Goal: Communication & Community: Share content

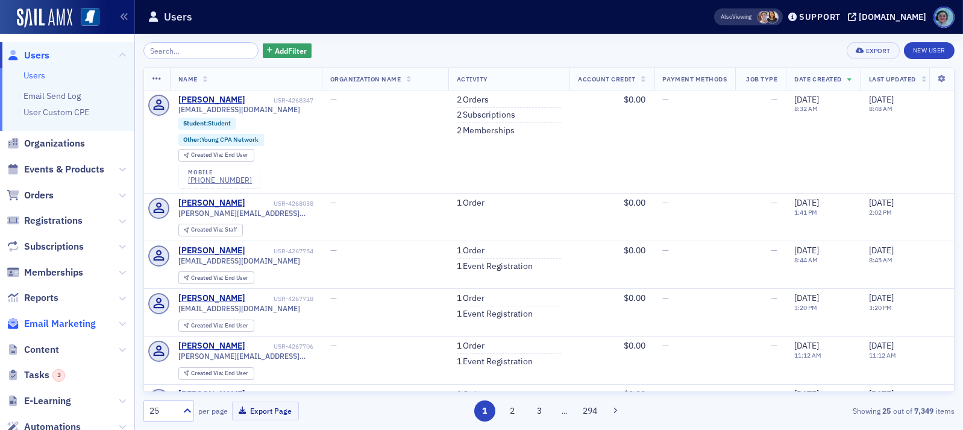
click at [67, 322] on span "Email Marketing" at bounding box center [60, 323] width 72 height 13
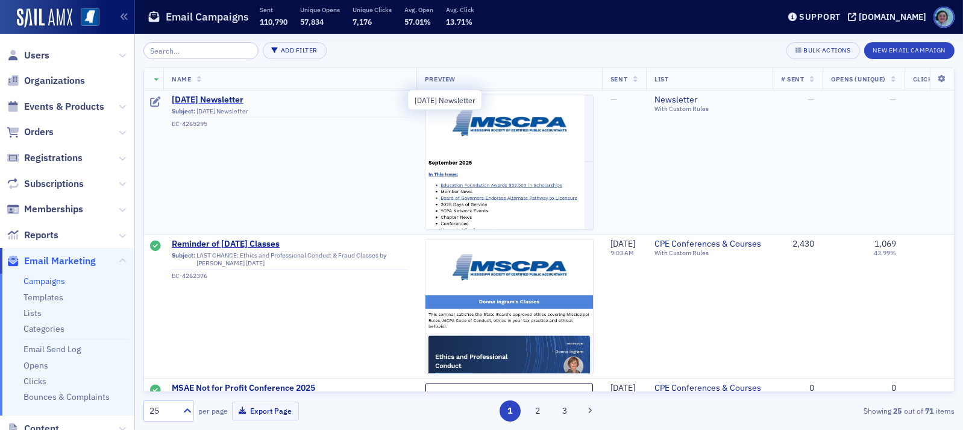
click at [270, 98] on span "September 2025 Newsletter" at bounding box center [290, 100] width 236 height 11
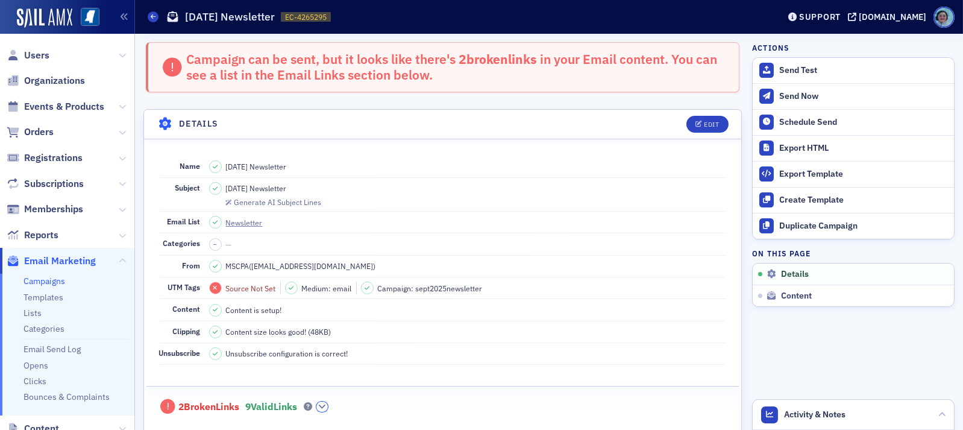
click at [328, 409] on button "button" at bounding box center [321, 406] width 11 height 11
click at [328, 403] on button "button" at bounding box center [321, 406] width 11 height 11
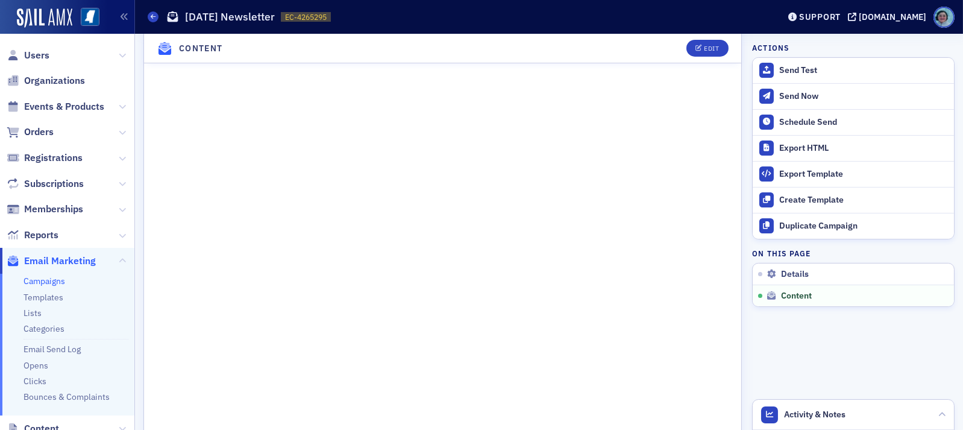
scroll to position [663, 0]
click at [842, 23] on div "Support" at bounding box center [814, 16] width 57 height 17
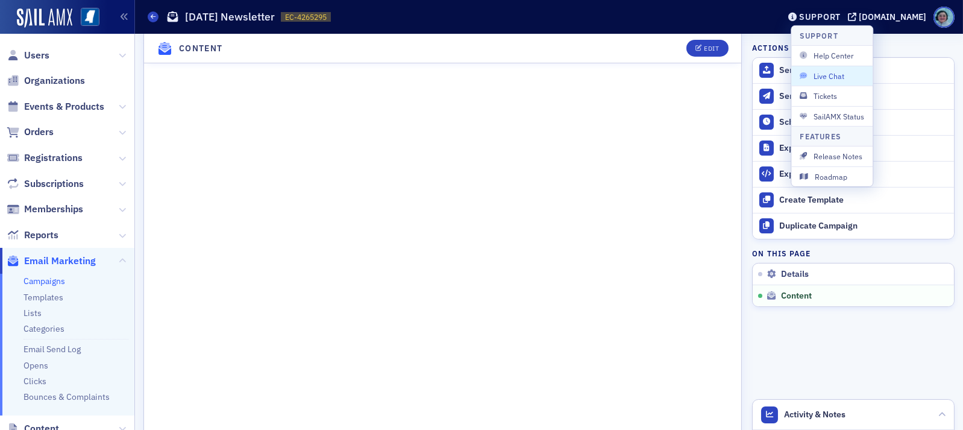
click at [839, 74] on span "Live Chat" at bounding box center [831, 75] width 64 height 11
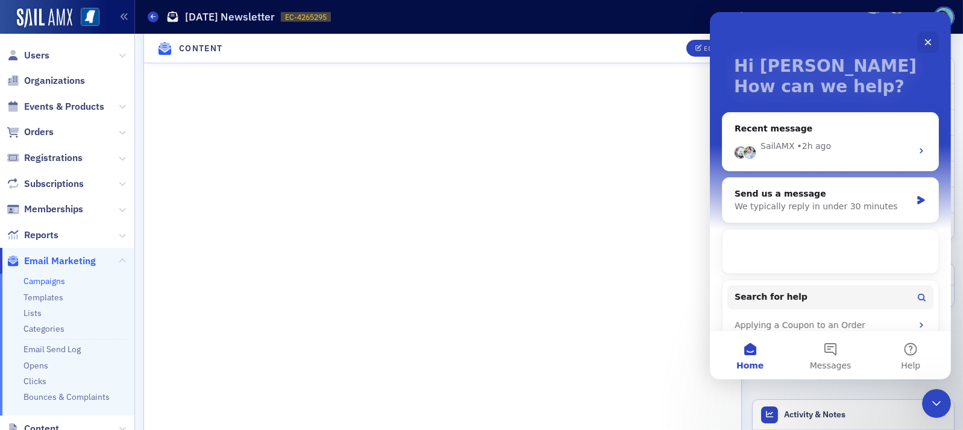
scroll to position [60, 0]
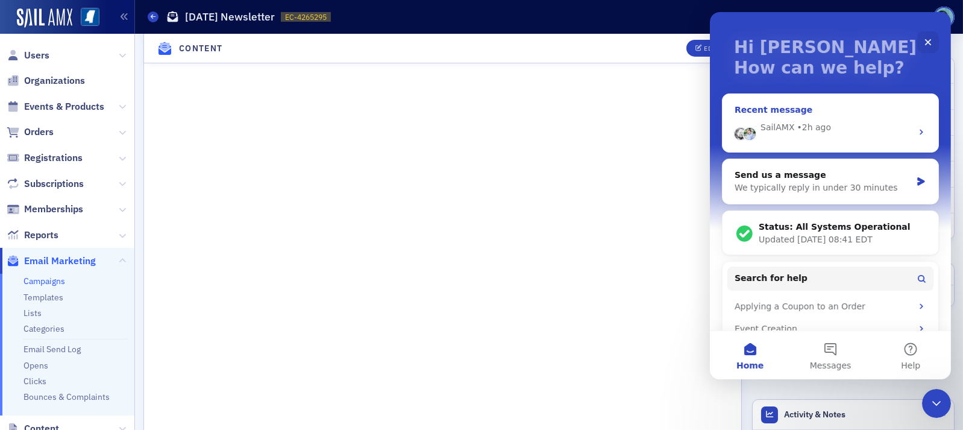
click at [858, 122] on div "SailAMX • 2h ago" at bounding box center [835, 127] width 151 height 13
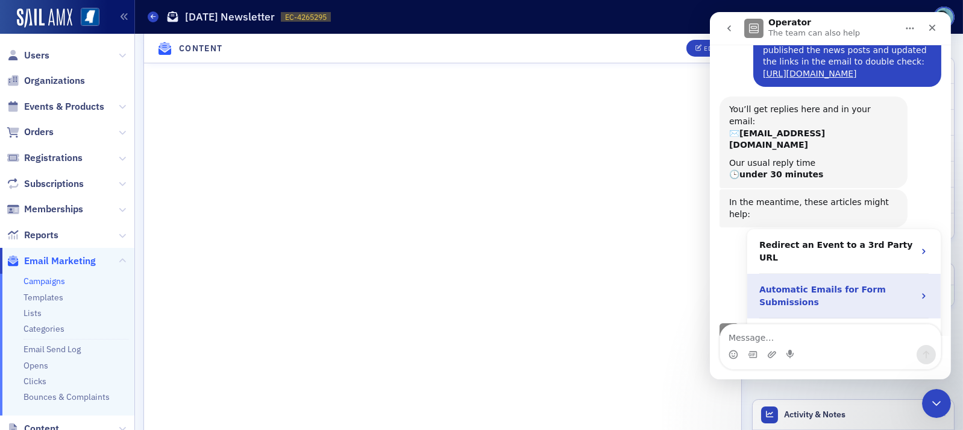
scroll to position [0, 0]
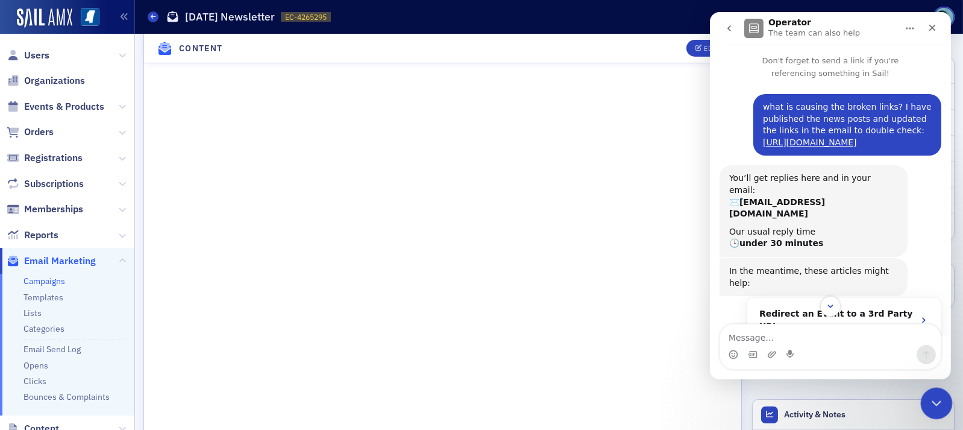
click at [928, 402] on icon "Close Intercom Messenger" at bounding box center [934, 401] width 14 height 14
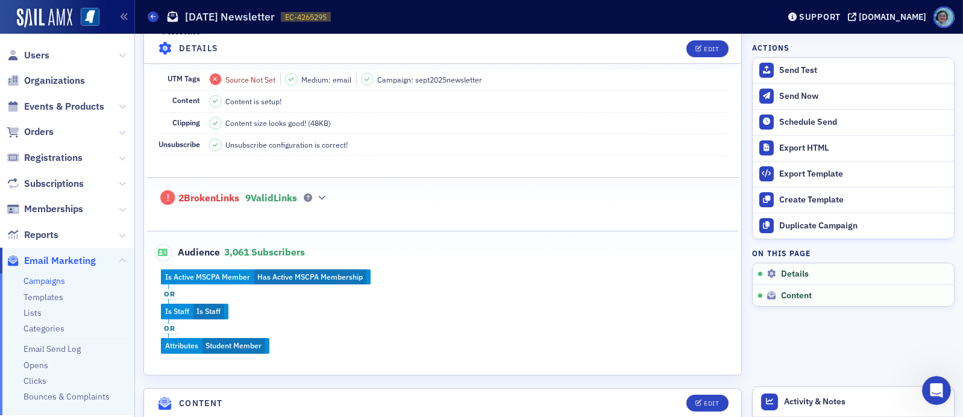
scroll to position [241, 0]
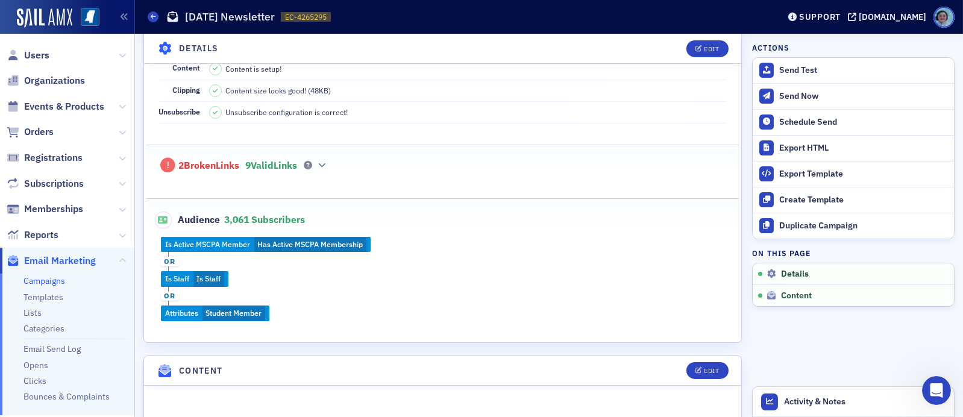
click at [278, 150] on div "2 Broken Links 9 Valid Links" at bounding box center [442, 159] width 567 height 28
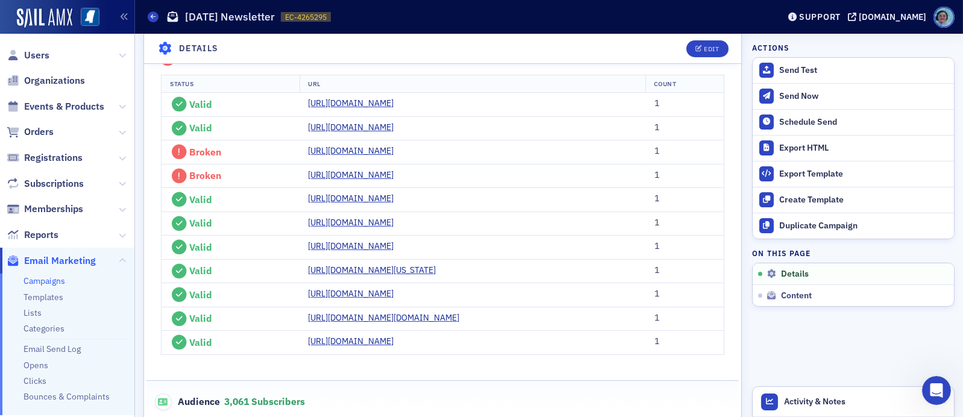
scroll to position [361, 0]
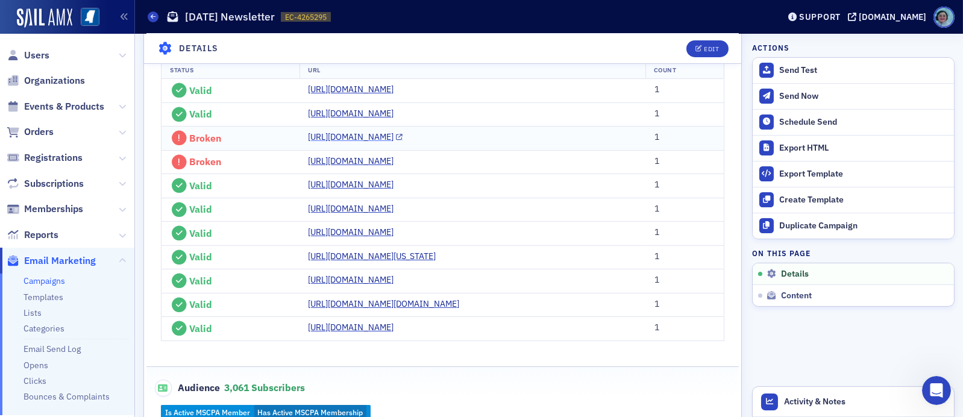
click at [402, 143] on link "https://ms-cpa.org/news/4265316-education-foundation-awards-53500-in-scholarshi…" at bounding box center [355, 137] width 95 height 13
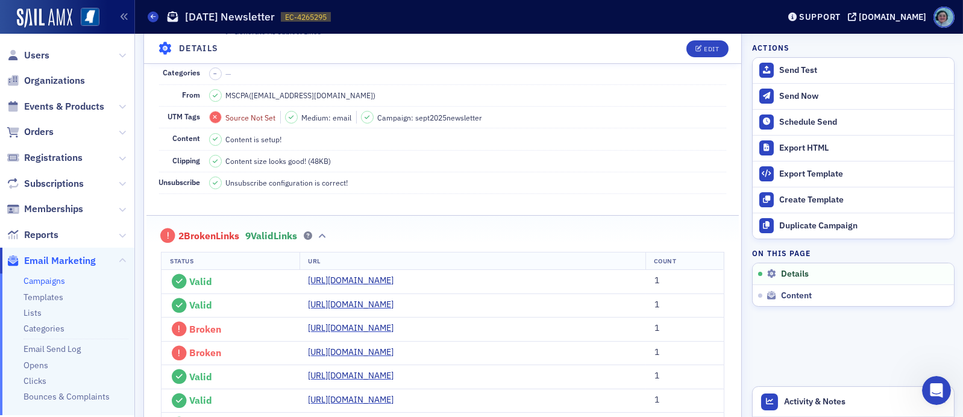
scroll to position [0, 0]
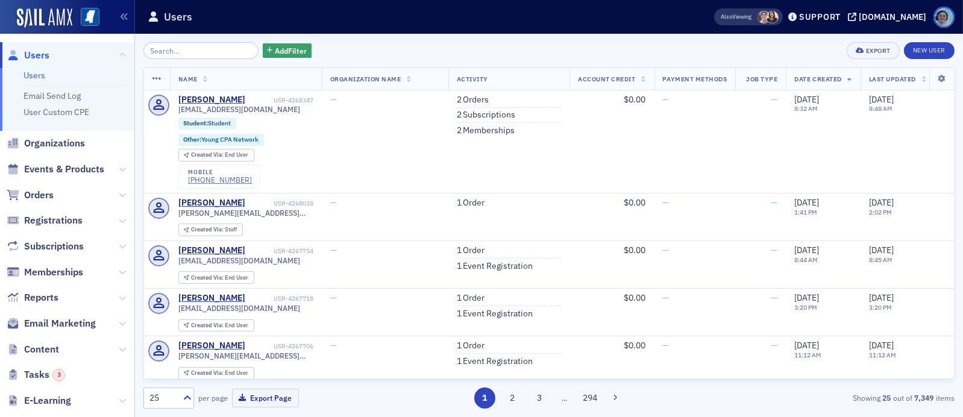
click at [72, 195] on span "Orders" at bounding box center [67, 195] width 134 height 26
click at [61, 196] on span "Orders" at bounding box center [67, 195] width 134 height 26
click at [49, 192] on span "Orders" at bounding box center [39, 195] width 30 height 13
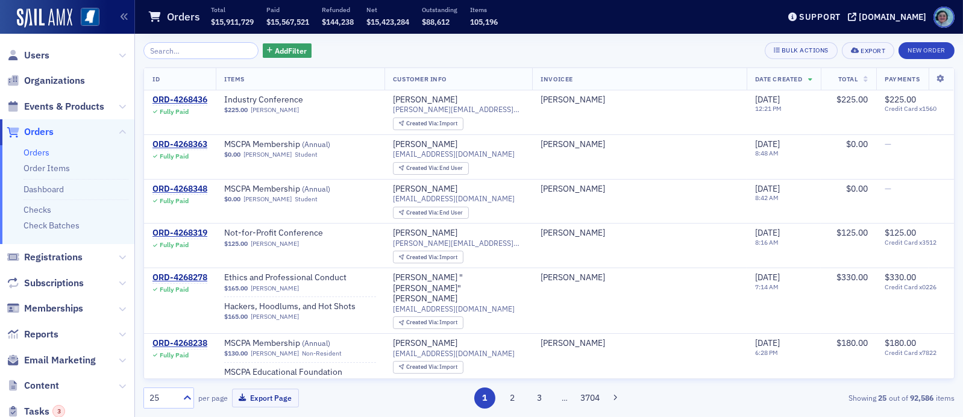
click at [181, 49] on input "search" at bounding box center [200, 50] width 115 height 17
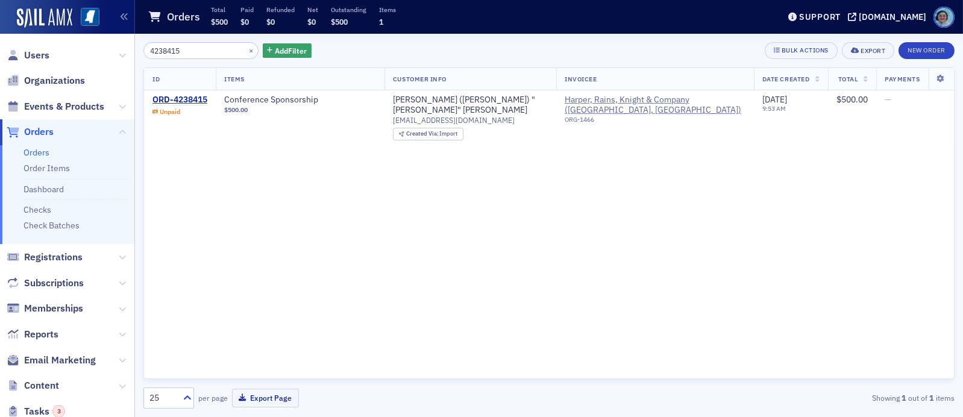
type input "4238415"
click at [246, 50] on button "×" at bounding box center [251, 50] width 11 height 11
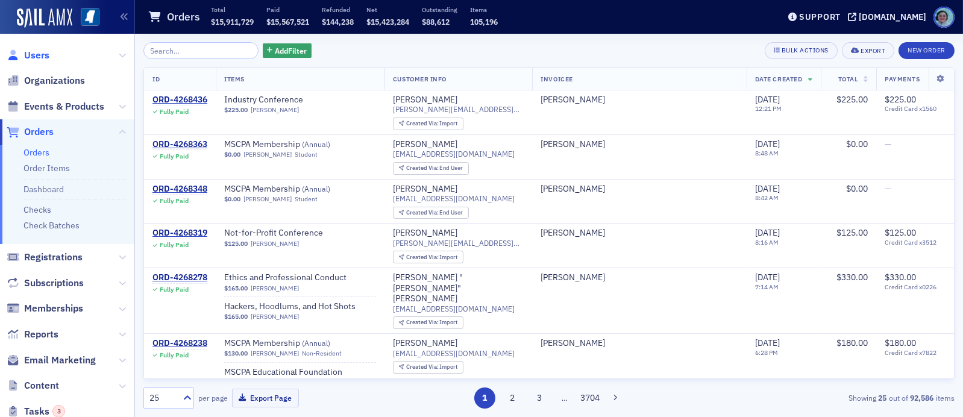
click at [30, 57] on span "Users" at bounding box center [36, 55] width 25 height 13
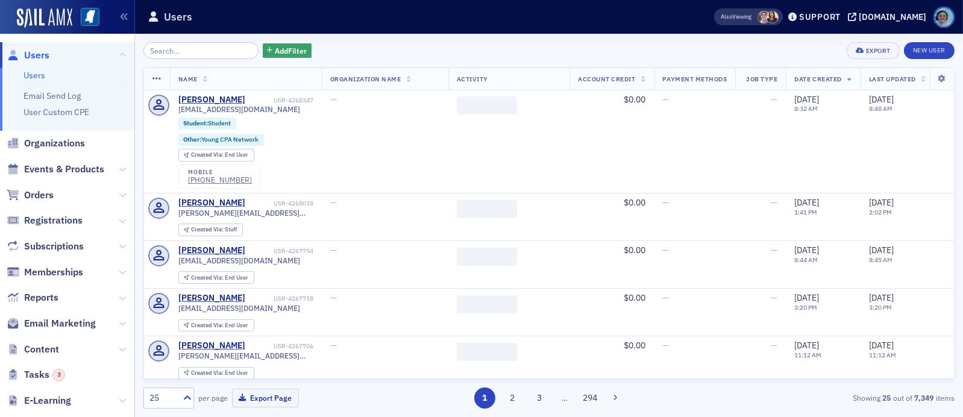
click at [218, 48] on input "search" at bounding box center [200, 50] width 115 height 17
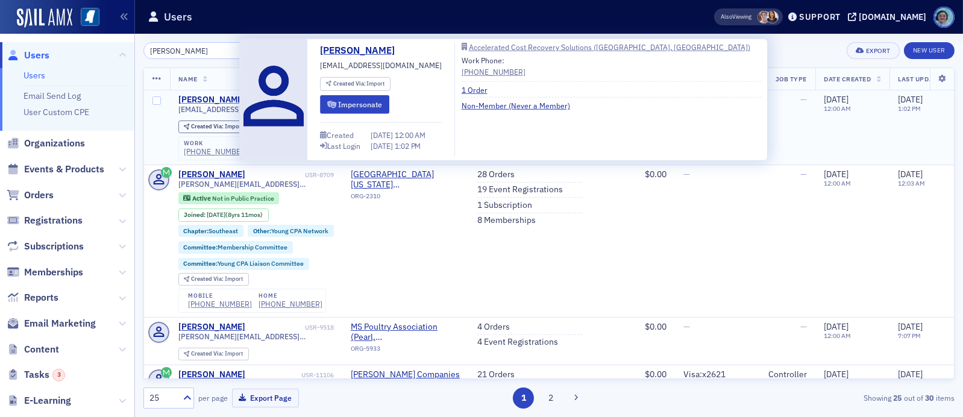
type input "[PERSON_NAME]"
click at [227, 96] on div "[PERSON_NAME]" at bounding box center [211, 100] width 67 height 11
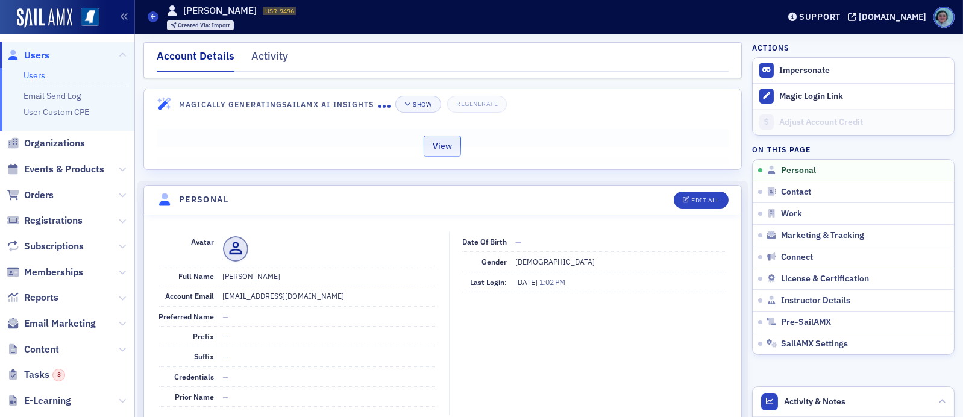
click at [453, 151] on button "View" at bounding box center [442, 146] width 37 height 21
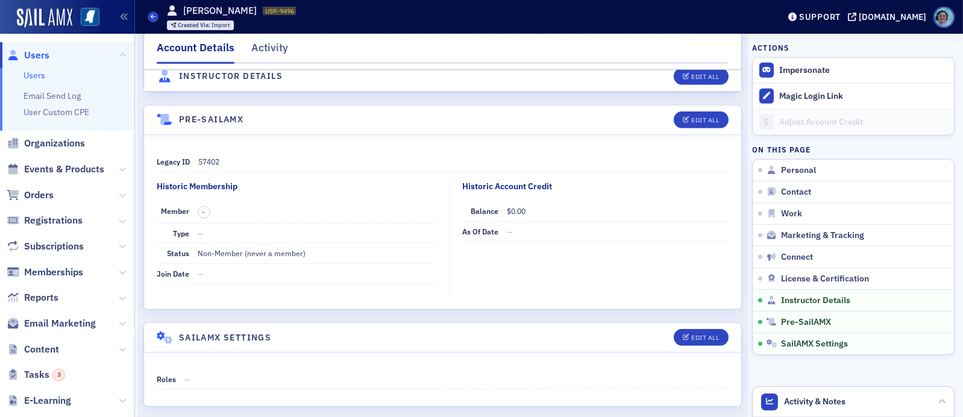
scroll to position [2258, 0]
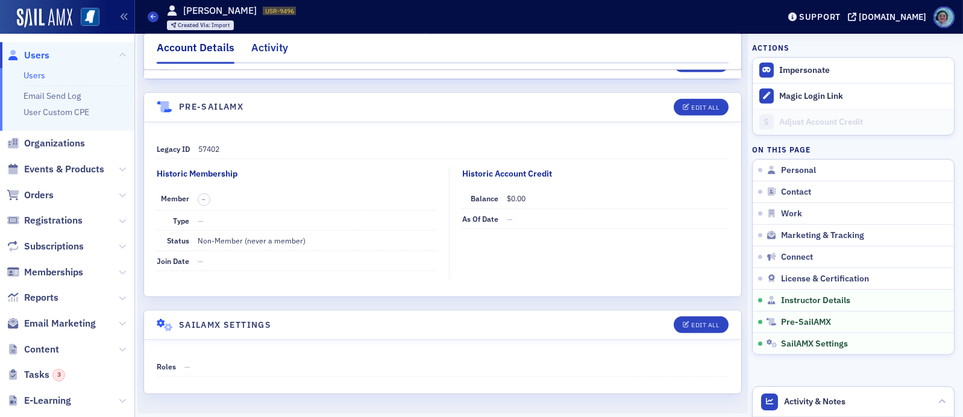
click at [274, 42] on div "Activity" at bounding box center [269, 51] width 37 height 22
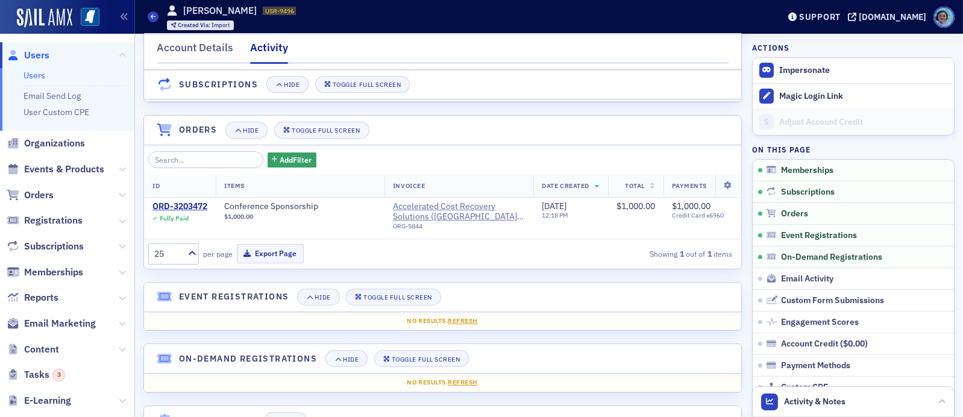
scroll to position [78, 0]
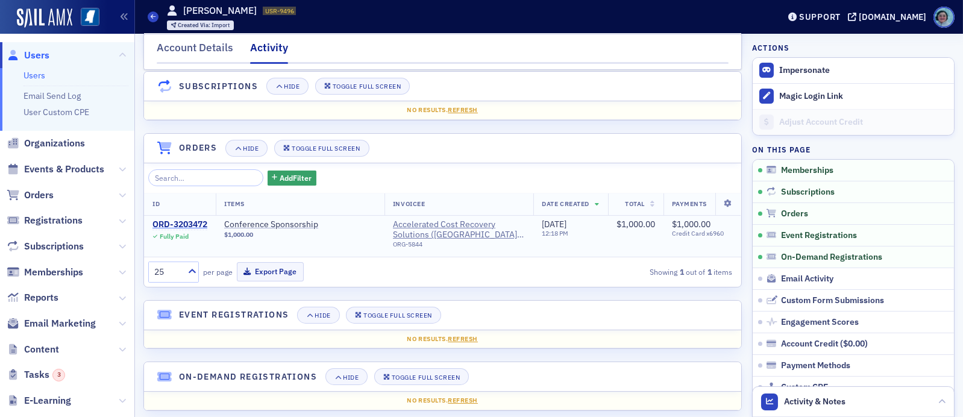
click at [187, 228] on div "ORD-3203472" at bounding box center [179, 224] width 55 height 11
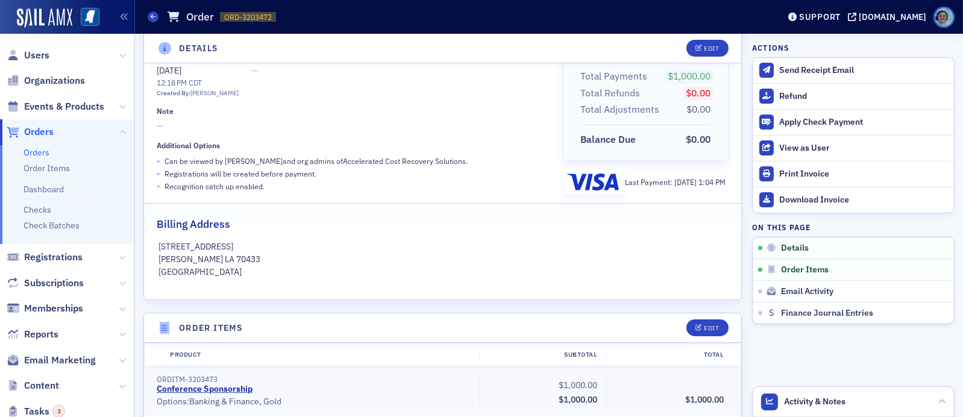
scroll to position [181, 0]
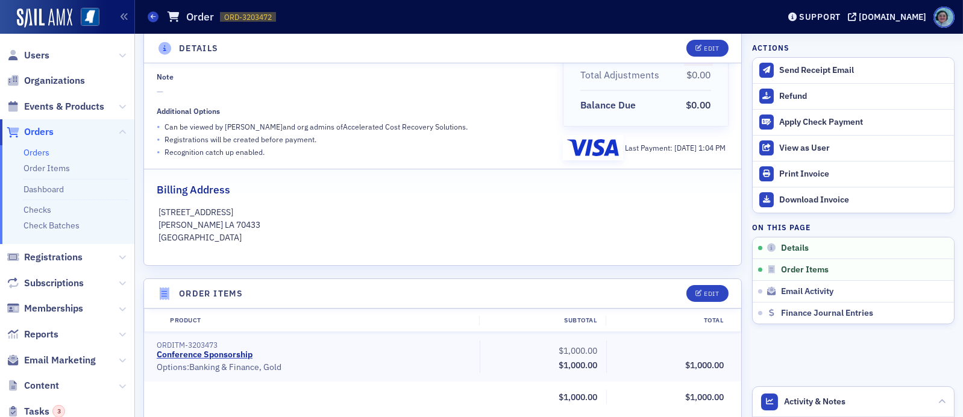
click at [39, 150] on link "Orders" at bounding box center [36, 152] width 26 height 11
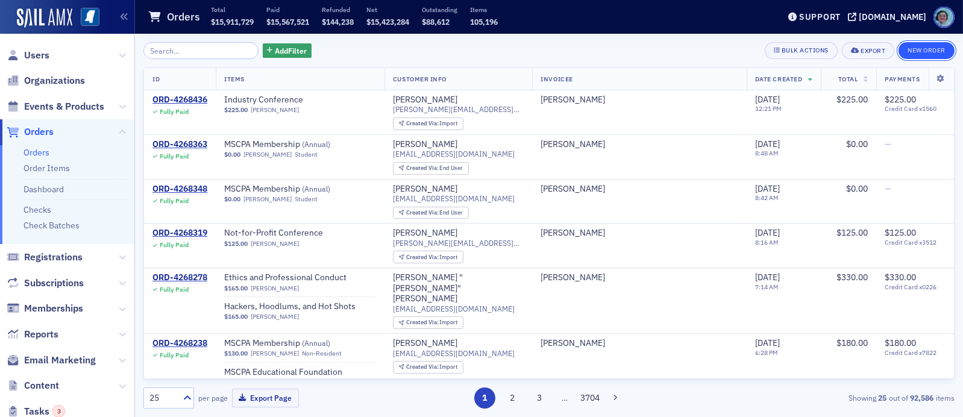
click at [942, 45] on button "New Order" at bounding box center [926, 50] width 56 height 17
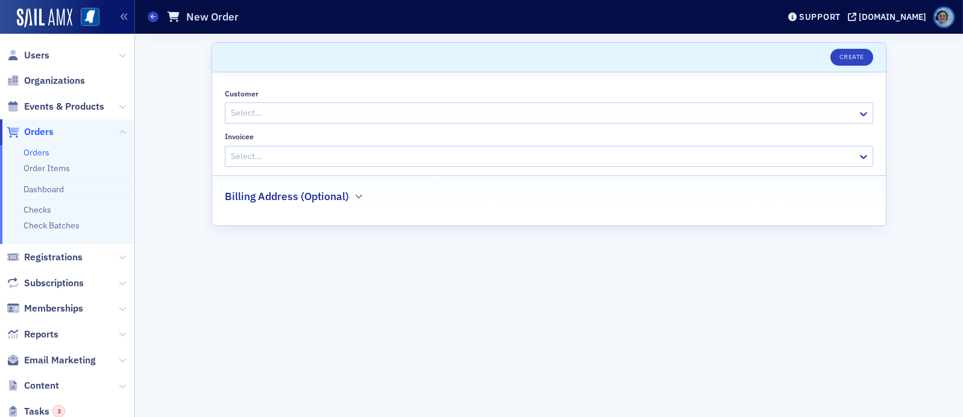
click at [380, 105] on div at bounding box center [543, 112] width 627 height 15
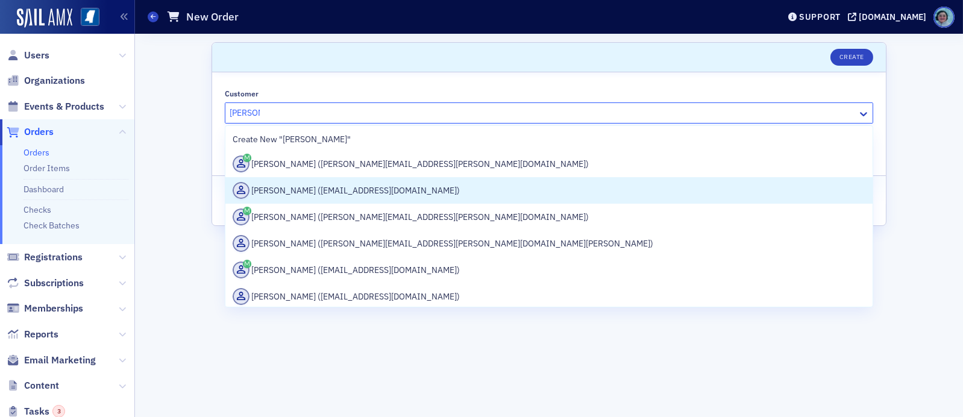
type input "[PERSON_NAME]"
click at [193, 193] on div "Scroll to Create Customer 27 results available for search term [PERSON_NAME]. U…" at bounding box center [548, 225] width 811 height 383
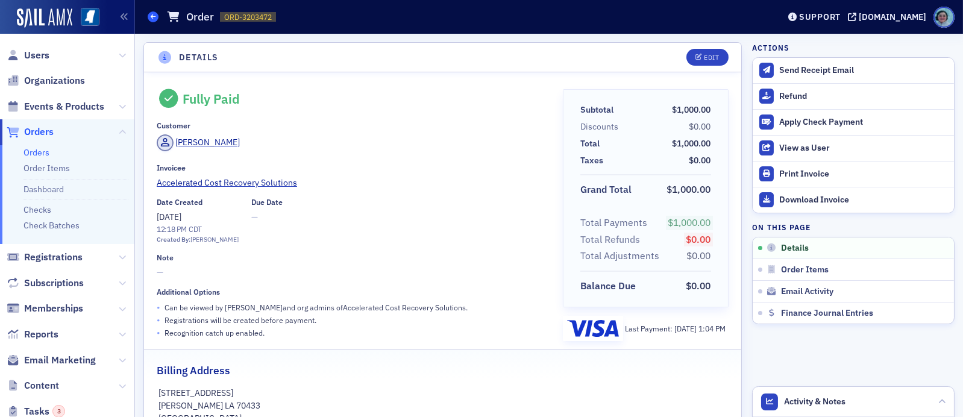
click at [155, 11] on span at bounding box center [153, 16] width 11 height 11
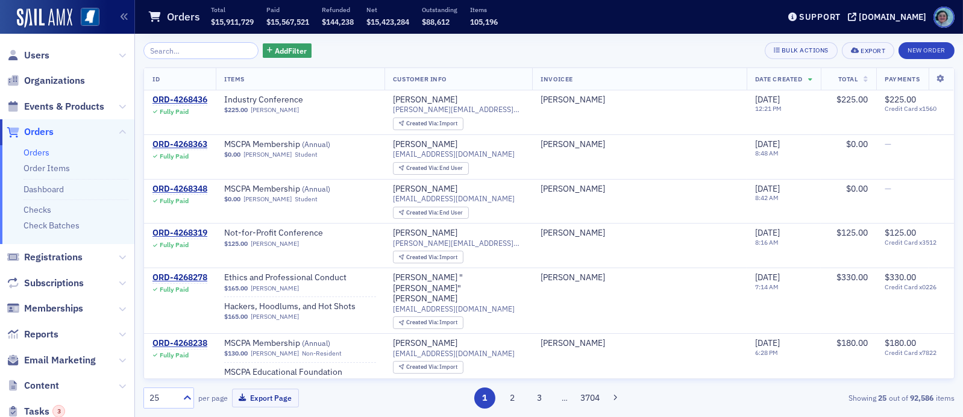
drag, startPoint x: 48, startPoint y: 54, endPoint x: 148, endPoint y: 55, distance: 99.4
click at [48, 52] on span "Users" at bounding box center [36, 55] width 25 height 13
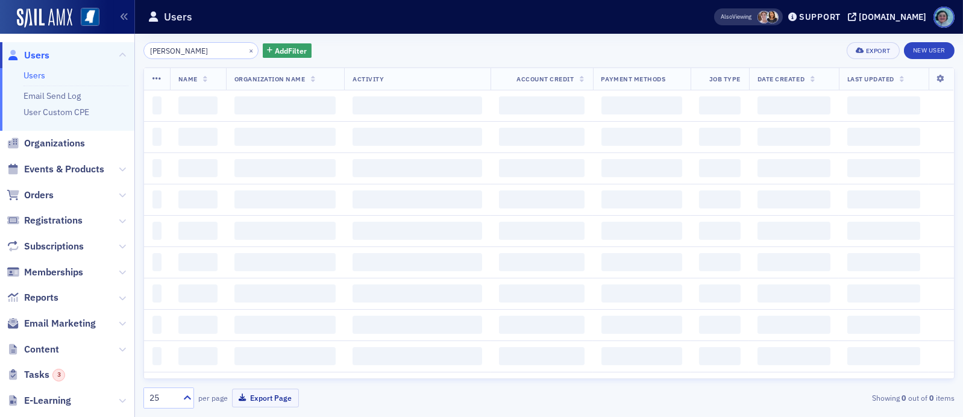
click at [179, 49] on input "bradley leggett" at bounding box center [200, 50] width 115 height 17
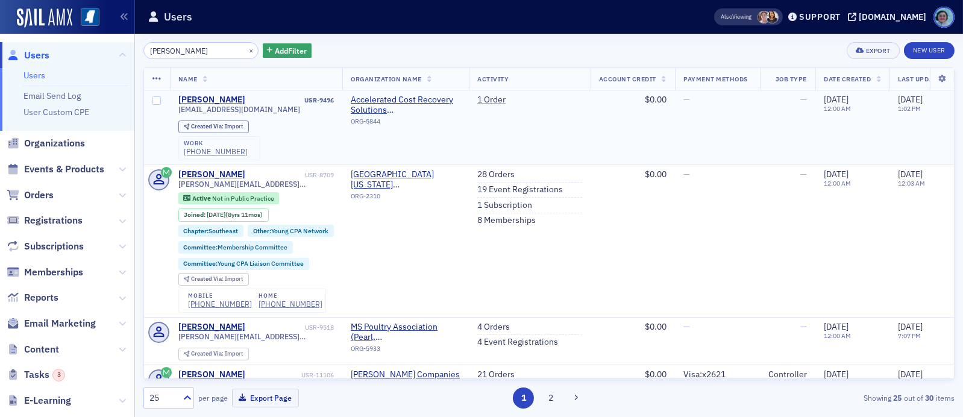
click at [224, 95] on div "Bradley Leggett" at bounding box center [211, 100] width 67 height 11
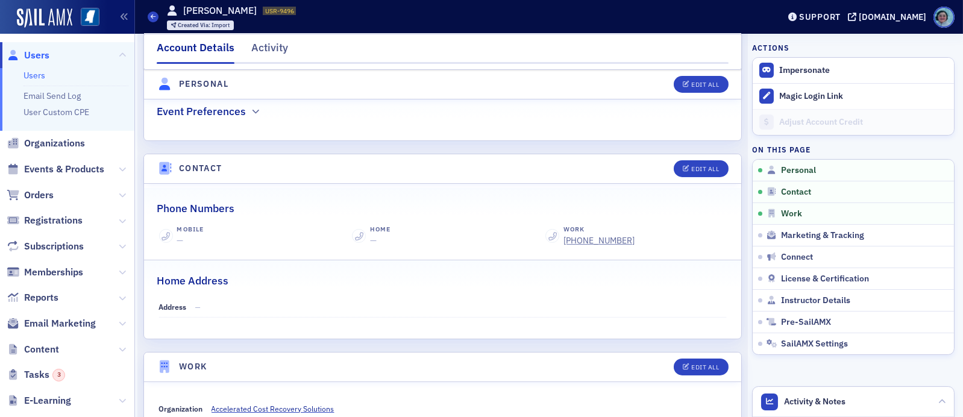
scroll to position [301, 0]
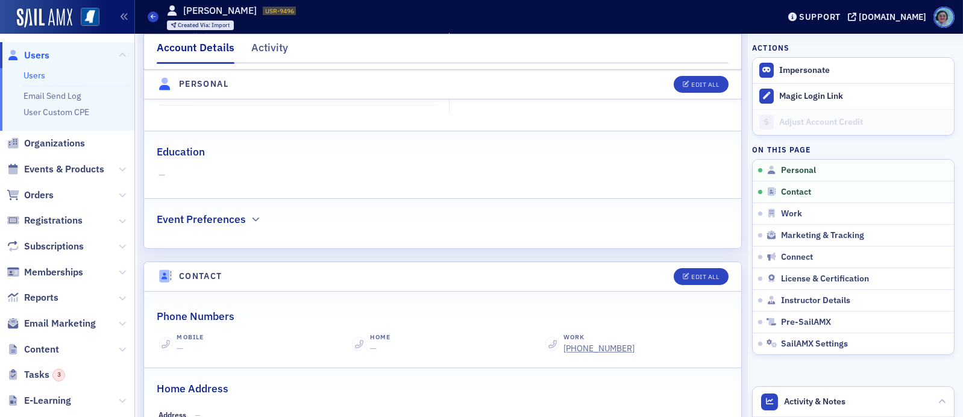
click at [249, 34] on div "Account Details Activity" at bounding box center [442, 52] width 598 height 36
click at [260, 42] on div "Activity" at bounding box center [269, 51] width 37 height 22
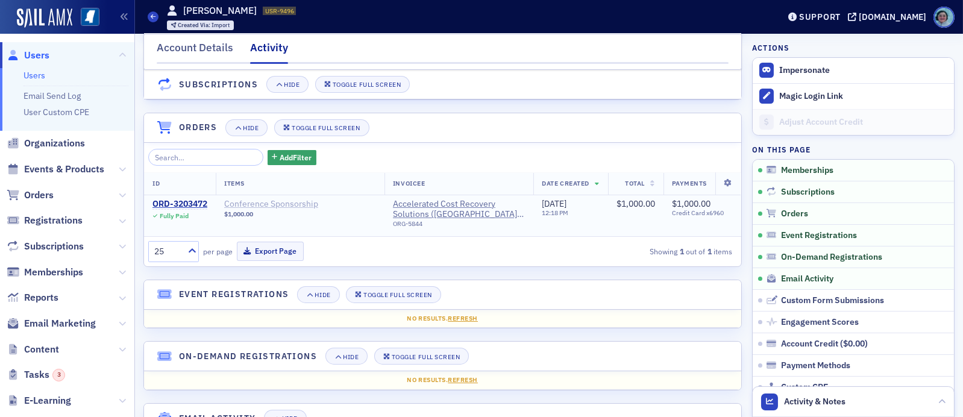
scroll to position [120, 0]
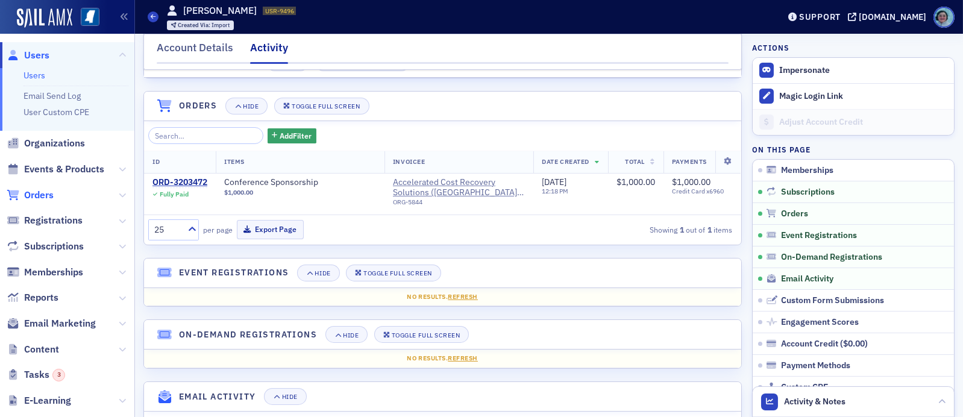
click at [48, 190] on span "Orders" at bounding box center [39, 195] width 30 height 13
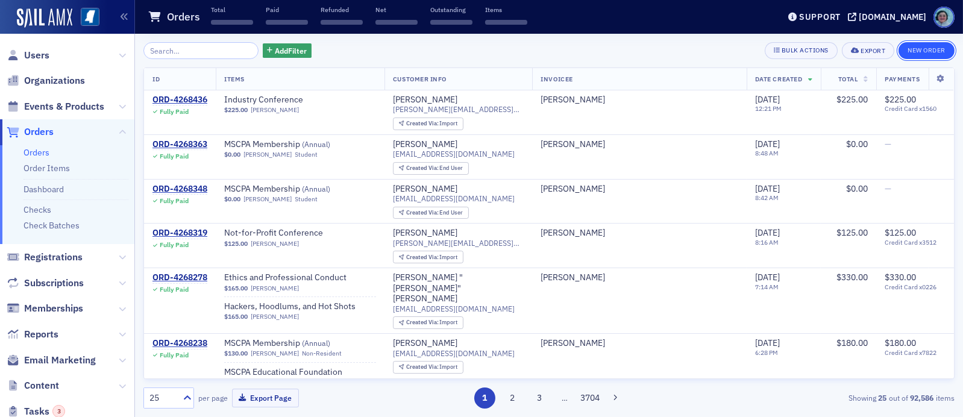
click at [912, 47] on button "New Order" at bounding box center [926, 50] width 56 height 17
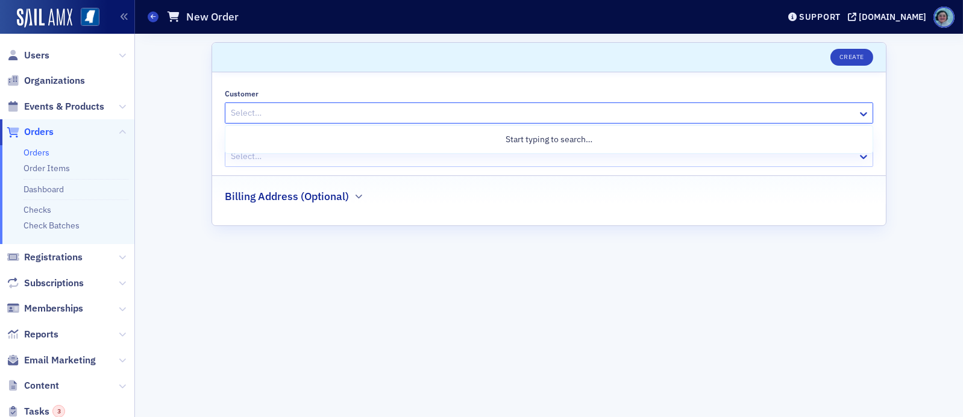
click at [413, 110] on div at bounding box center [543, 112] width 627 height 15
type input "bradley"
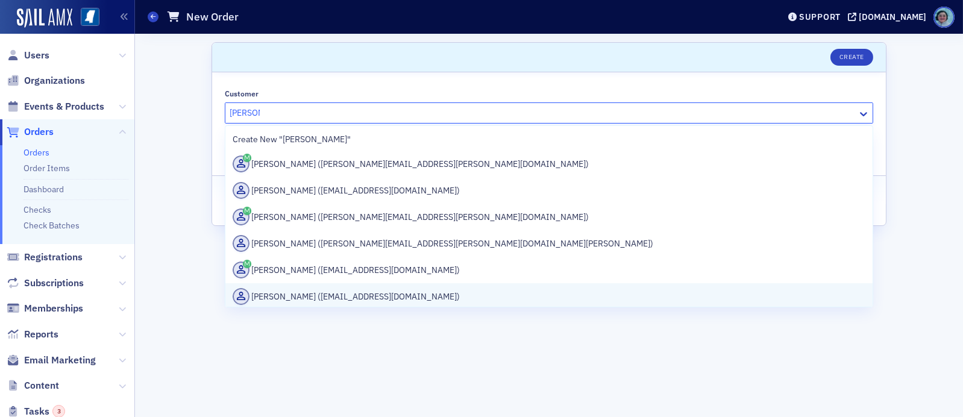
click at [383, 289] on div "Bradley Leggett (bradleyl@acrs.co)" at bounding box center [549, 296] width 633 height 17
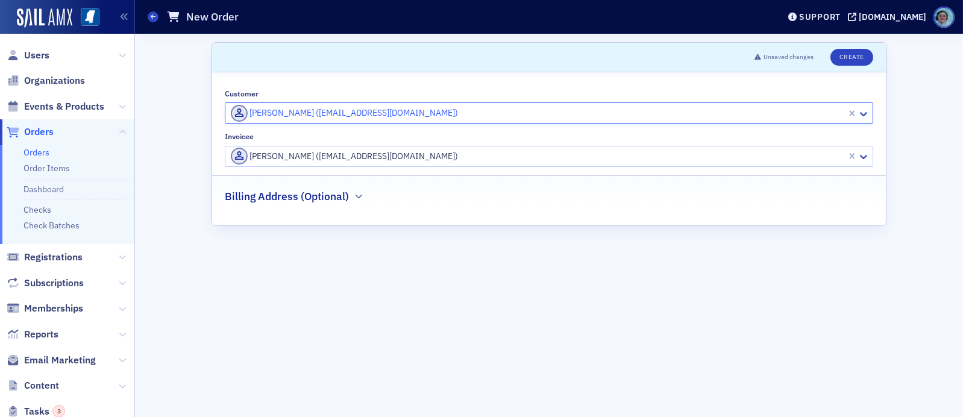
click at [361, 151] on div at bounding box center [538, 156] width 616 height 15
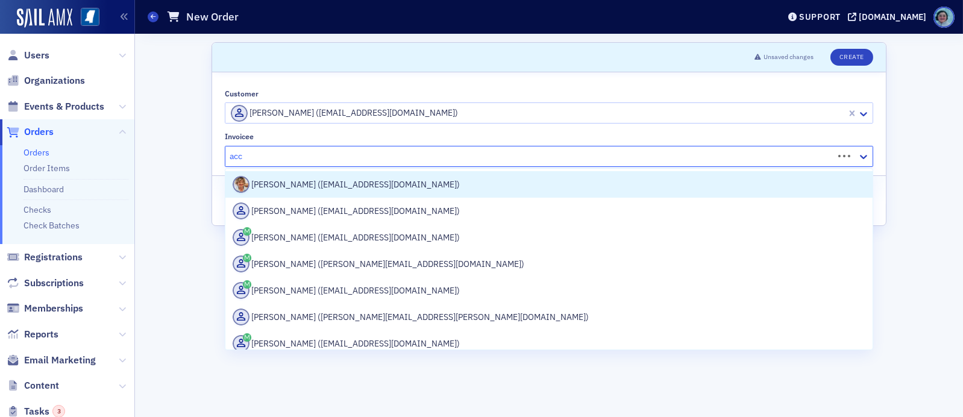
type input "acce"
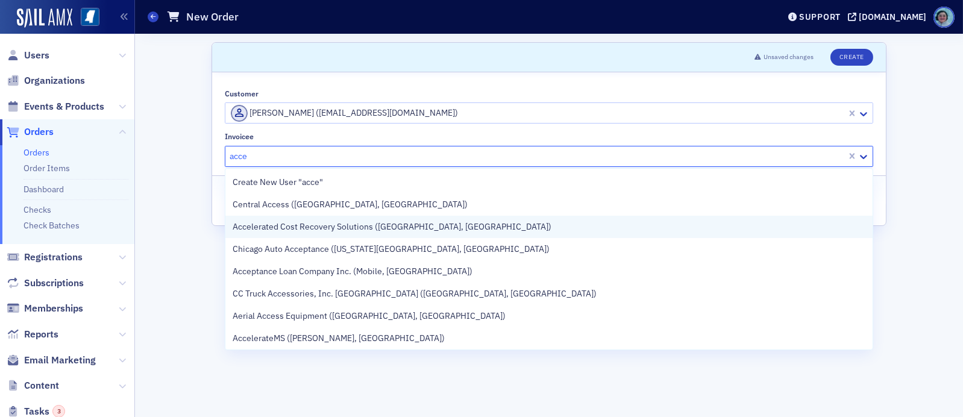
click at [452, 233] on div "Accelerated Cost Recovery Solutions (Covington, LA)" at bounding box center [548, 227] width 647 height 22
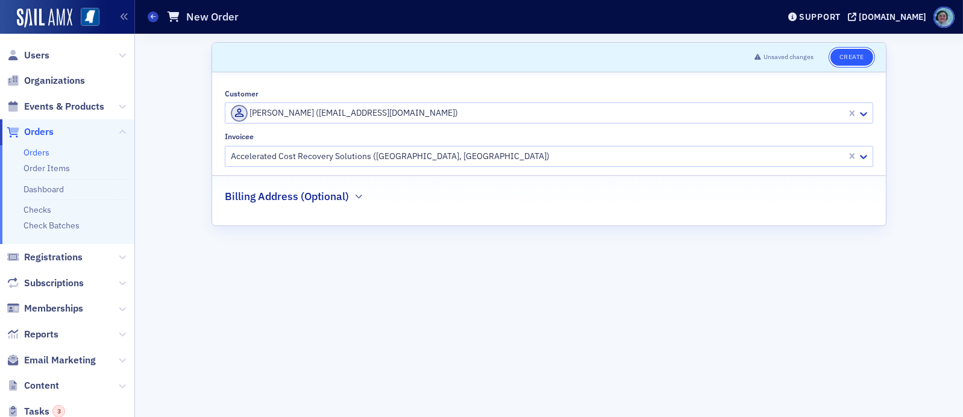
click at [855, 56] on button "Create" at bounding box center [851, 57] width 43 height 17
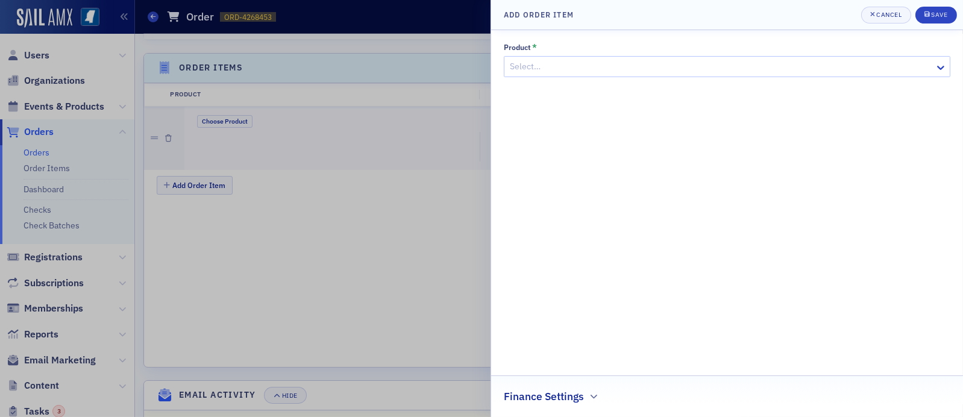
scroll to position [391, 0]
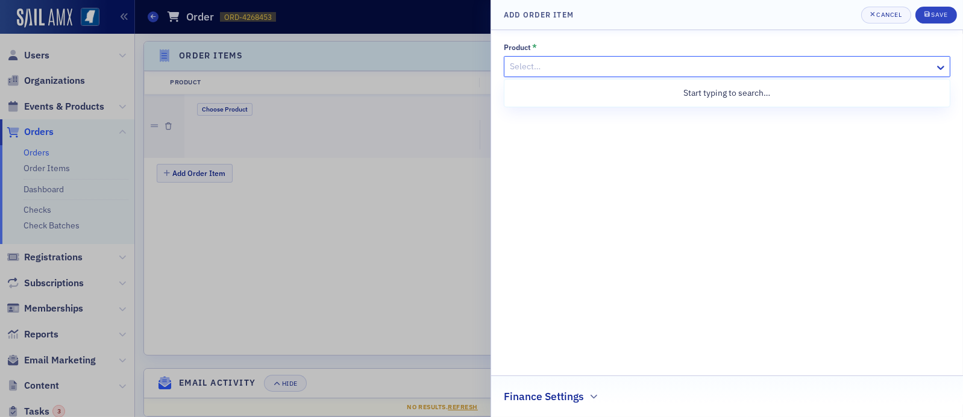
click at [604, 67] on div at bounding box center [720, 66] width 425 height 15
type input "conf"
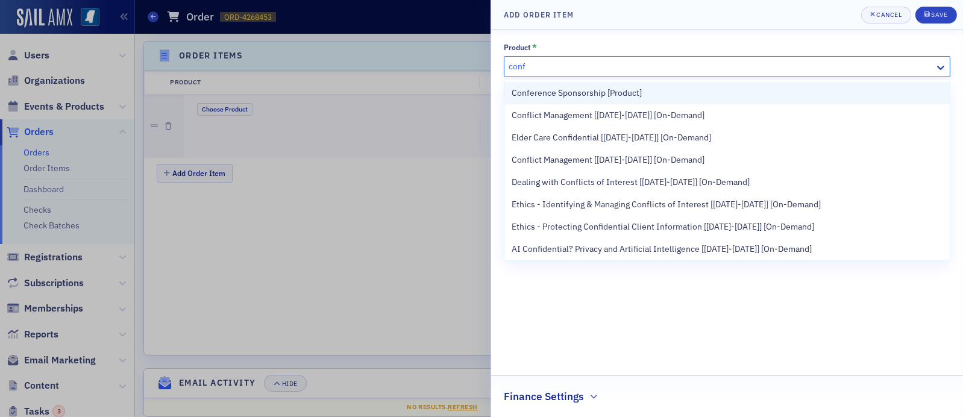
click at [634, 87] on span "Conference Sponsorship [Product]" at bounding box center [576, 93] width 130 height 13
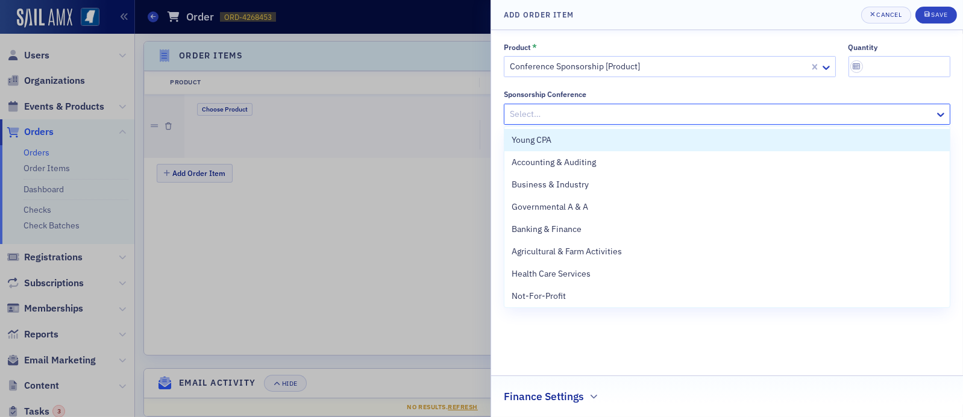
click at [634, 107] on div at bounding box center [720, 114] width 425 height 15
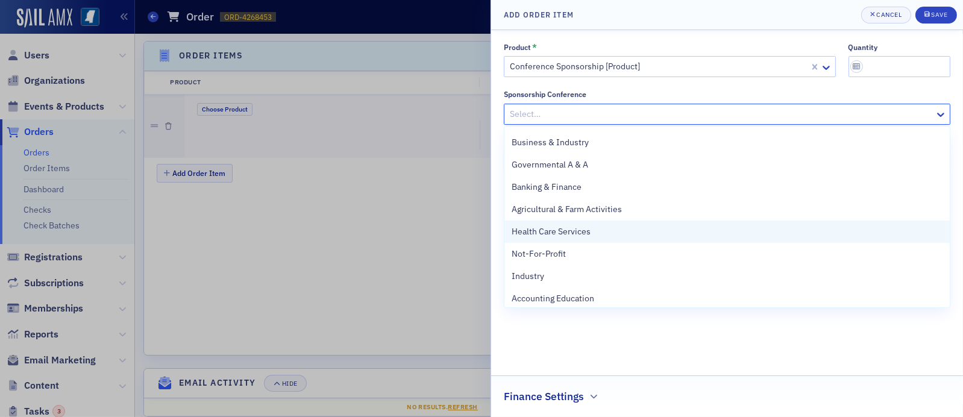
scroll to position [91, 0]
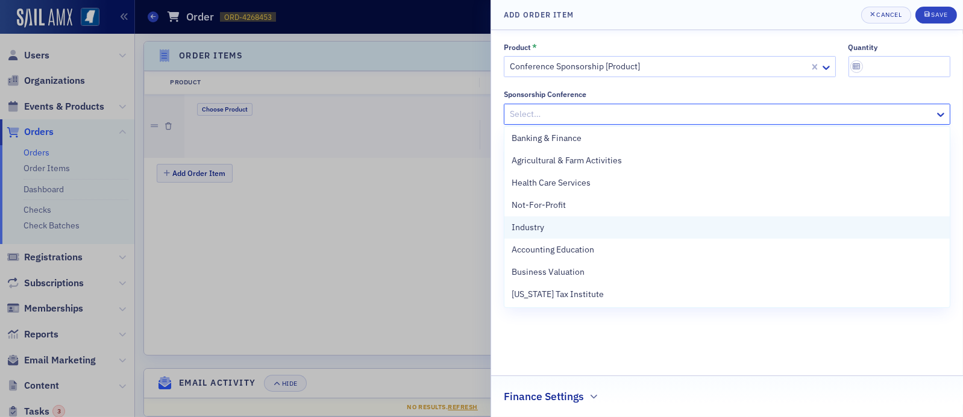
click at [633, 222] on div "Industry" at bounding box center [726, 227] width 431 height 13
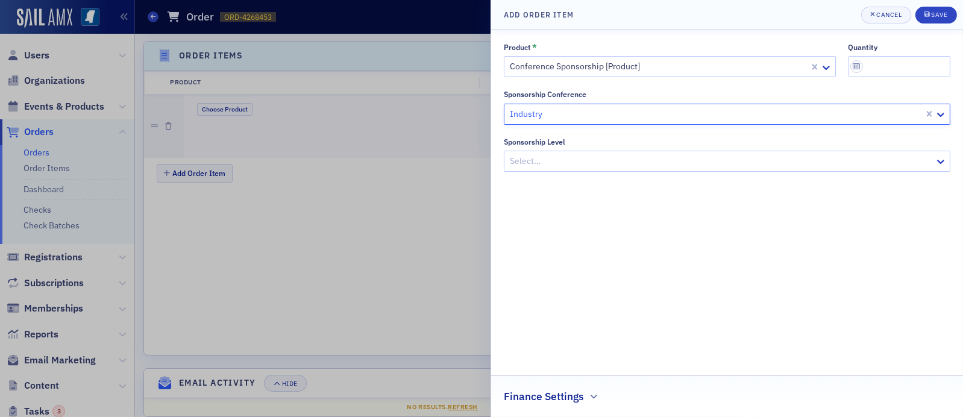
click at [620, 160] on div at bounding box center [720, 161] width 425 height 15
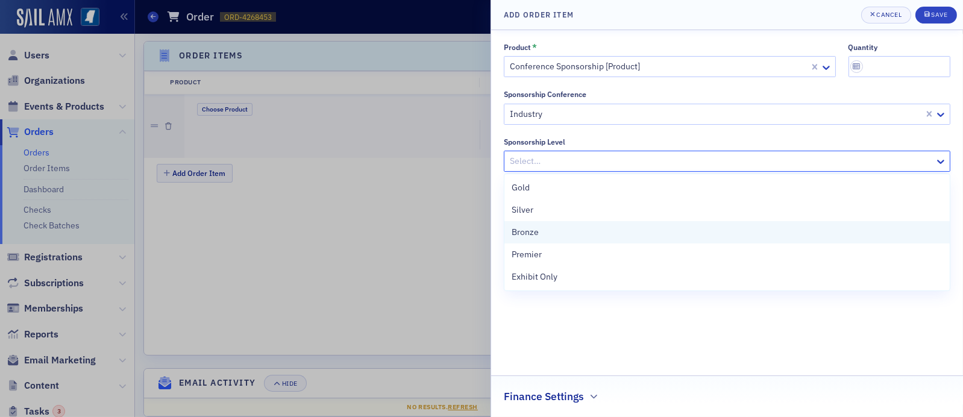
click at [589, 234] on div "Bronze" at bounding box center [726, 232] width 431 height 13
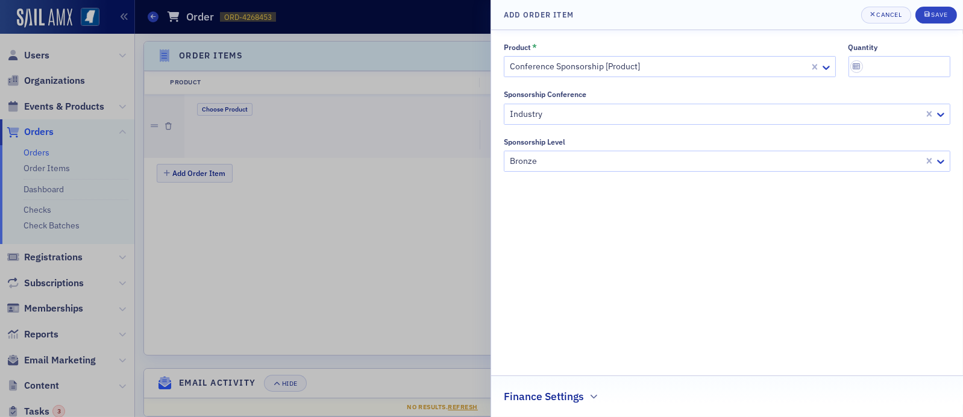
click at [577, 397] on h2 "Finance Settings" at bounding box center [544, 397] width 80 height 16
click at [574, 394] on div at bounding box center [721, 393] width 420 height 15
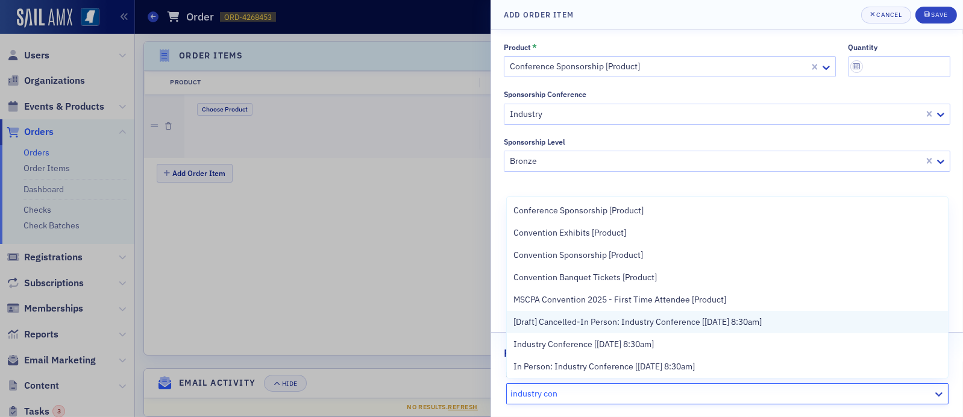
scroll to position [60, 0]
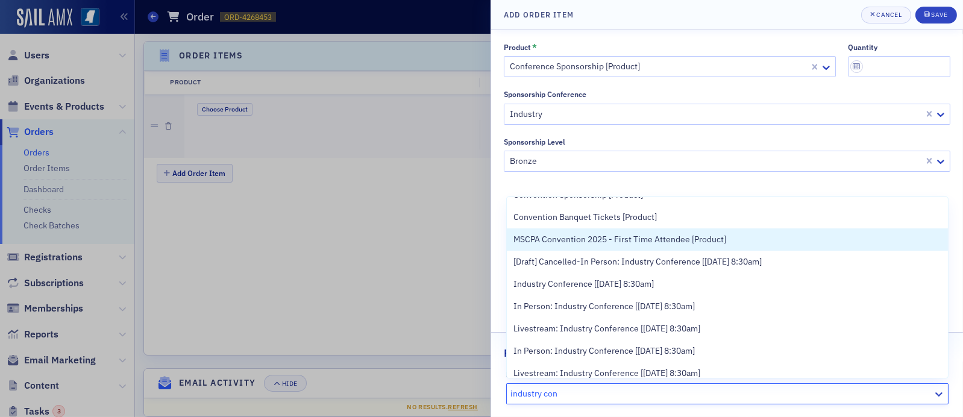
type input "industry con"
click at [460, 228] on div at bounding box center [481, 208] width 963 height 417
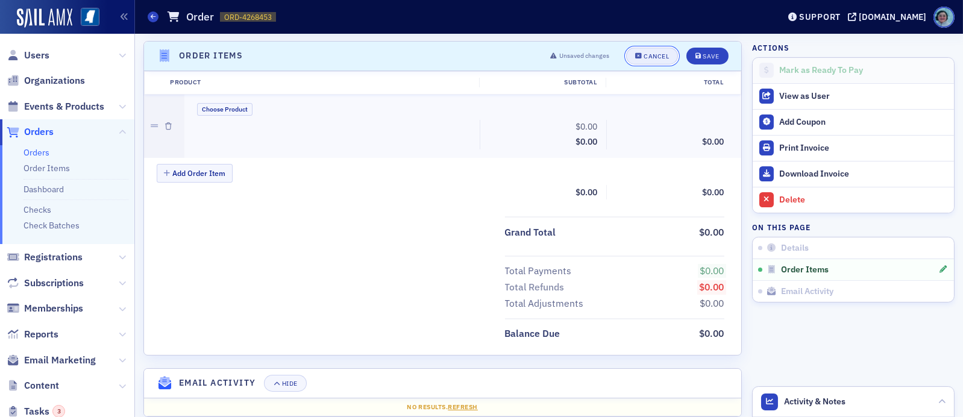
click at [663, 49] on button "Cancel" at bounding box center [652, 56] width 52 height 17
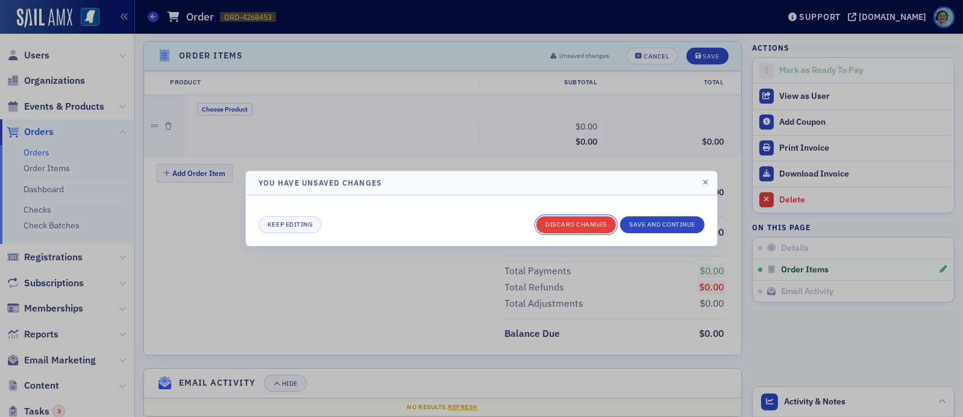
click at [602, 217] on button "Discard changes" at bounding box center [576, 224] width 80 height 17
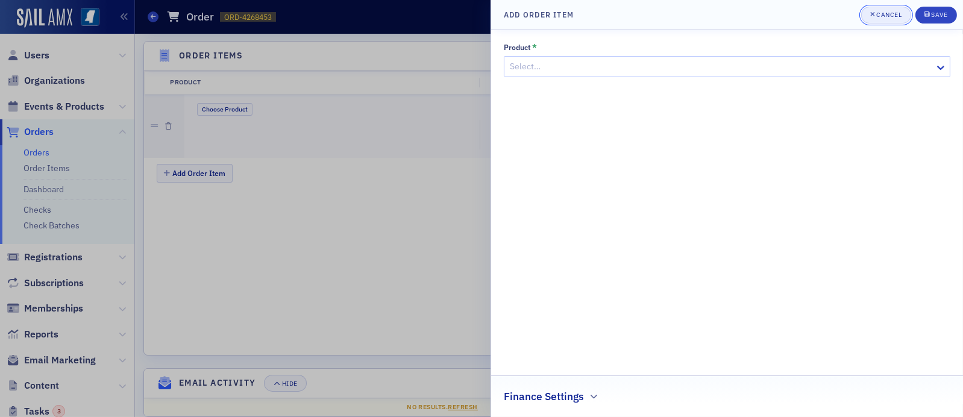
click at [872, 11] on icon "button" at bounding box center [872, 14] width 5 height 7
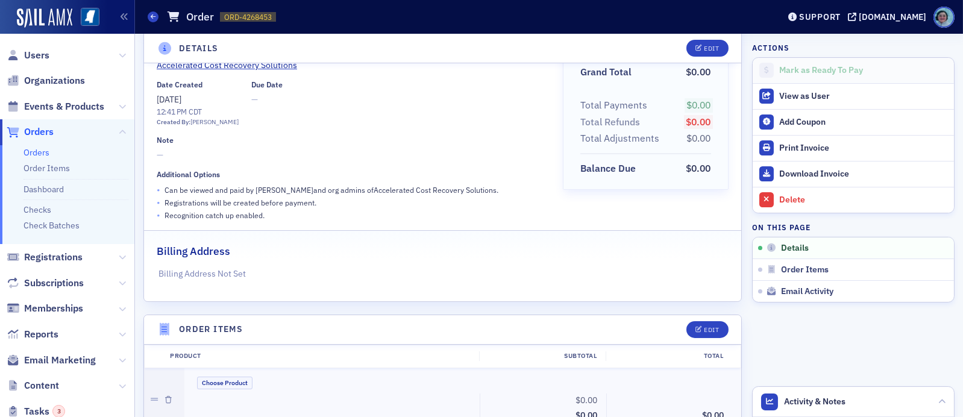
scroll to position [0, 0]
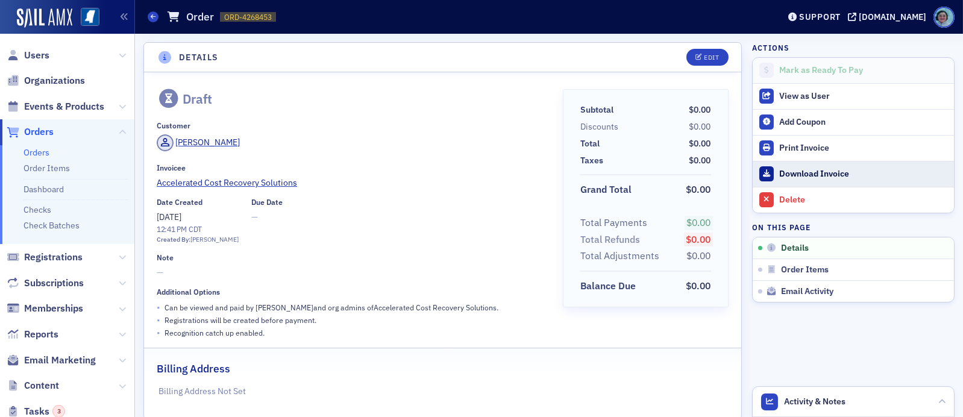
click at [819, 170] on div "Download Invoice" at bounding box center [863, 174] width 169 height 11
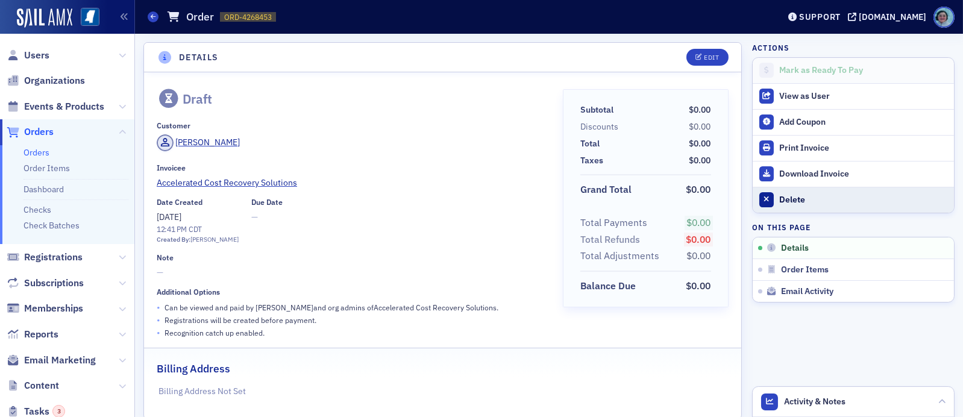
click at [784, 195] on div "Delete" at bounding box center [863, 200] width 169 height 11
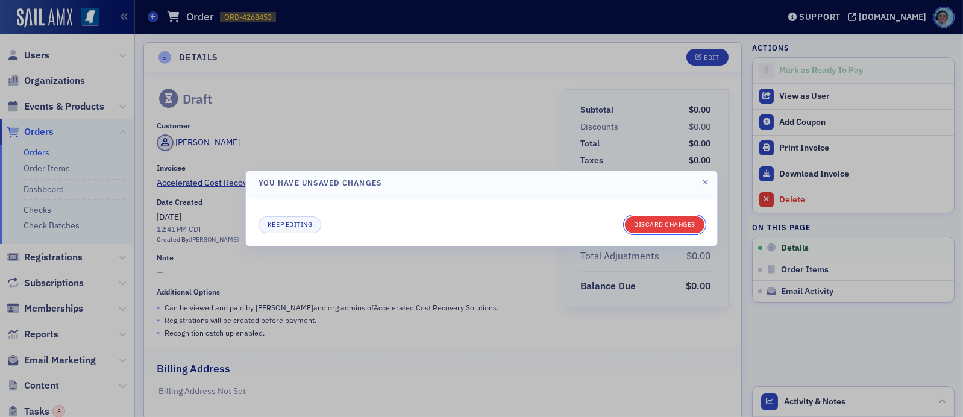
click at [664, 221] on button "Discard changes" at bounding box center [665, 224] width 80 height 17
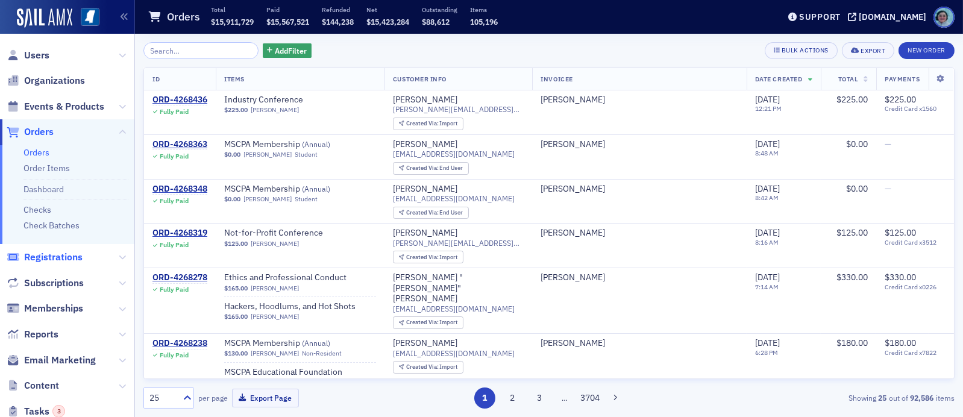
click at [65, 261] on span "Registrations" at bounding box center [53, 257] width 58 height 13
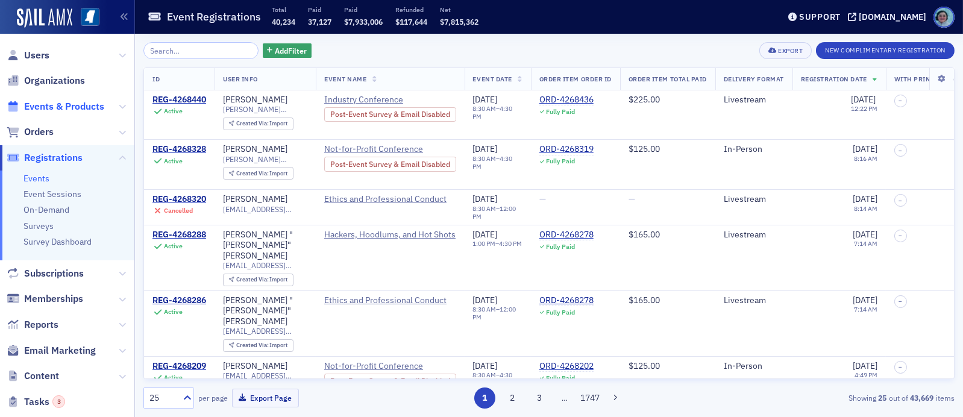
click at [57, 111] on span "Events & Products" at bounding box center [64, 106] width 80 height 13
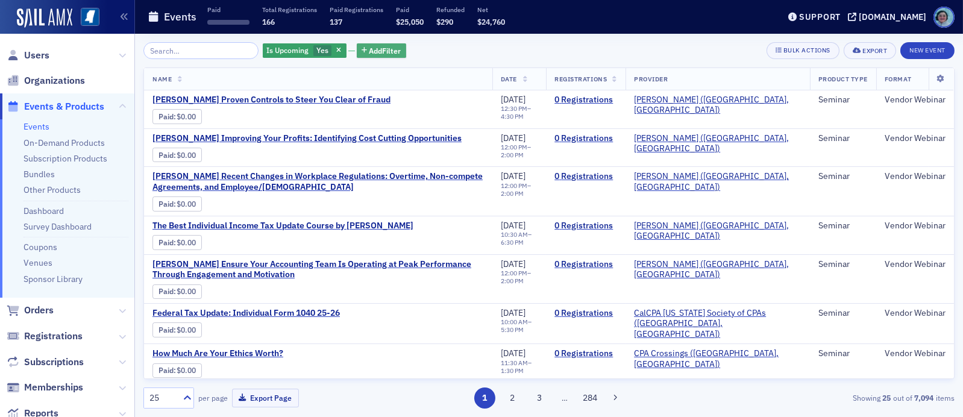
click at [371, 51] on span "Add Filter" at bounding box center [385, 50] width 32 height 11
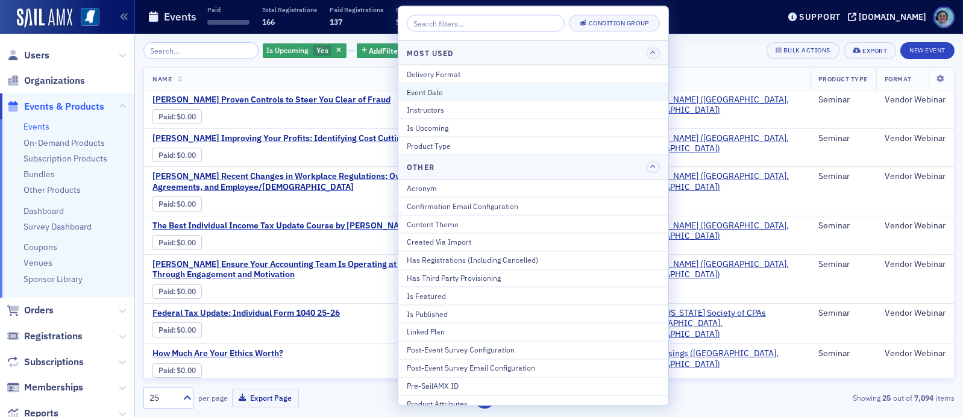
click at [433, 90] on div "Event Date" at bounding box center [533, 91] width 253 height 11
select select "8"
select select "2025"
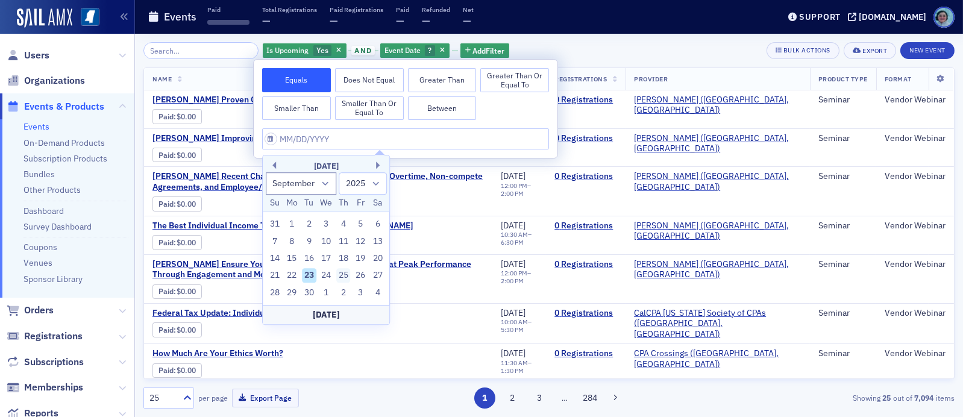
click at [343, 273] on div "25" at bounding box center [343, 276] width 14 height 14
type input "09/25/2025"
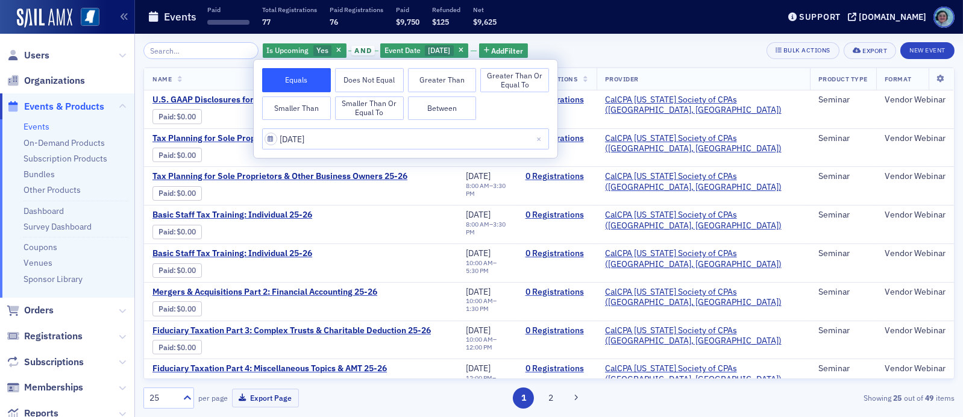
click at [675, 40] on div "Is Upcoming Yes and Event Date 9/25/2025 Add Filter Bulk Actions Export New Eve…" at bounding box center [548, 225] width 811 height 383
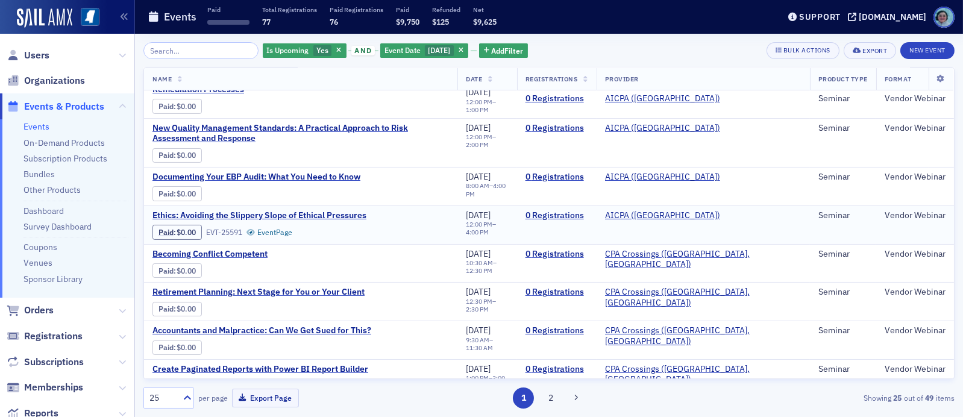
scroll to position [690, 0]
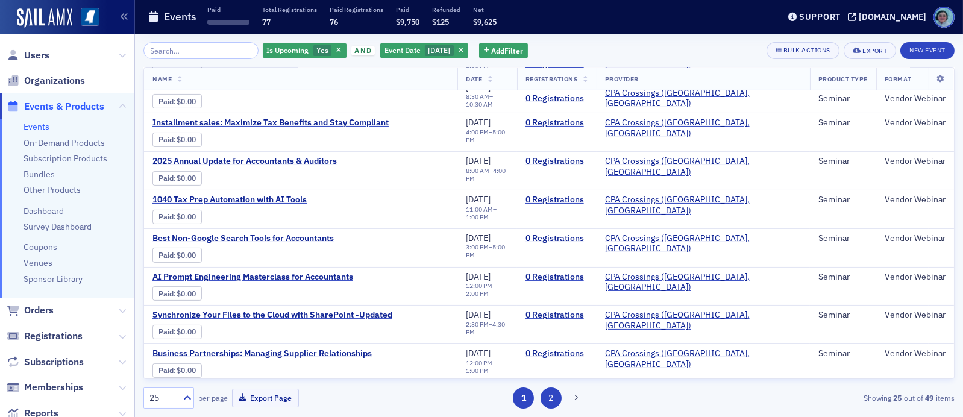
click at [554, 393] on button "2" at bounding box center [550, 397] width 21 height 21
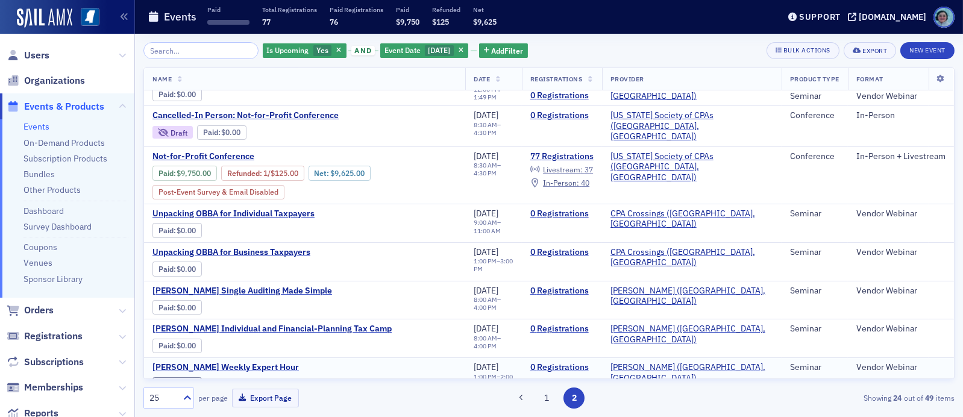
scroll to position [482, 0]
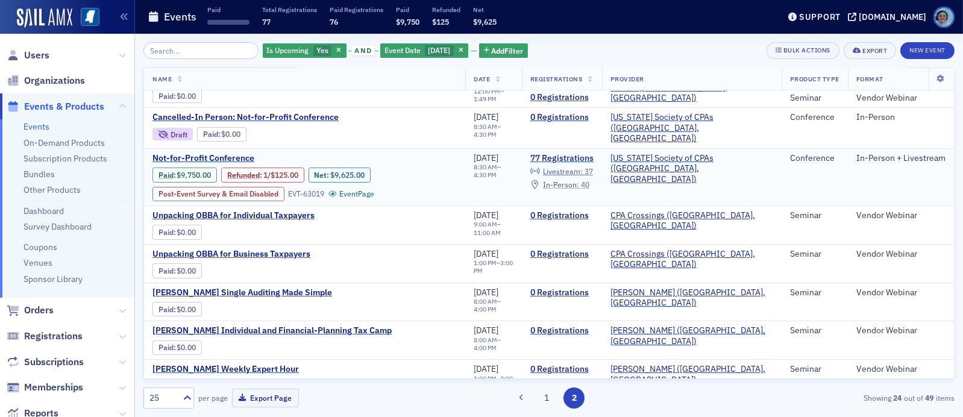
click at [579, 180] on span "In-Person :" at bounding box center [561, 185] width 36 height 10
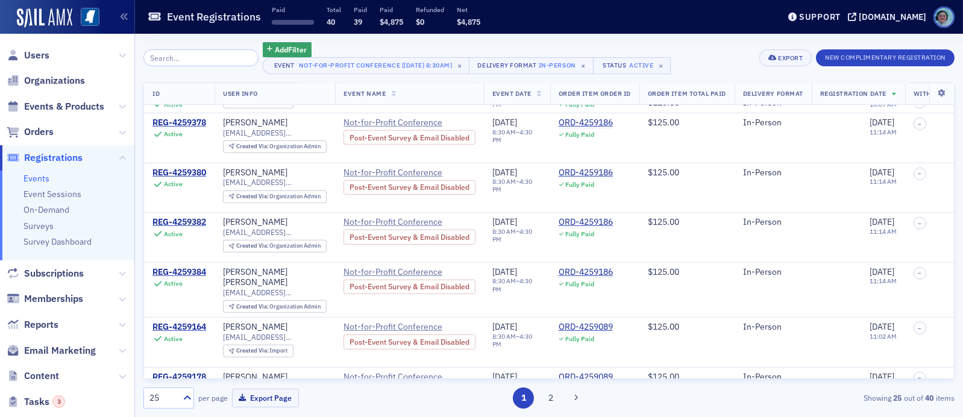
scroll to position [987, 0]
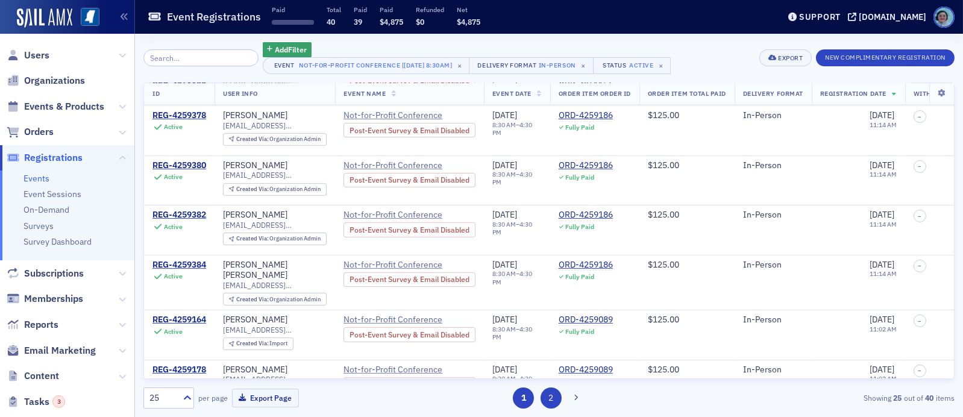
click at [554, 393] on button "2" at bounding box center [550, 397] width 21 height 21
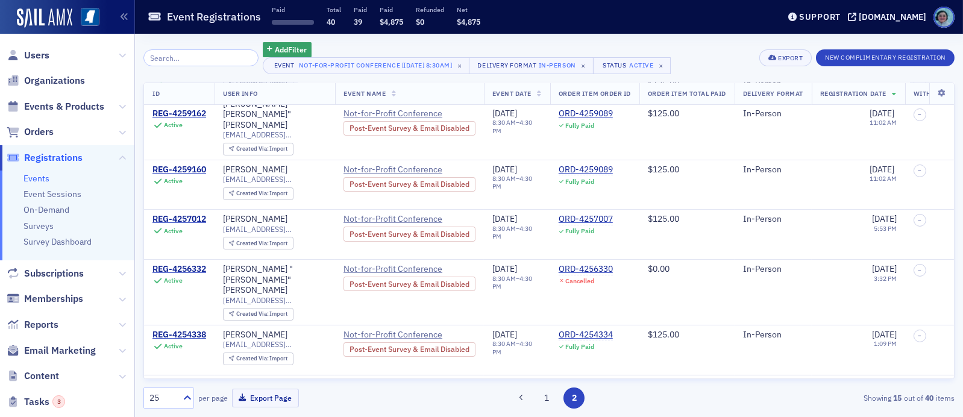
scroll to position [480, 0]
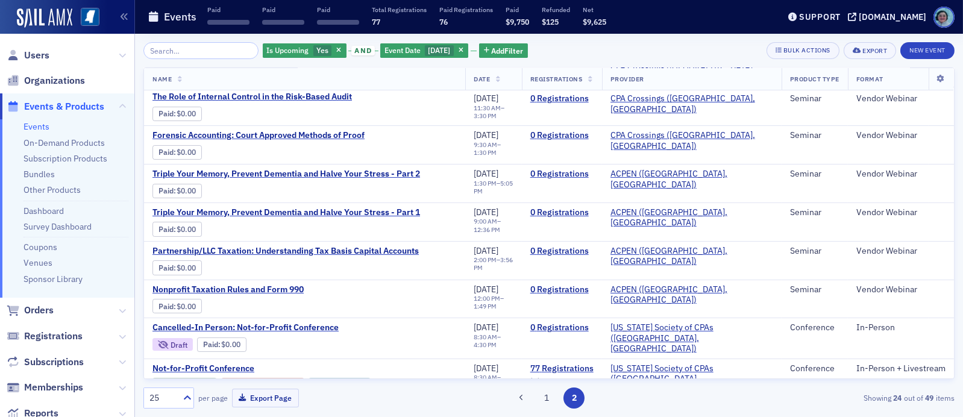
scroll to position [649, 0]
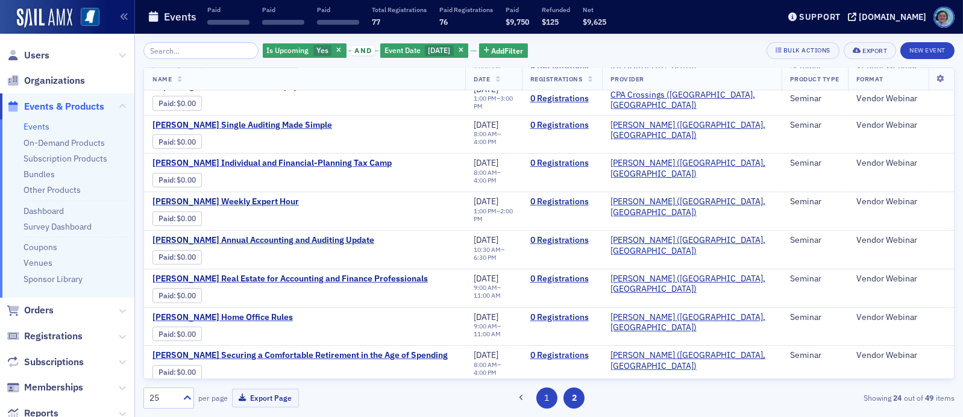
click at [549, 388] on button "1" at bounding box center [546, 397] width 21 height 21
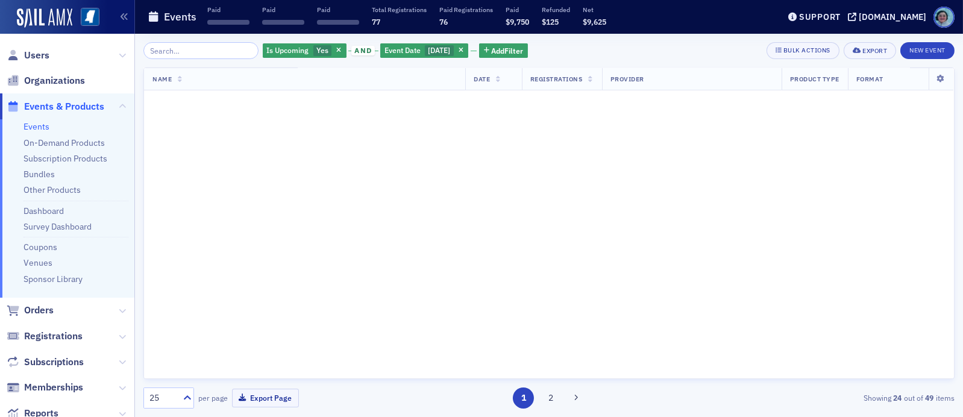
scroll to position [0, 0]
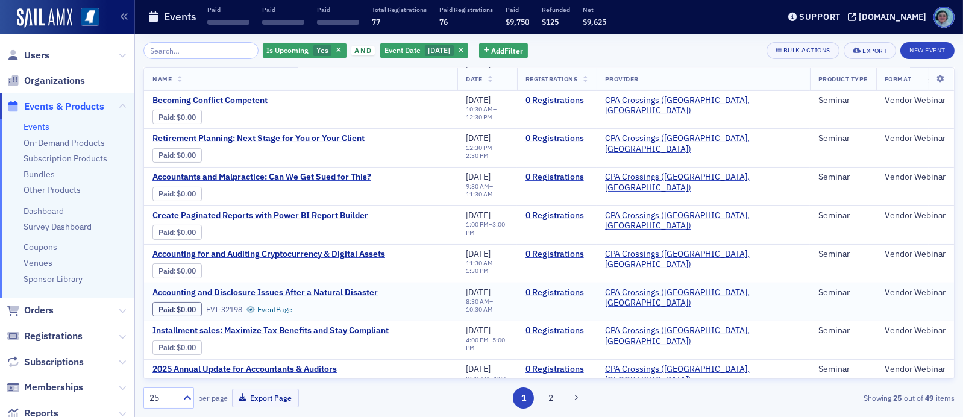
scroll to position [690, 0]
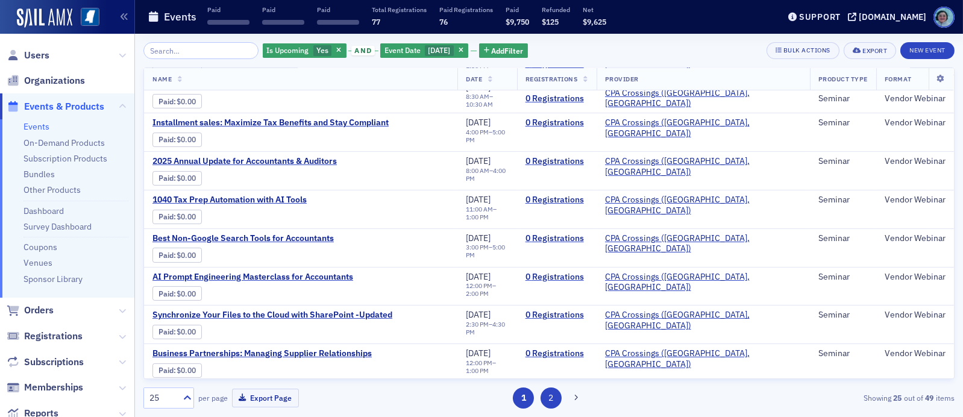
click at [555, 399] on button "2" at bounding box center [550, 397] width 21 height 21
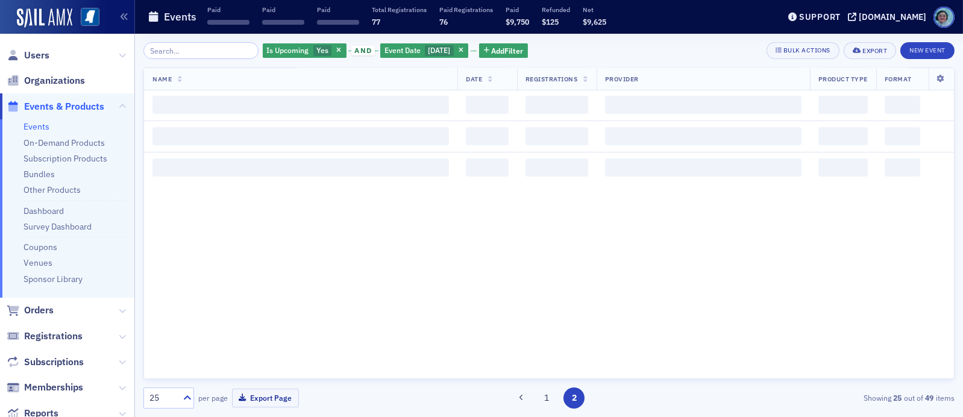
scroll to position [0, 0]
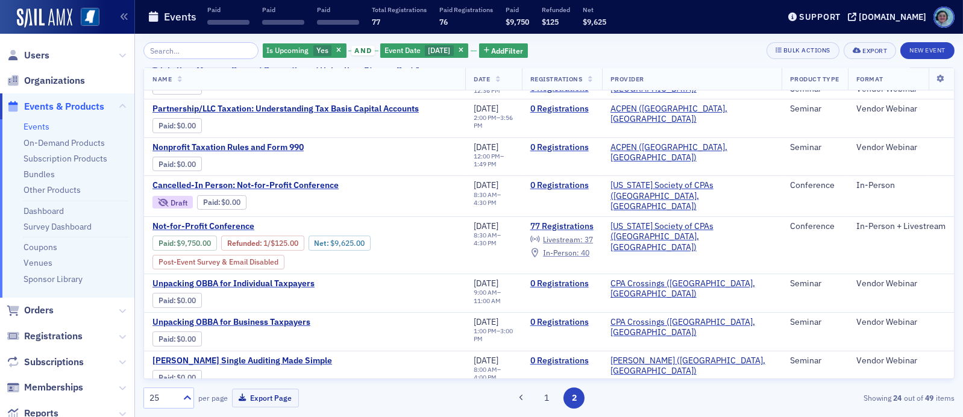
scroll to position [422, 0]
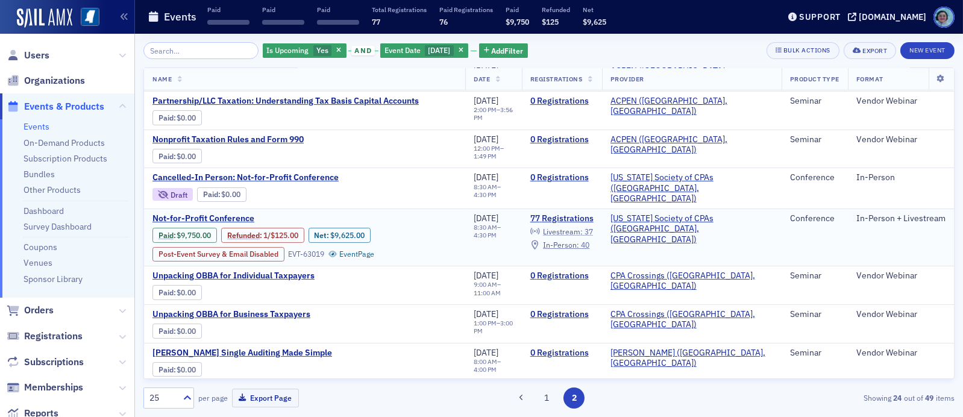
click at [583, 227] on span "Livestream :" at bounding box center [563, 232] width 40 height 10
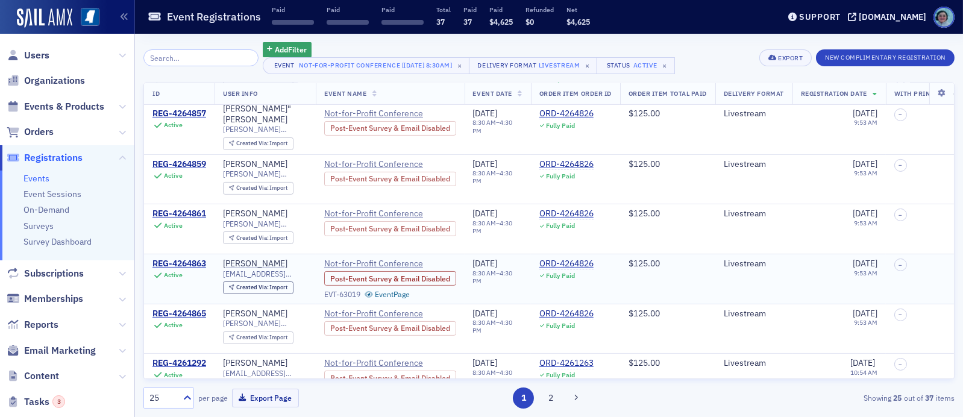
scroll to position [783, 0]
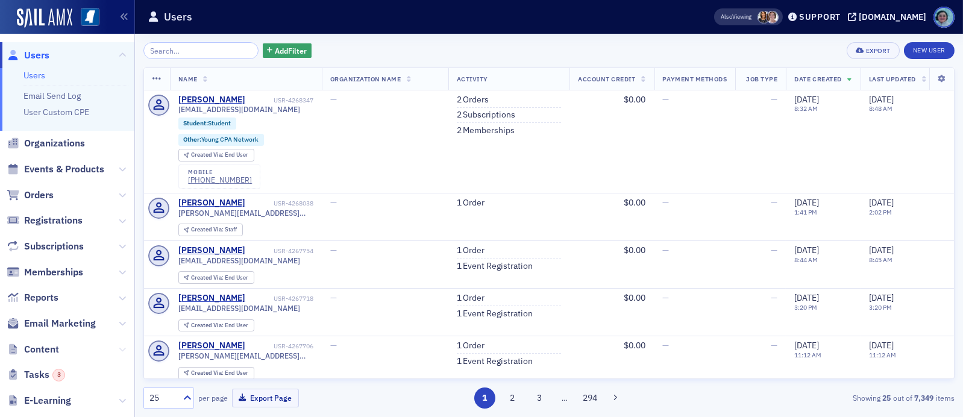
click at [119, 350] on icon at bounding box center [122, 349] width 7 height 7
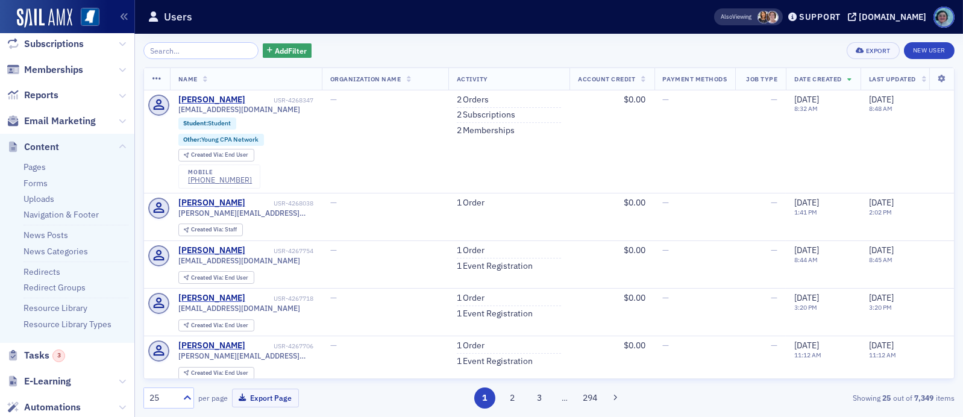
scroll to position [241, 0]
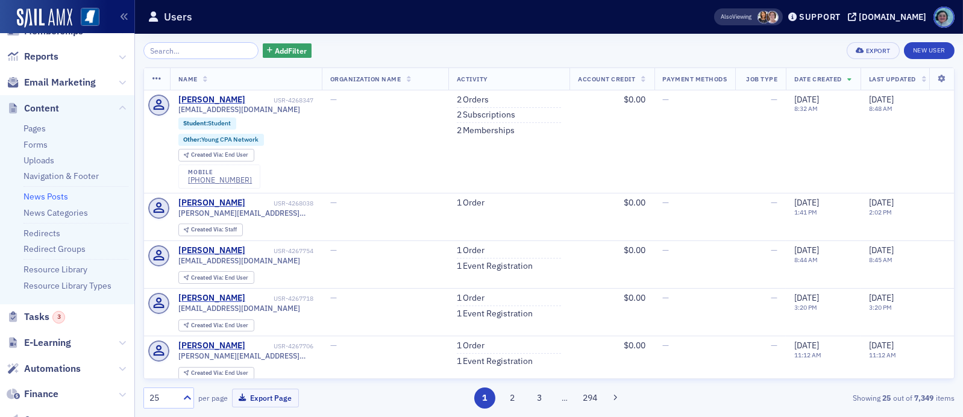
click at [65, 192] on link "News Posts" at bounding box center [45, 196] width 45 height 11
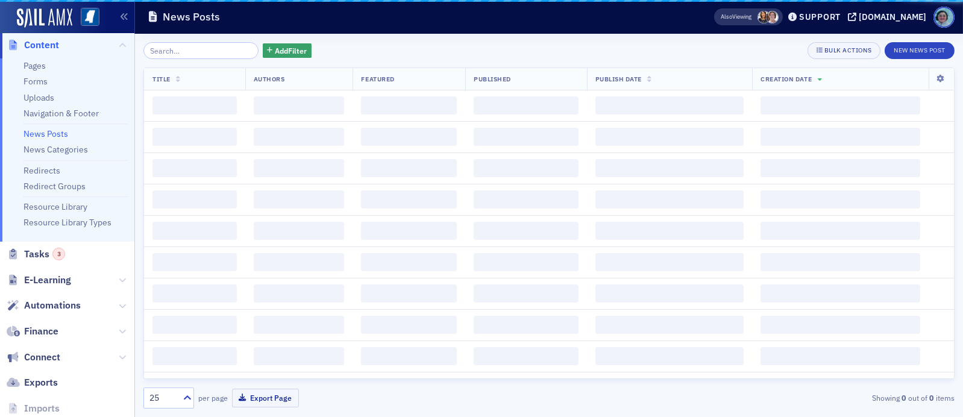
scroll to position [178, 0]
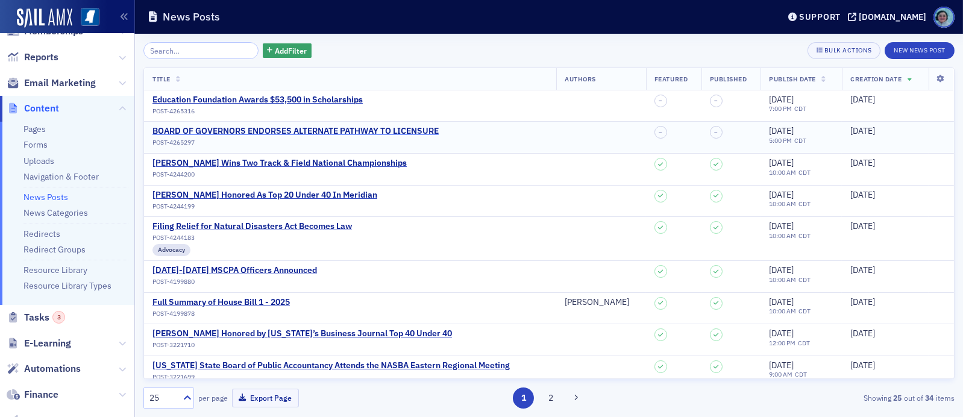
click at [401, 134] on div "BOARD OF GOVERNORS ENDORSES ALTERNATE PATHWAY TO LICENSURE" at bounding box center [295, 131] width 286 height 11
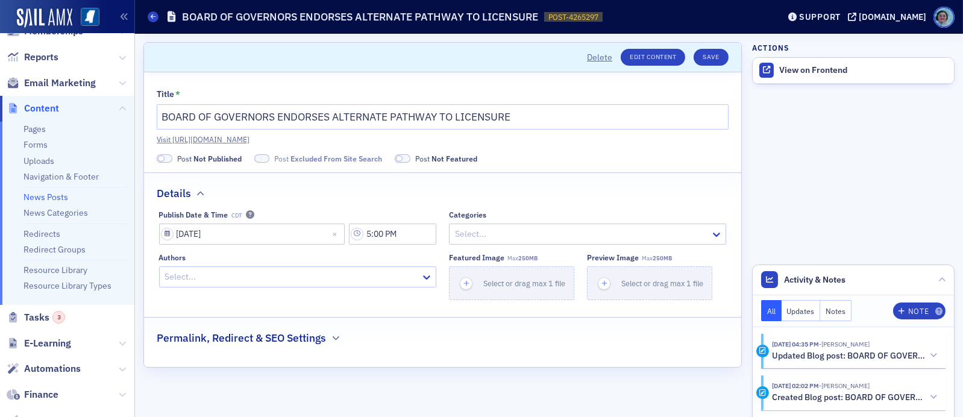
click at [161, 158] on span at bounding box center [161, 158] width 7 height 7
click at [717, 53] on button "Save" at bounding box center [710, 57] width 34 height 17
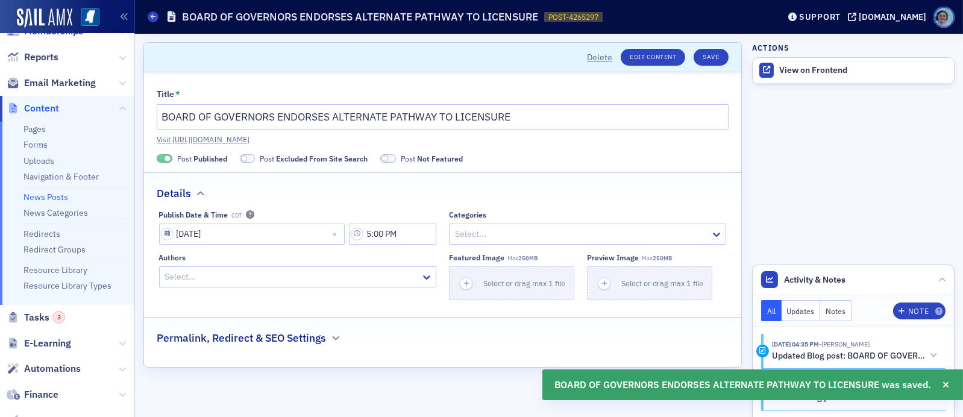
click at [60, 199] on link "News Posts" at bounding box center [45, 197] width 45 height 11
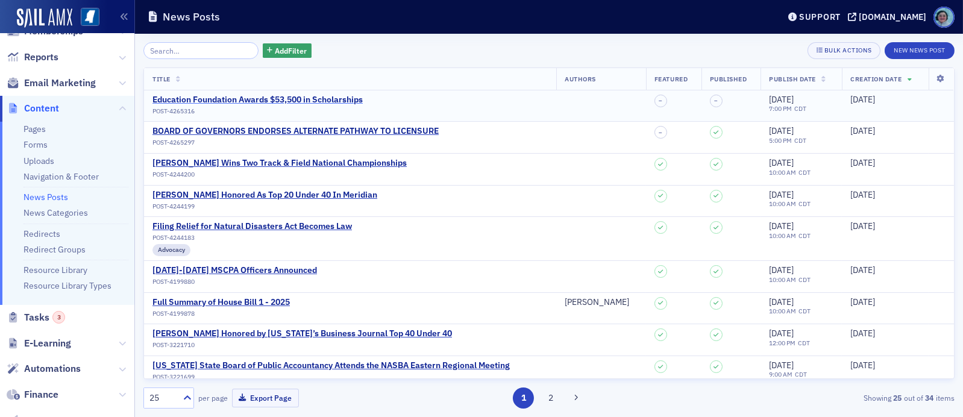
click at [230, 96] on div "Education Foundation Awards $53,500 in Scholarships" at bounding box center [257, 100] width 210 height 11
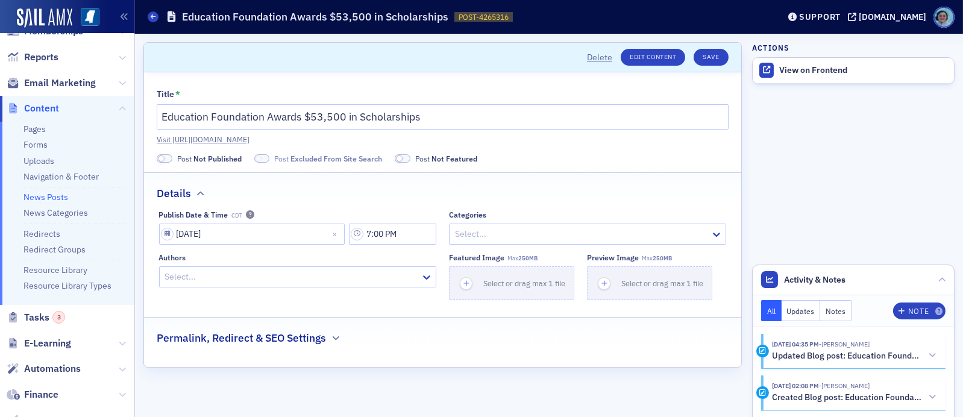
click at [168, 159] on span at bounding box center [165, 158] width 16 height 9
click at [719, 61] on button "Save" at bounding box center [710, 57] width 34 height 17
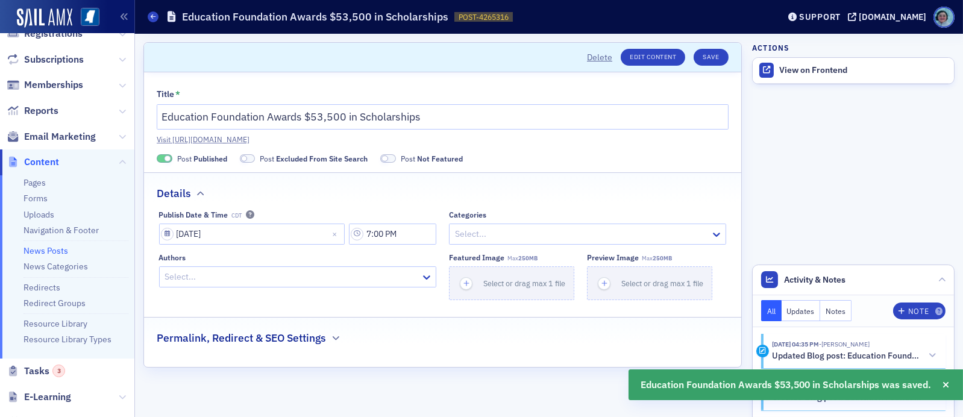
scroll to position [57, 0]
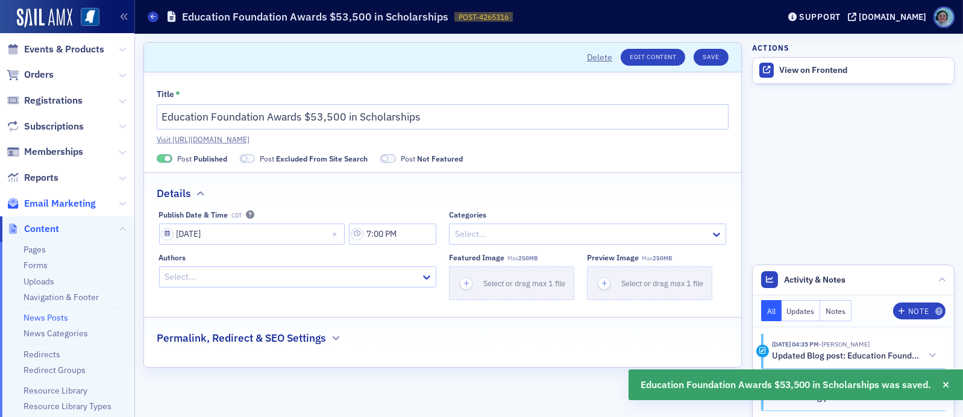
click at [92, 205] on span "Email Marketing" at bounding box center [60, 203] width 72 height 13
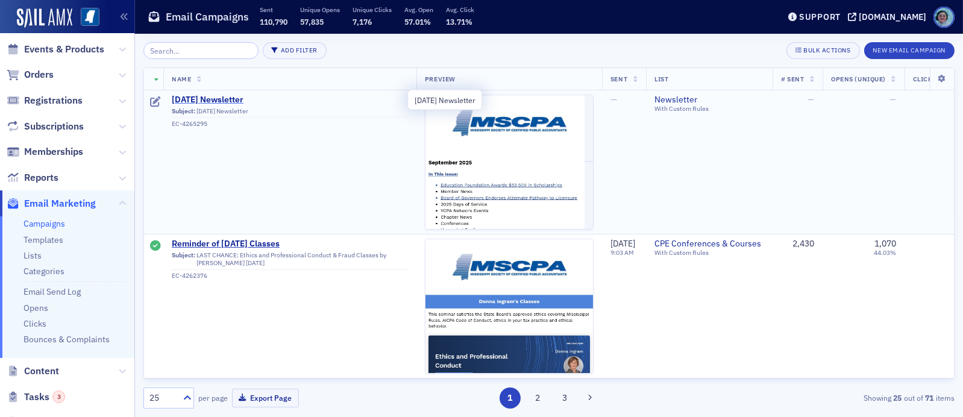
click at [224, 96] on span "September 2025 Newsletter" at bounding box center [290, 100] width 236 height 11
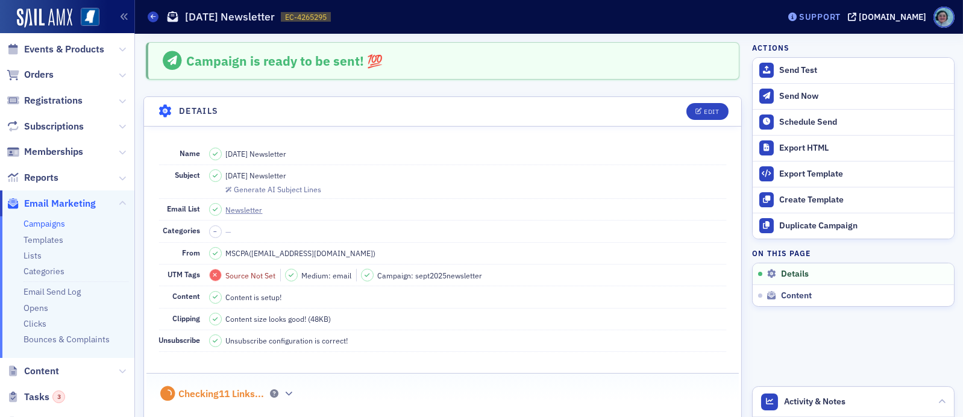
click at [840, 16] on div "Support" at bounding box center [820, 16] width 42 height 11
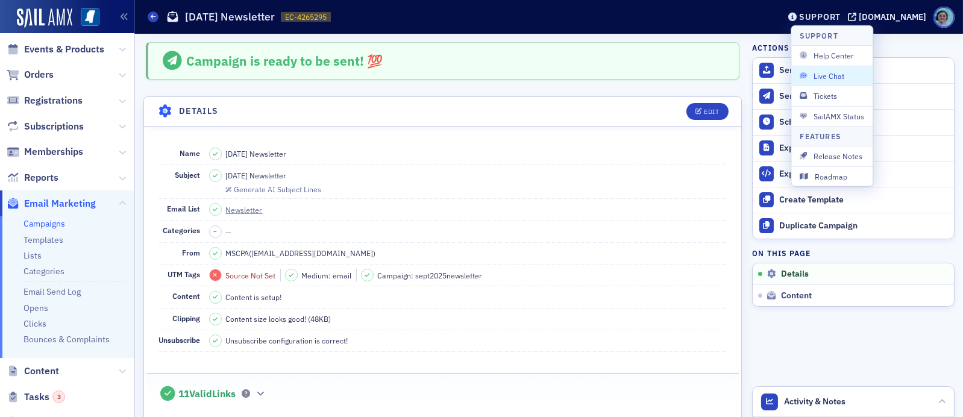
click at [841, 68] on button "Live Chat" at bounding box center [831, 76] width 81 height 20
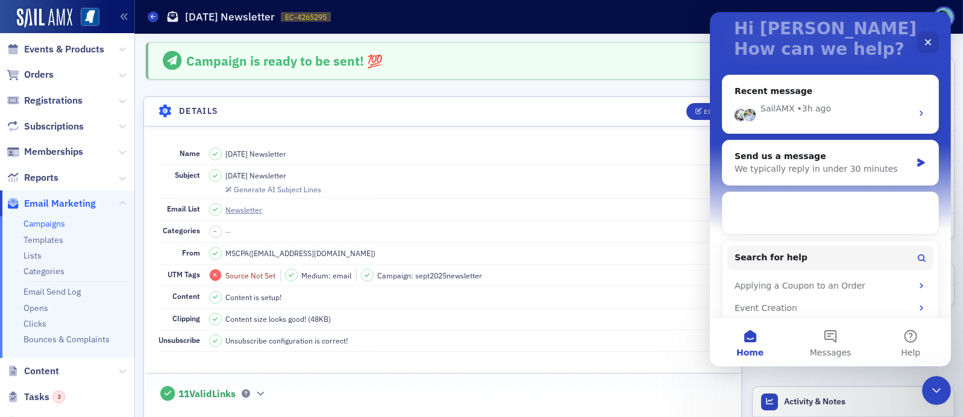
scroll to position [19, 0]
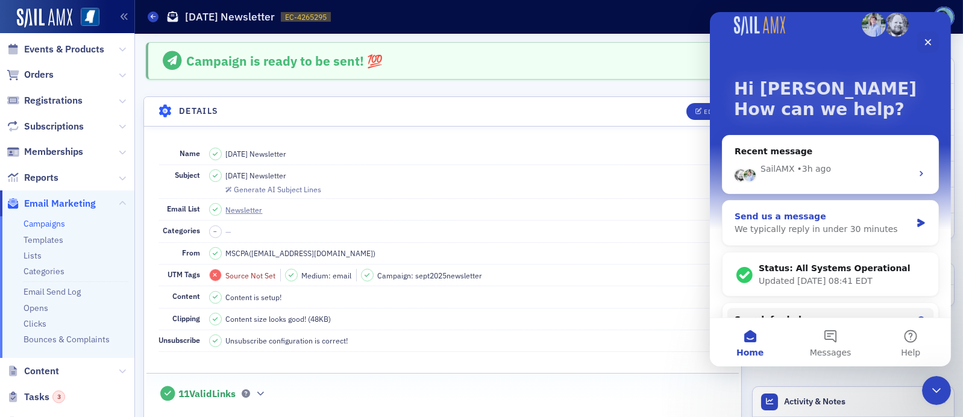
click at [812, 240] on div "Send us a message We typically reply in under 30 minutes" at bounding box center [830, 223] width 216 height 45
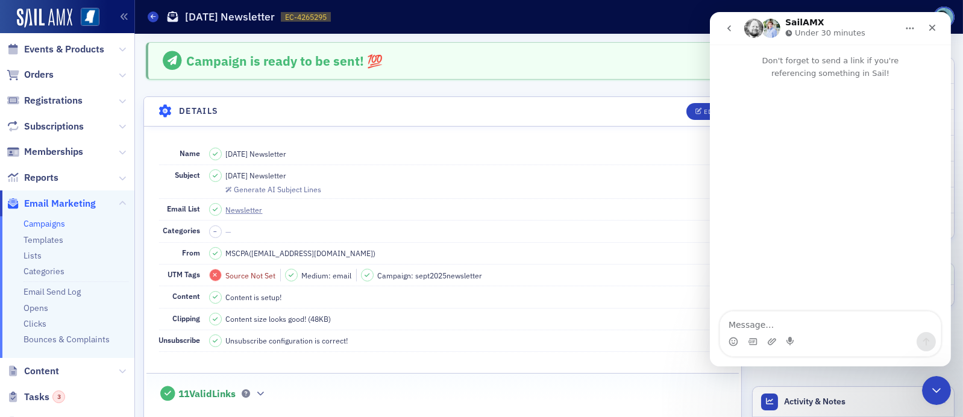
click at [721, 31] on button "go back" at bounding box center [728, 28] width 23 height 23
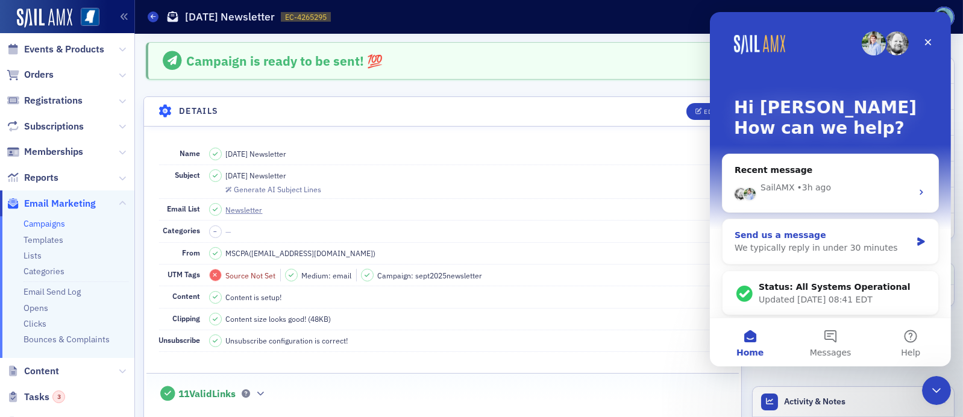
click at [808, 238] on div "Send us a message" at bounding box center [822, 235] width 177 height 13
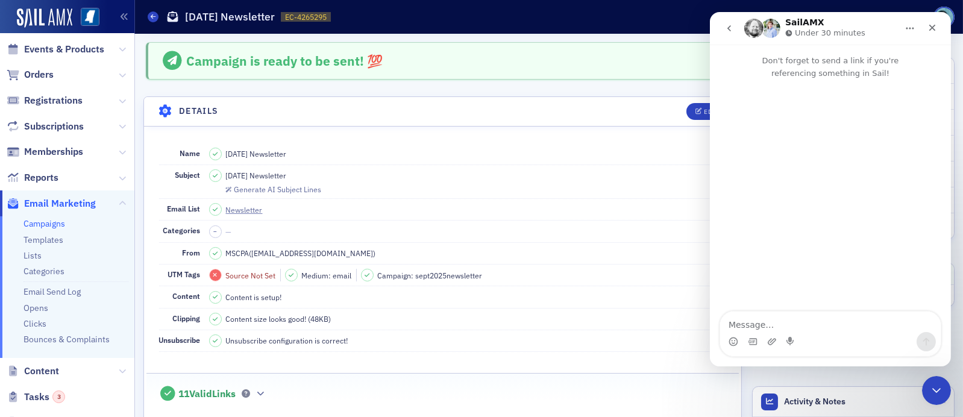
click at [721, 25] on button "go back" at bounding box center [728, 28] width 23 height 23
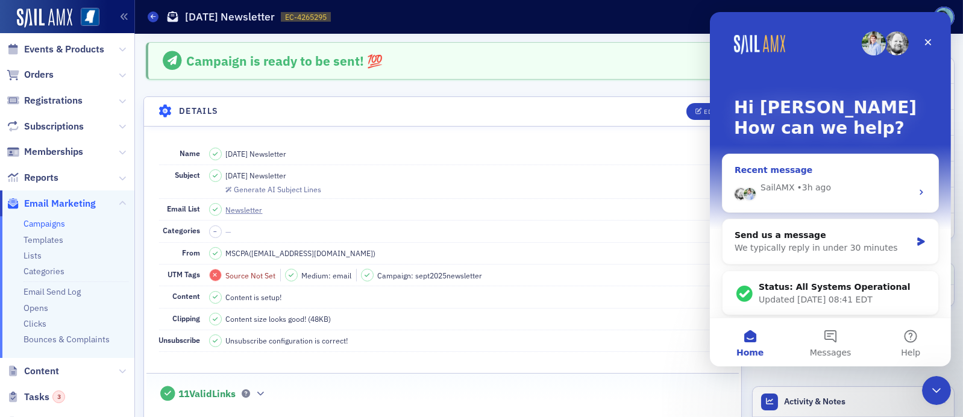
click at [825, 189] on div "SailAMX • 3h ago" at bounding box center [835, 187] width 151 height 13
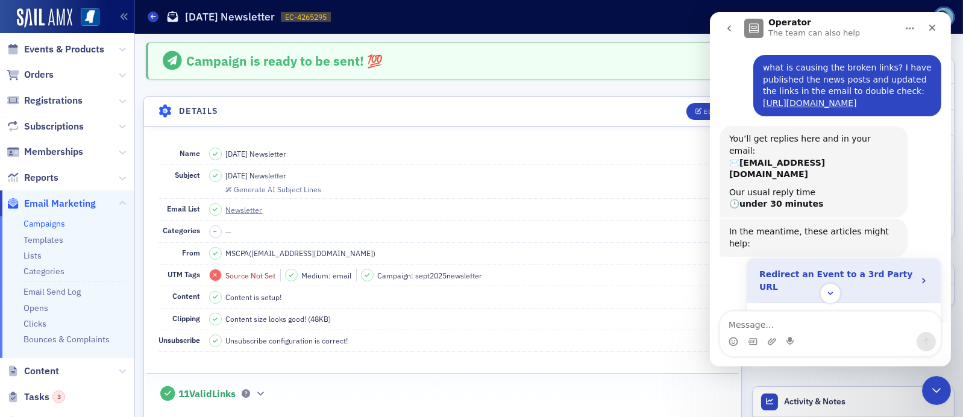
scroll to position [81, 0]
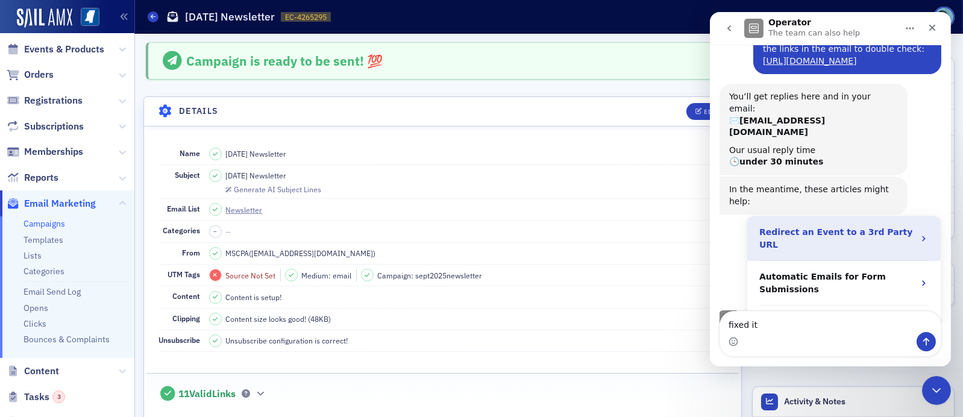
type textarea "fixed it"
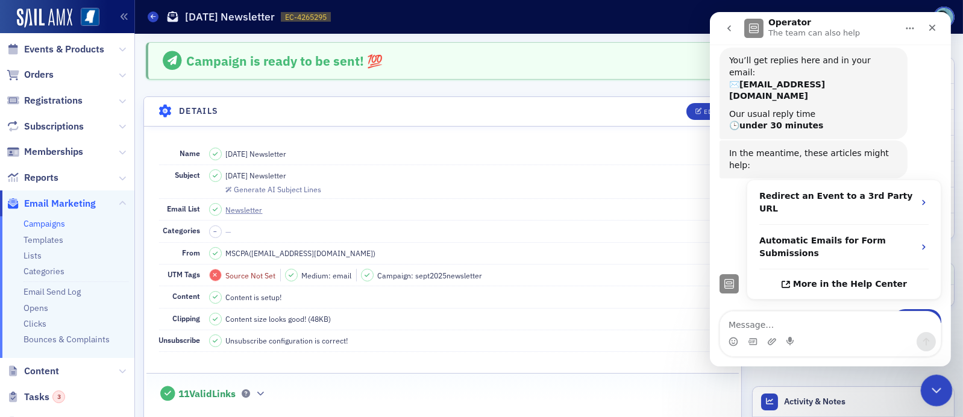
click at [940, 395] on icon "Close Intercom Messenger" at bounding box center [934, 388] width 14 height 14
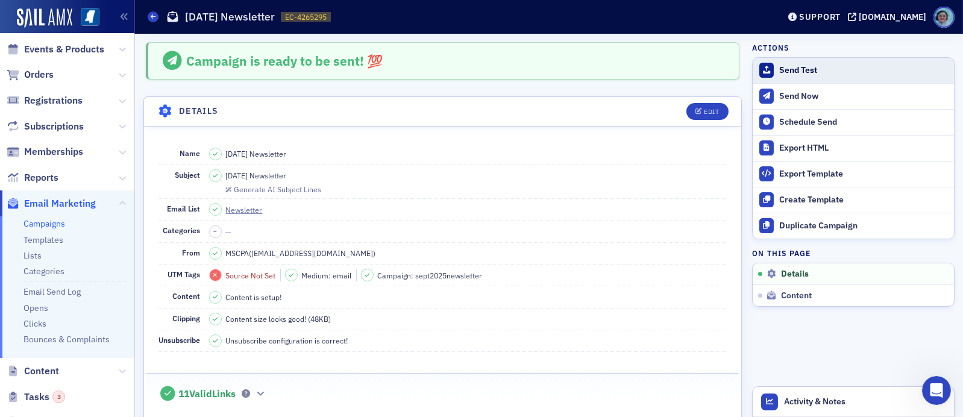
click at [808, 67] on div "Send Test" at bounding box center [863, 70] width 169 height 11
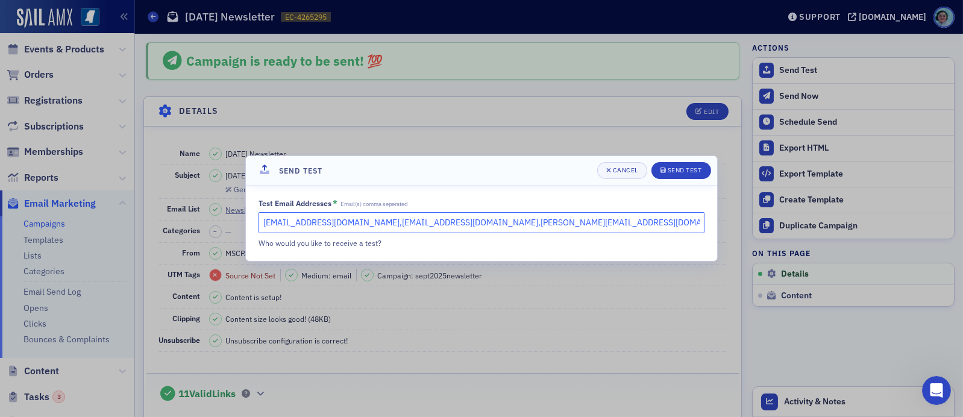
drag, startPoint x: 342, startPoint y: 222, endPoint x: 547, endPoint y: 241, distance: 206.3
click at [547, 241] on div "Test Email Addresses * Email(s) comma seperated rshirley@ms-cpa.org,kmoody@ms-c…" at bounding box center [481, 224] width 446 height 50
type input "[EMAIL_ADDRESS][DOMAIN_NAME]"
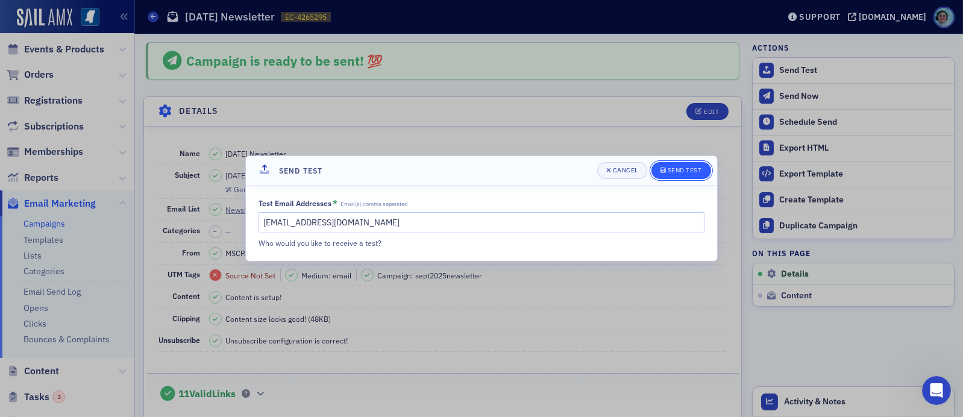
click at [669, 174] on span "Send Test" at bounding box center [681, 171] width 42 height 10
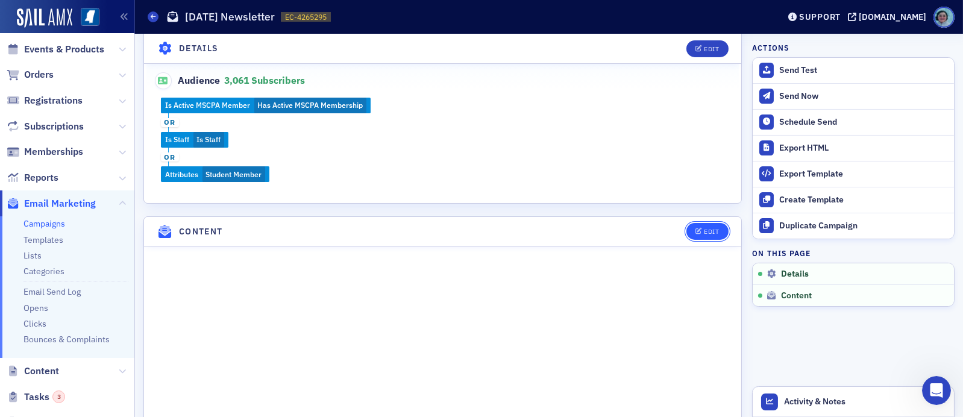
click at [704, 231] on div "Edit" at bounding box center [711, 231] width 15 height 7
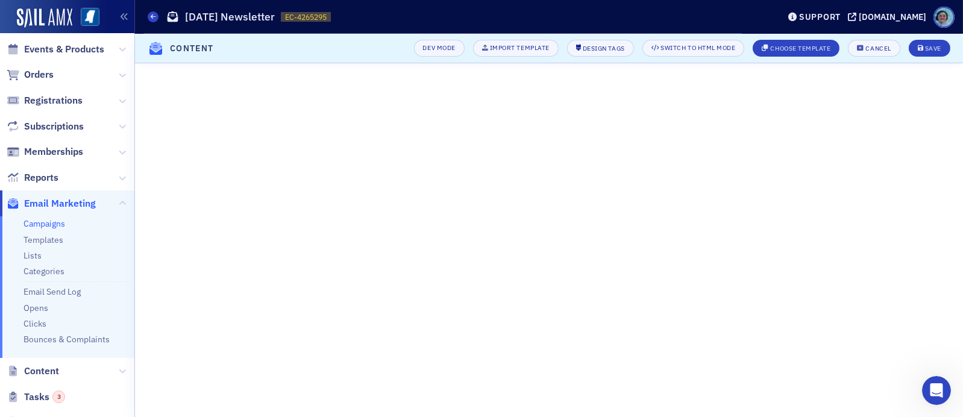
scroll to position [227, 0]
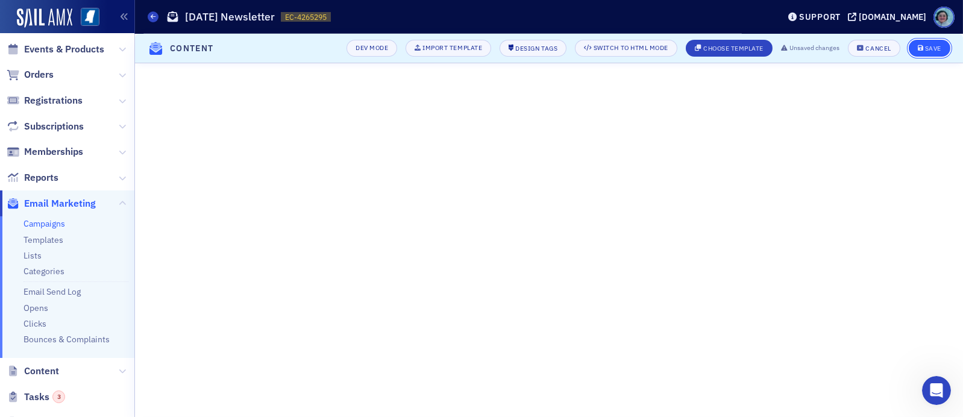
click at [922, 49] on icon "submit" at bounding box center [921, 48] width 6 height 7
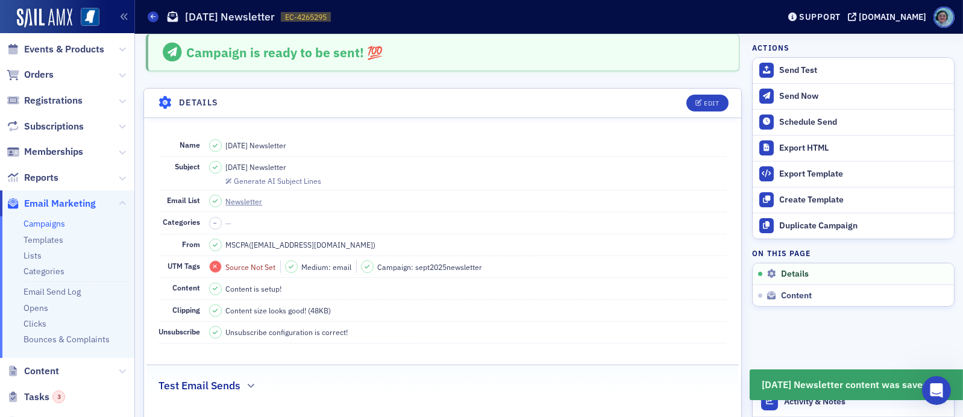
scroll to position [0, 0]
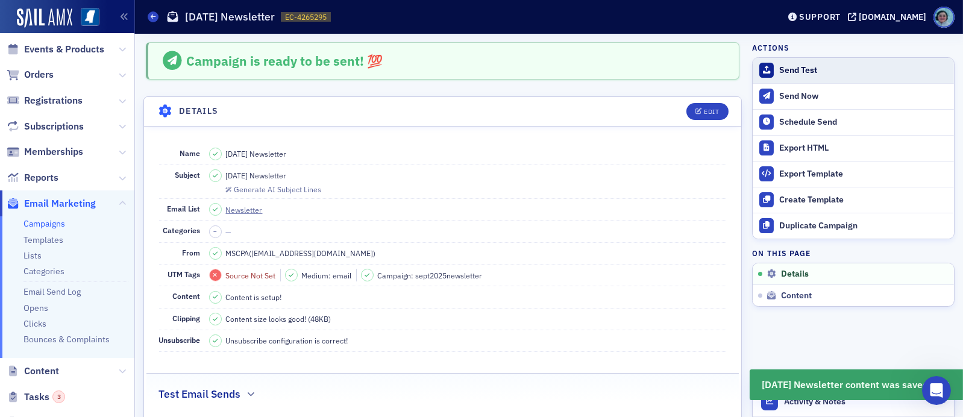
click at [779, 69] on div "Send Test" at bounding box center [863, 70] width 169 height 11
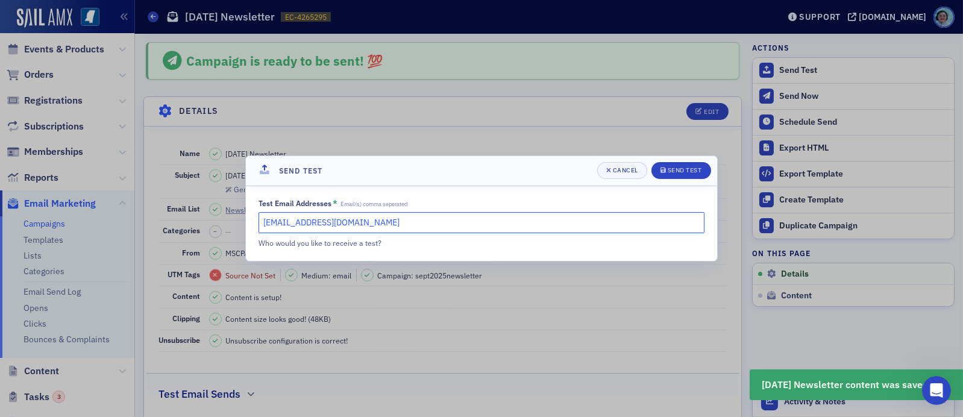
drag, startPoint x: 356, startPoint y: 219, endPoint x: 87, endPoint y: 227, distance: 268.8
click at [87, 227] on div "Send Test Cancel Send Test Test Email Addresses * Email(s) comma seperated rshi…" at bounding box center [481, 208] width 963 height 417
paste input ",kmoody@ms-cpa.org,evaughn"
click at [267, 219] on input ",kmoody@ms-cpa.org,evaughn@ms-cpa.org" at bounding box center [481, 222] width 446 height 21
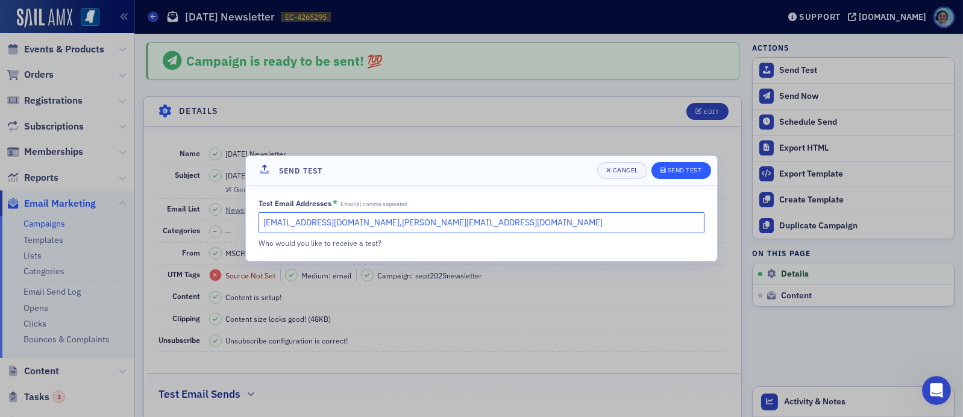
type input "kmoody@ms-cpa.org,evaughn@ms-cpa.org"
click at [675, 169] on div "Send Test" at bounding box center [684, 170] width 34 height 7
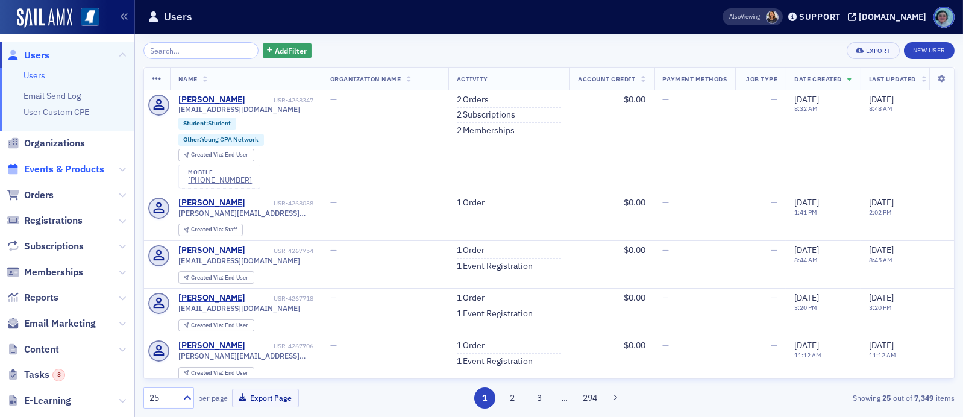
click at [80, 170] on span "Events & Products" at bounding box center [64, 169] width 80 height 13
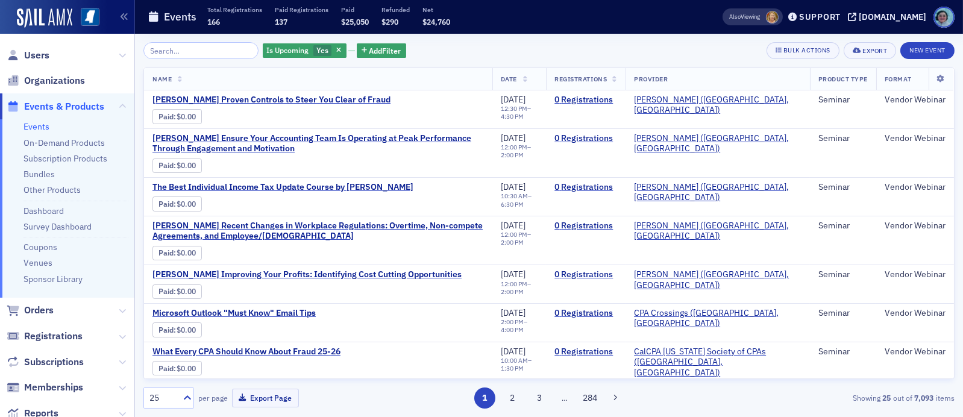
click at [337, 46] on div "Is Upcoming Yes Add Filter" at bounding box center [334, 50] width 143 height 17
click at [334, 51] on span "button" at bounding box center [339, 50] width 11 height 11
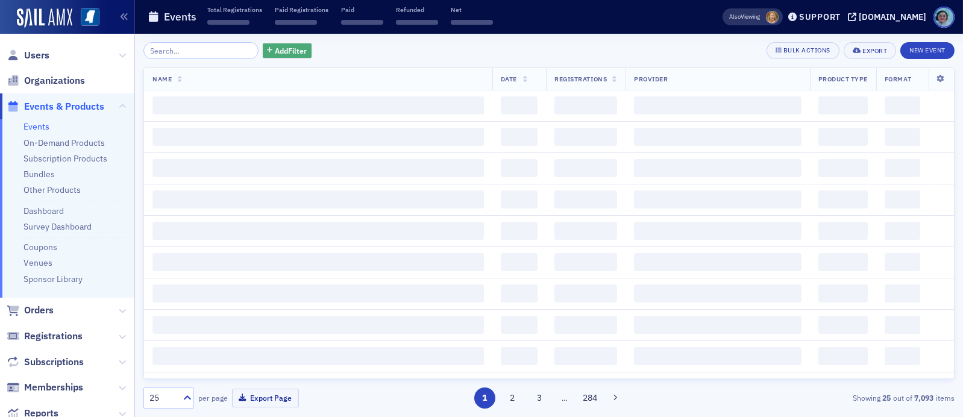
click at [293, 51] on span "Add Filter" at bounding box center [291, 50] width 32 height 11
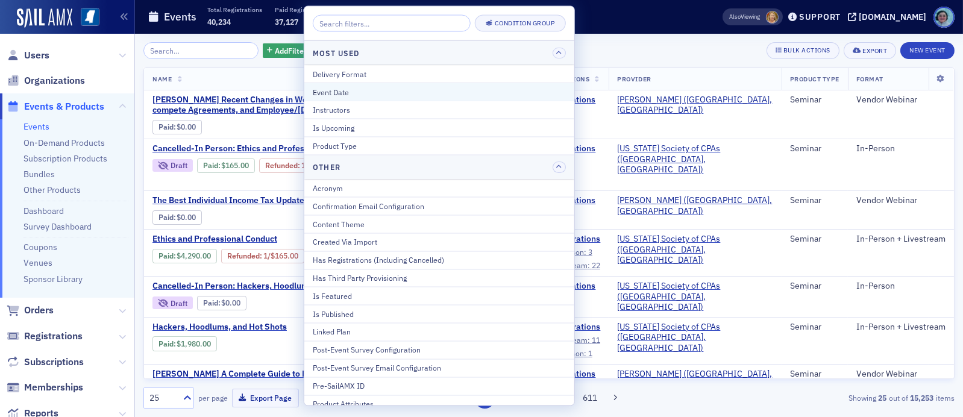
click at [340, 88] on div "Event Date" at bounding box center [439, 91] width 253 height 11
select select "8"
select select "2025"
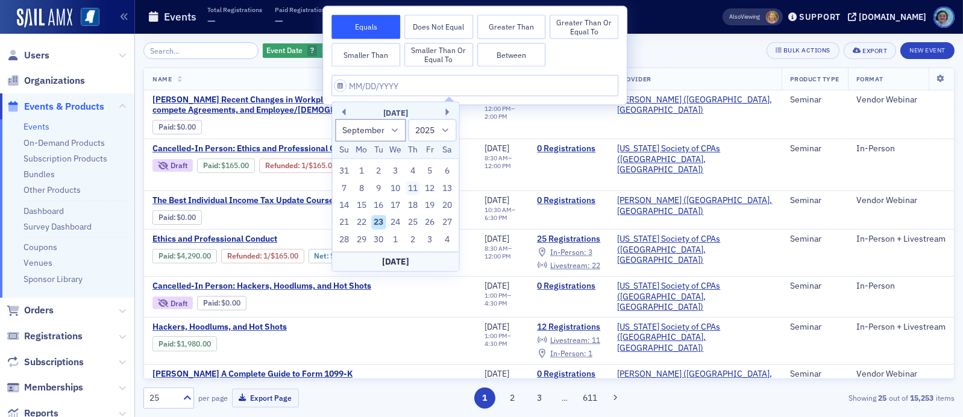
click at [410, 186] on div "11" at bounding box center [412, 188] width 14 height 14
type input "09/11/2025"
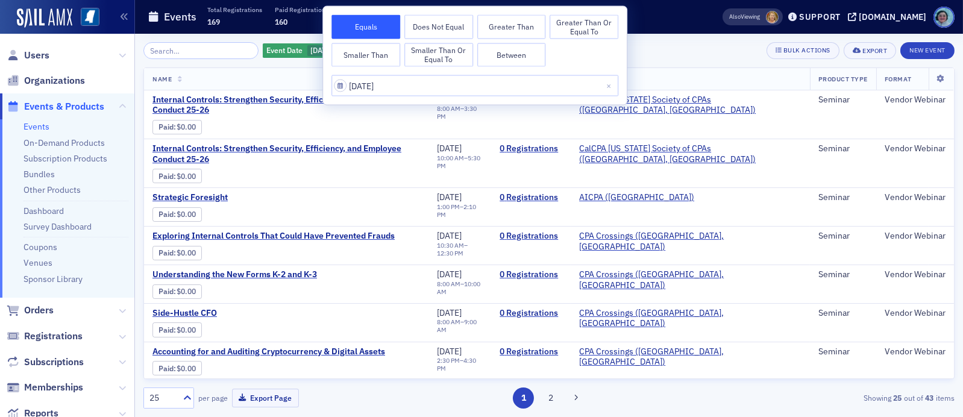
click at [666, 36] on div "Event Date 9/11/2025 Add Filter Bulk Actions Export New Event Name Date Registr…" at bounding box center [548, 225] width 811 height 383
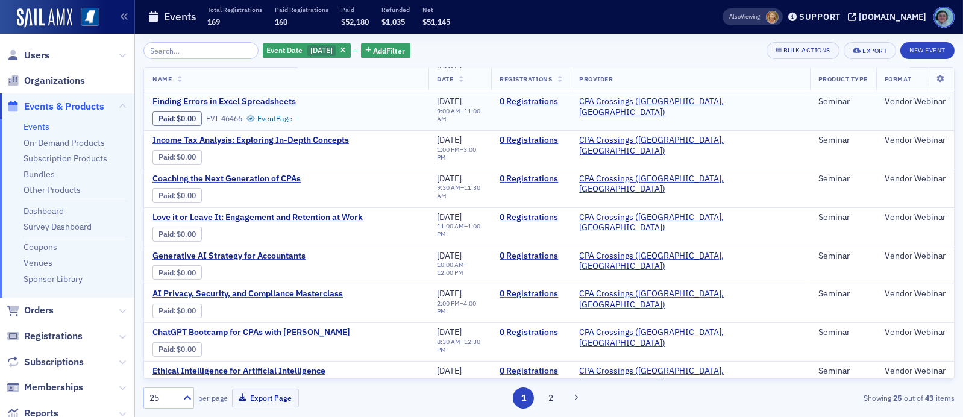
scroll to position [690, 0]
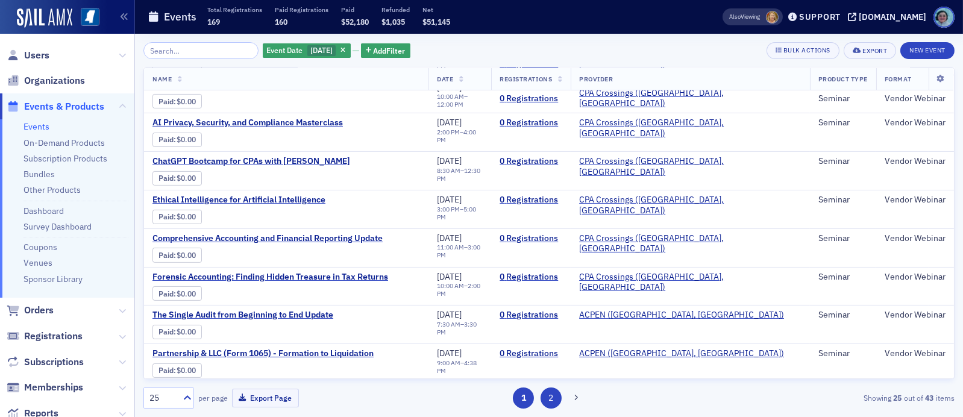
click at [553, 394] on button "2" at bounding box center [550, 397] width 21 height 21
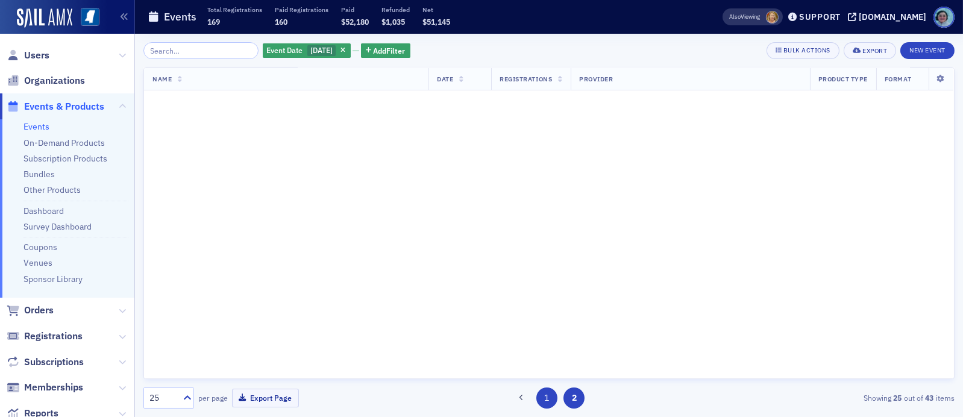
scroll to position [0, 0]
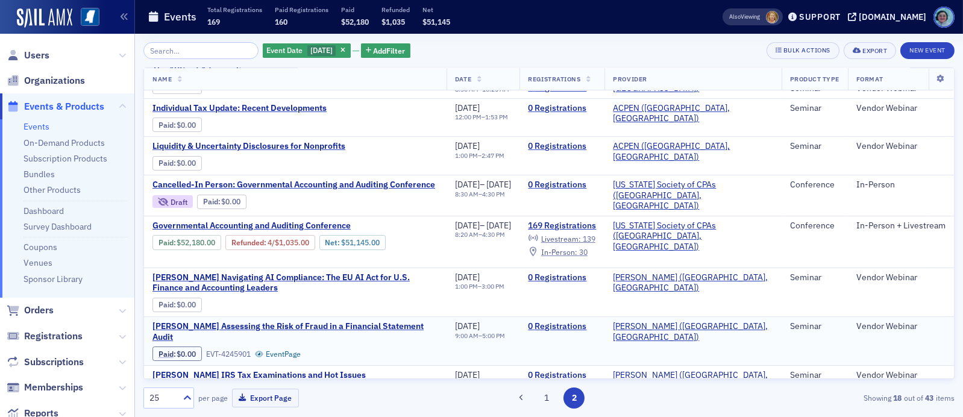
scroll to position [60, 0]
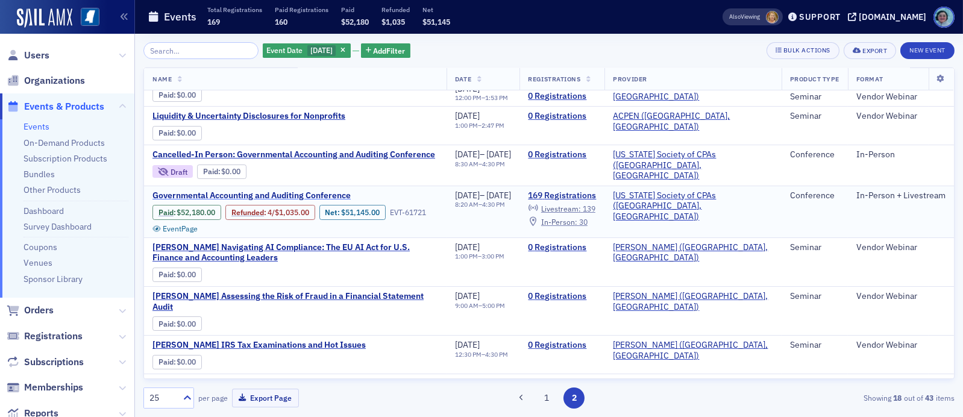
click at [275, 195] on span "Governmental Accounting and Auditing Conference" at bounding box center [253, 195] width 202 height 11
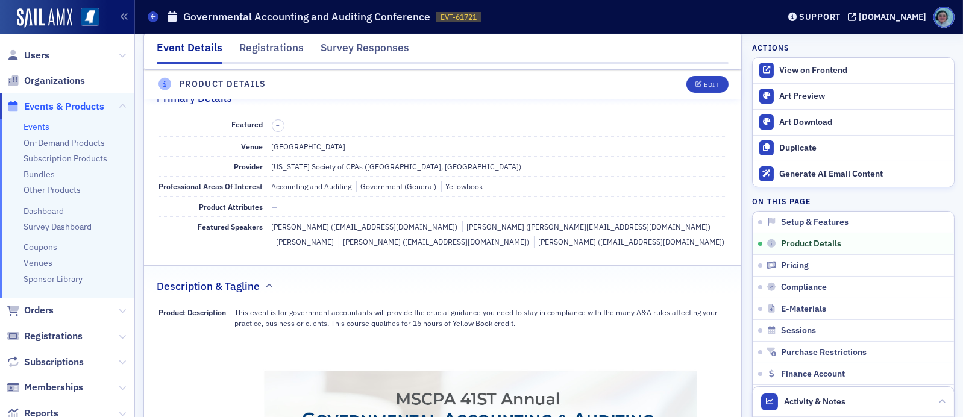
scroll to position [301, 0]
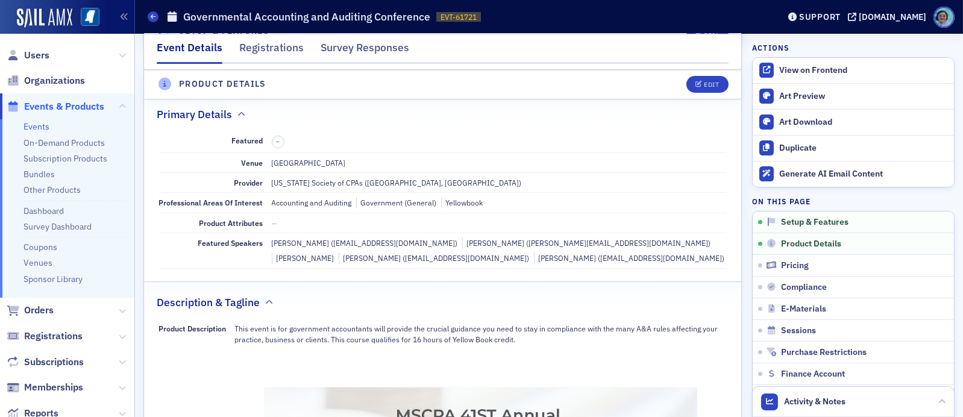
click at [366, 339] on p "This event is for government accountants will provide the crucial guidance you …" at bounding box center [481, 334] width 492 height 22
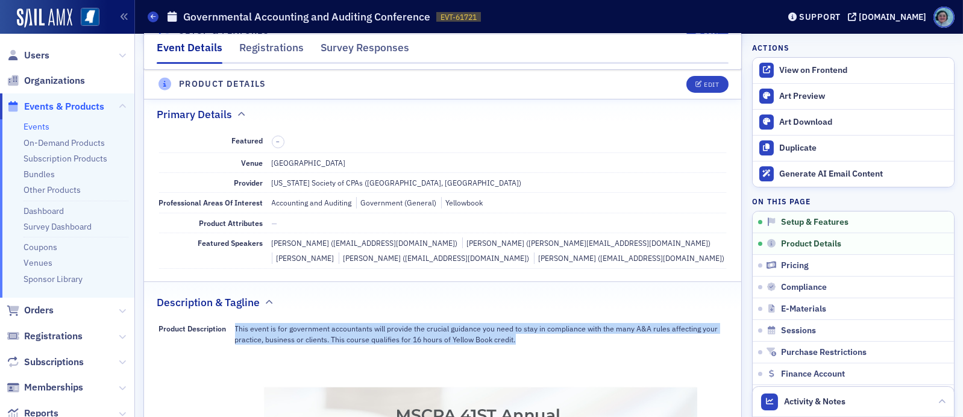
click at [366, 339] on p "This event is for government accountants will provide the crucial guidance you …" at bounding box center [481, 334] width 492 height 22
copy div "This event is for government accountants will provide the crucial guidance you …"
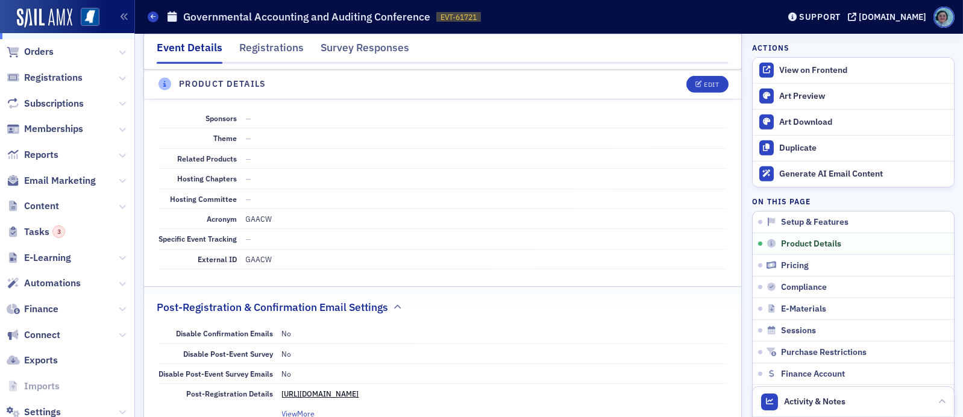
scroll to position [290, 0]
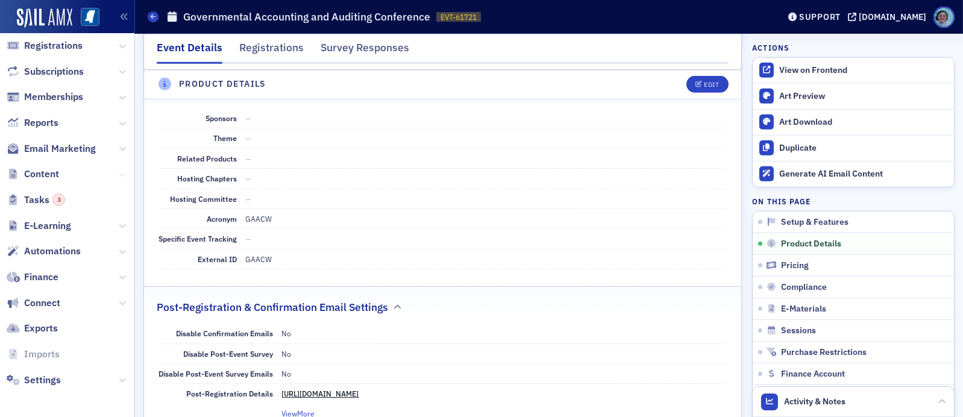
click at [119, 171] on icon at bounding box center [122, 174] width 7 height 7
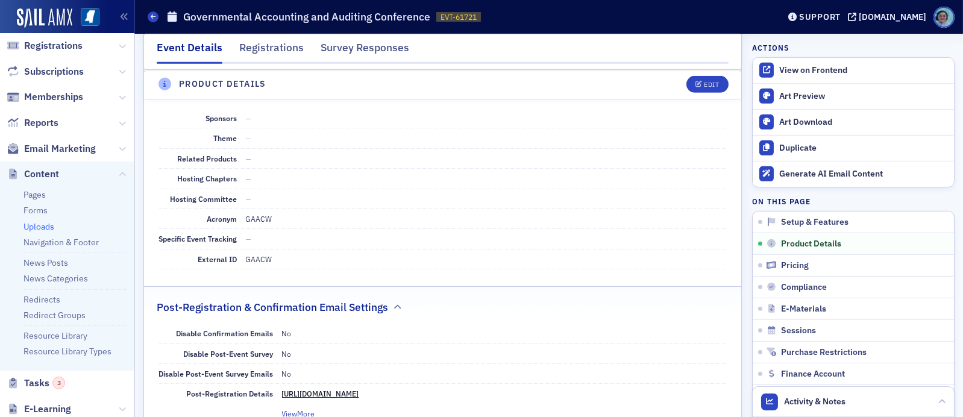
click at [42, 226] on link "Uploads" at bounding box center [38, 226] width 31 height 11
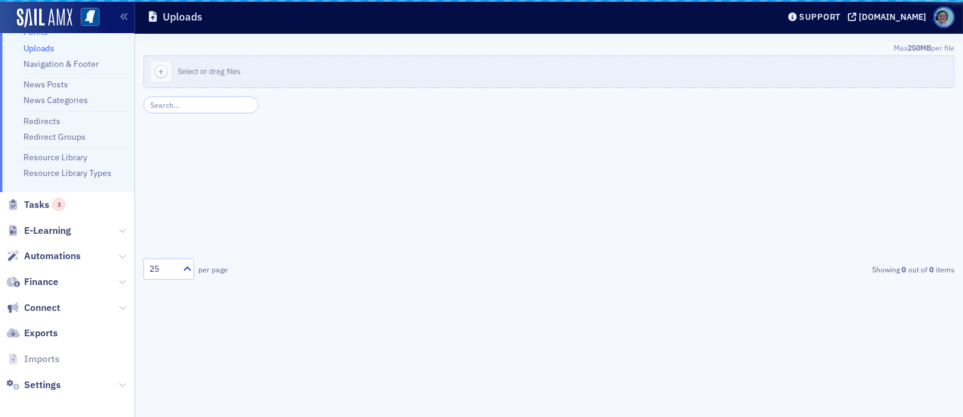
scroll to position [113, 0]
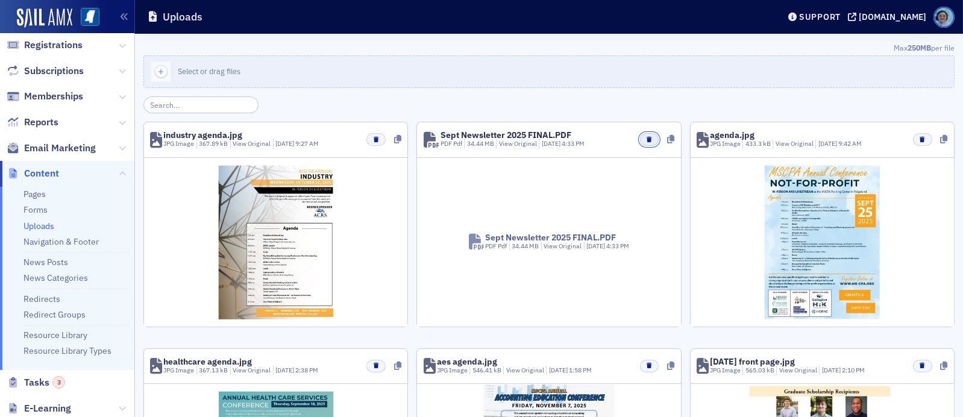
click at [647, 142] on button "button" at bounding box center [649, 139] width 19 height 13
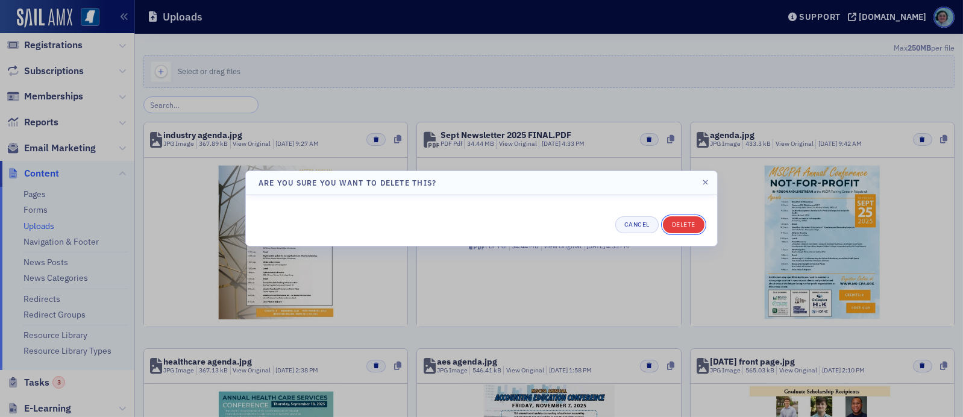
click at [673, 231] on button "Delete" at bounding box center [684, 224] width 42 height 17
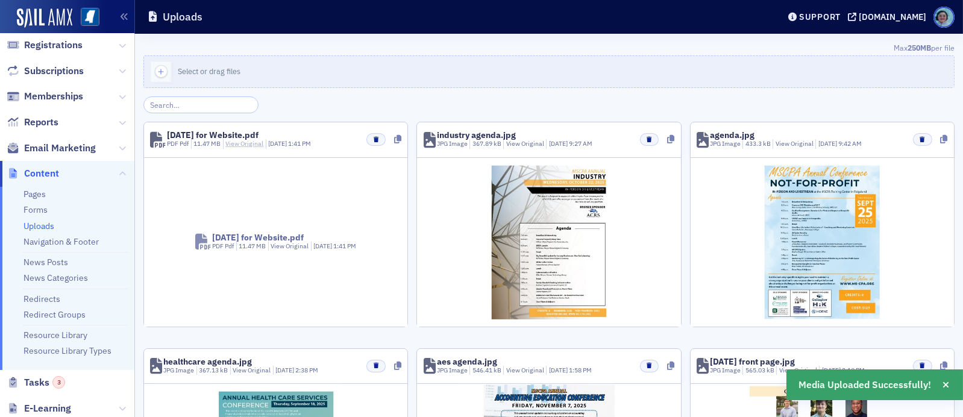
click at [240, 145] on link "View Original" at bounding box center [244, 143] width 38 height 8
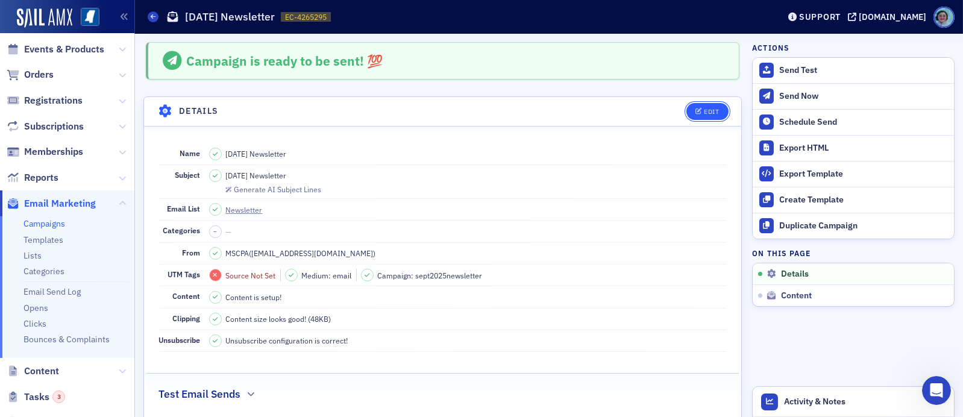
scroll to position [117, 0]
click at [713, 111] on button "Edit" at bounding box center [707, 111] width 42 height 17
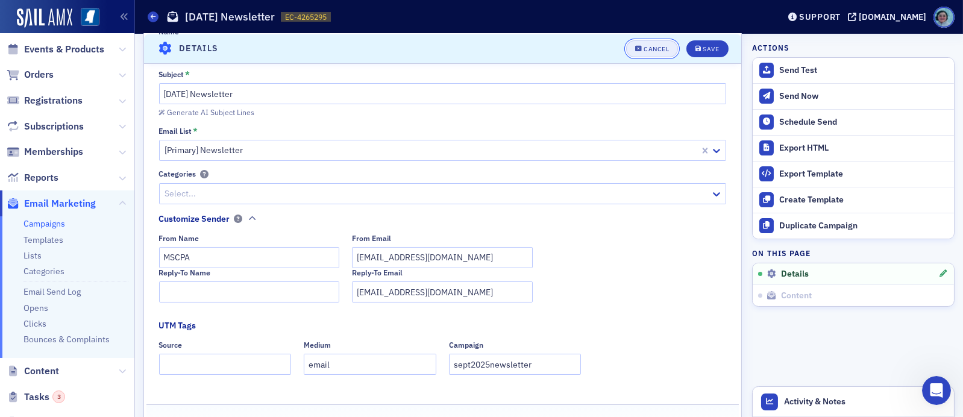
click at [665, 50] on button "Cancel" at bounding box center [652, 48] width 52 height 17
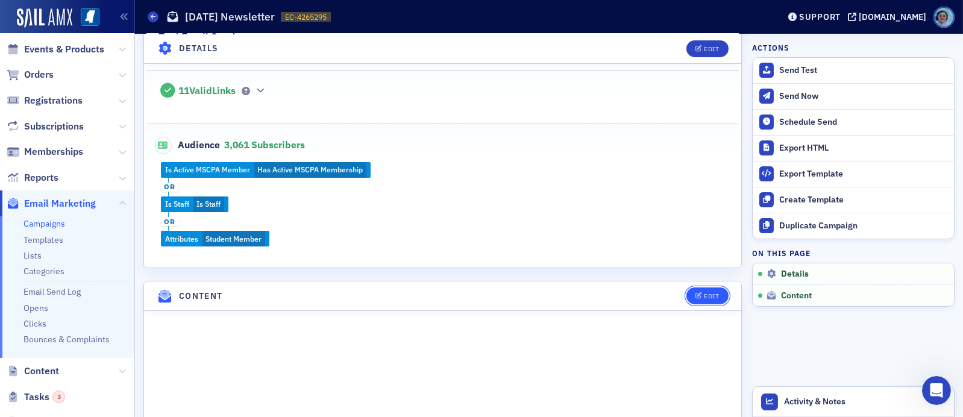
click at [705, 299] on button "Edit" at bounding box center [707, 295] width 42 height 17
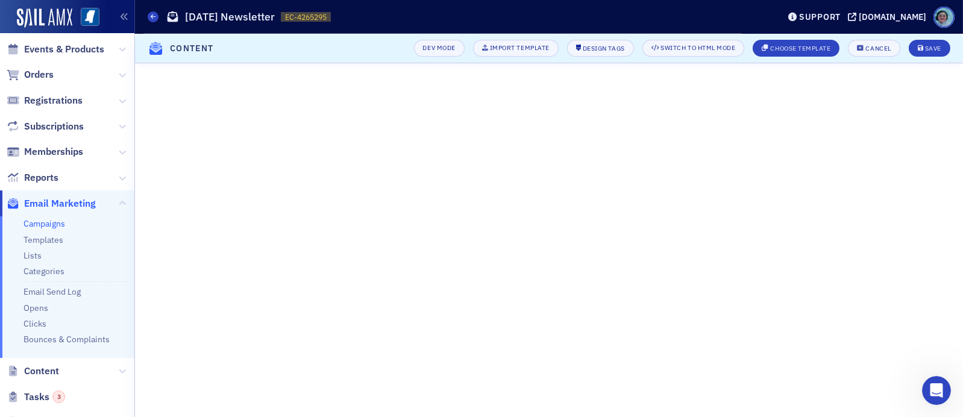
scroll to position [227, 0]
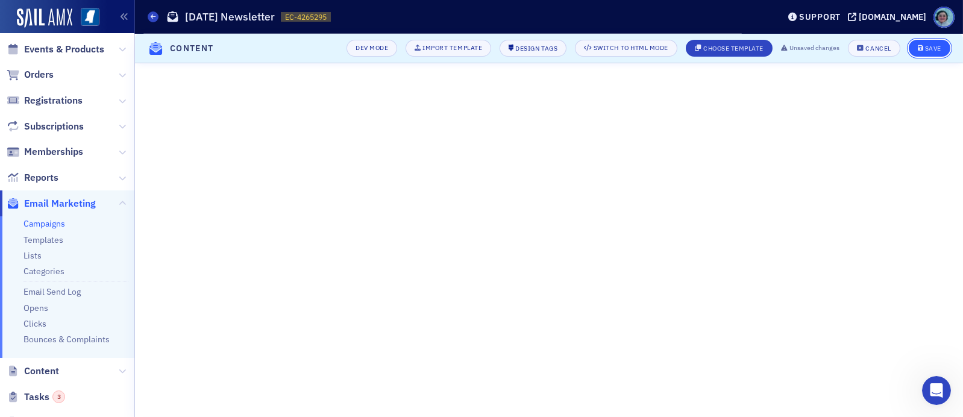
click at [923, 50] on span "Save" at bounding box center [929, 48] width 23 height 7
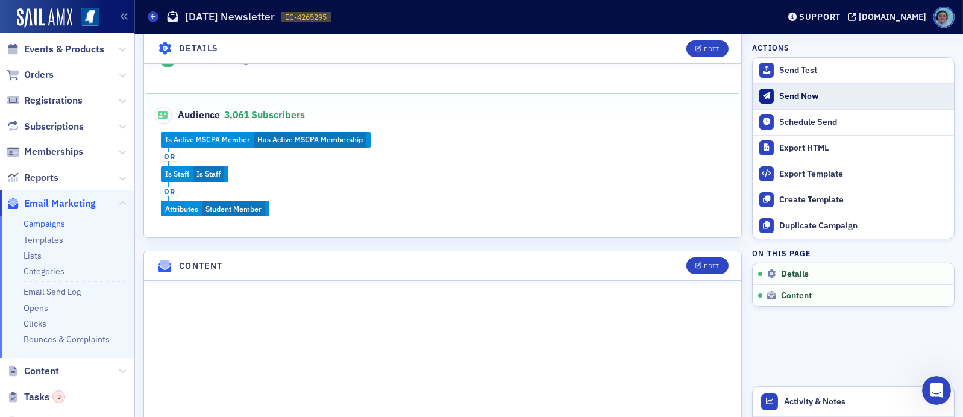
scroll to position [219, 0]
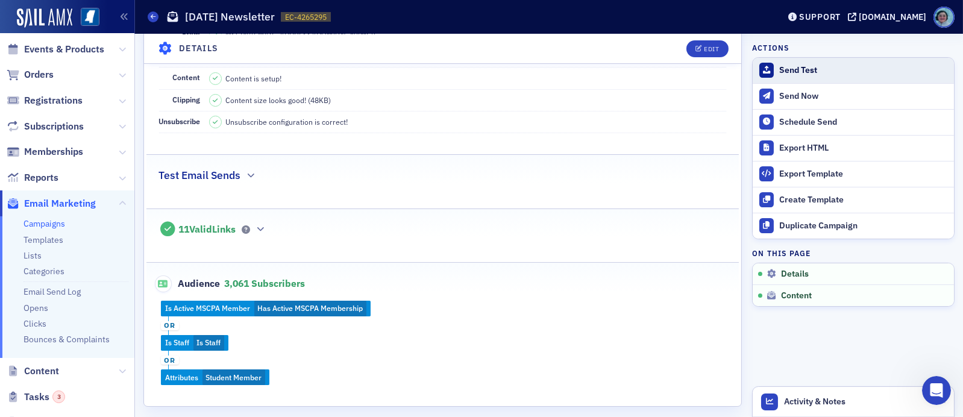
click at [785, 73] on div "Send Test" at bounding box center [863, 70] width 169 height 11
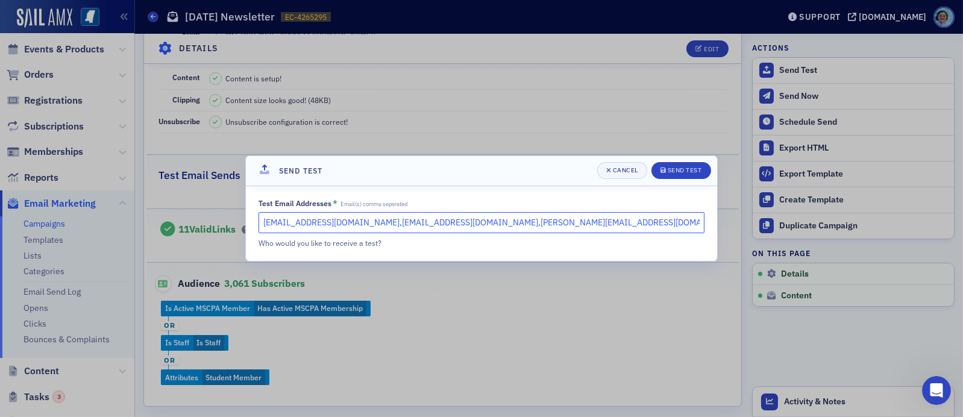
drag, startPoint x: 346, startPoint y: 223, endPoint x: 7, endPoint y: 239, distance: 339.6
click at [30, 239] on div "Send Test Cancel Send Test Test Email Addresses * Email(s) comma seperated [EMA…" at bounding box center [481, 208] width 963 height 417
type input "[EMAIL_ADDRESS][DOMAIN_NAME],[PERSON_NAME][EMAIL_ADDRESS][DOMAIN_NAME]"
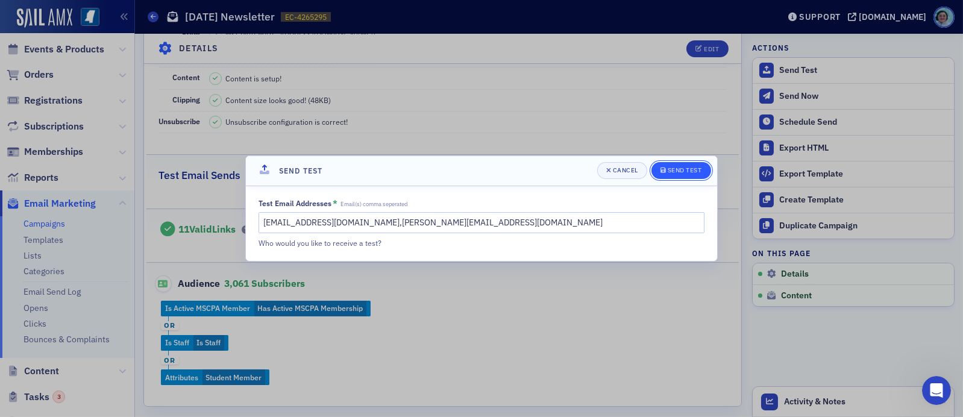
click at [681, 174] on div "Send Test" at bounding box center [684, 170] width 34 height 7
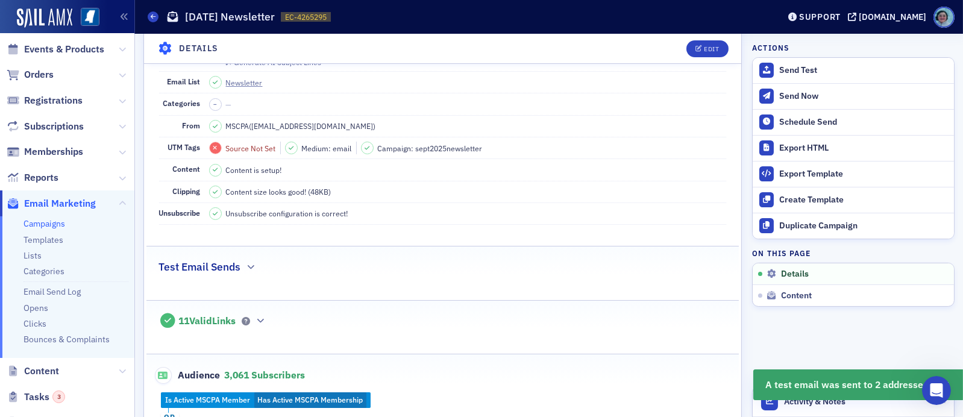
scroll to position [0, 0]
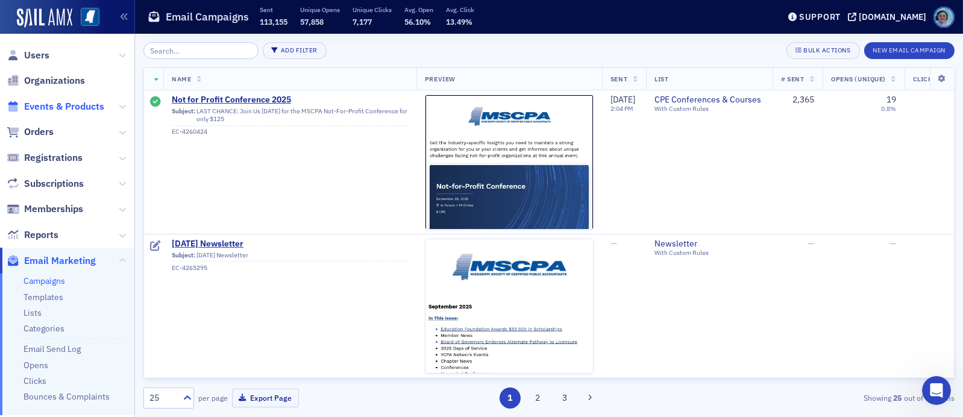
click at [52, 103] on span "Events & Products" at bounding box center [64, 106] width 80 height 13
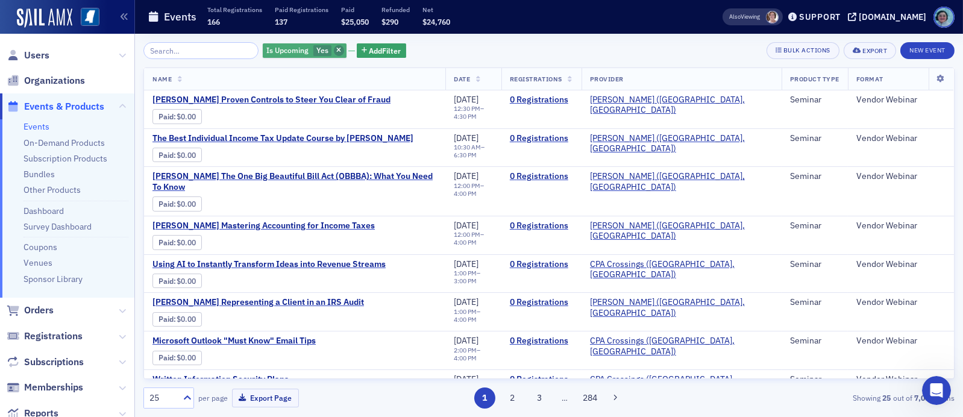
click at [336, 49] on icon "button" at bounding box center [338, 51] width 5 height 7
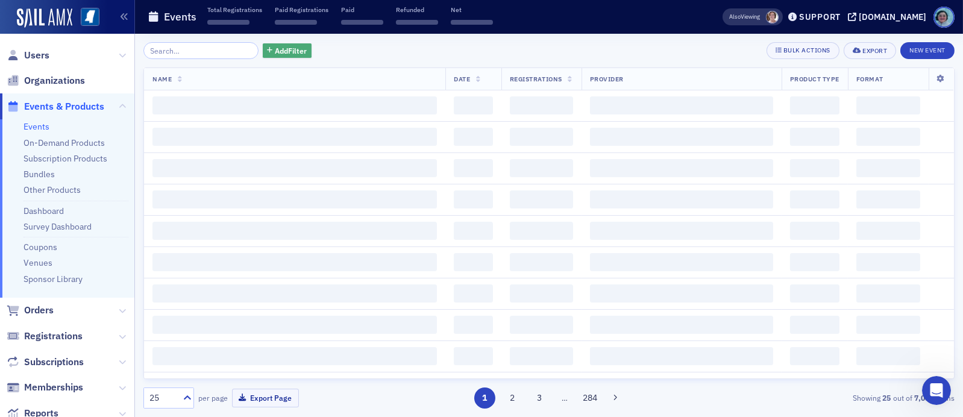
click at [290, 48] on span "Add Filter" at bounding box center [291, 50] width 32 height 11
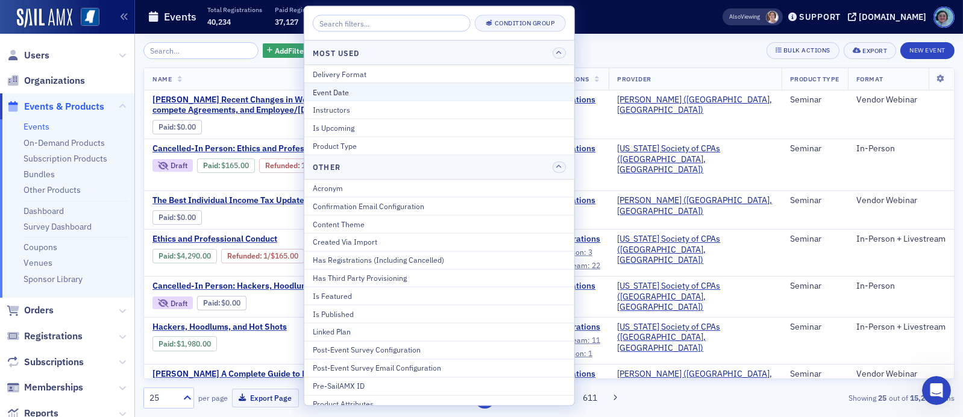
click at [369, 89] on div "Event Date" at bounding box center [439, 91] width 253 height 11
select select "8"
select select "2025"
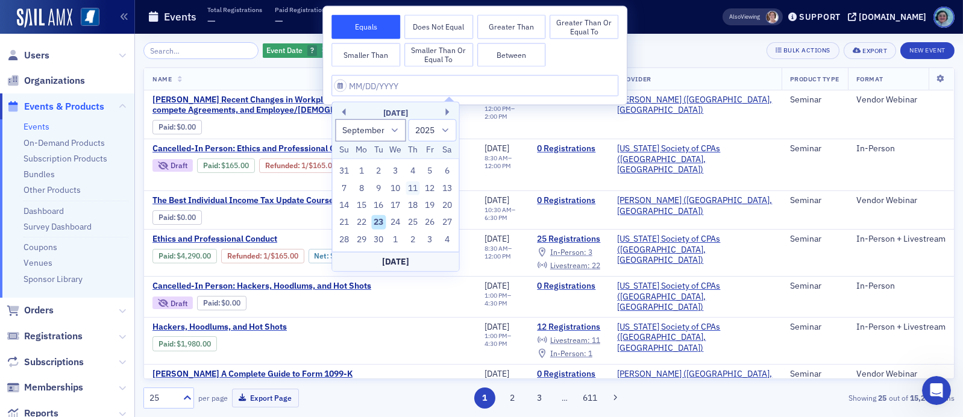
click at [416, 189] on div "11" at bounding box center [412, 188] width 14 height 14
type input "[DATE]"
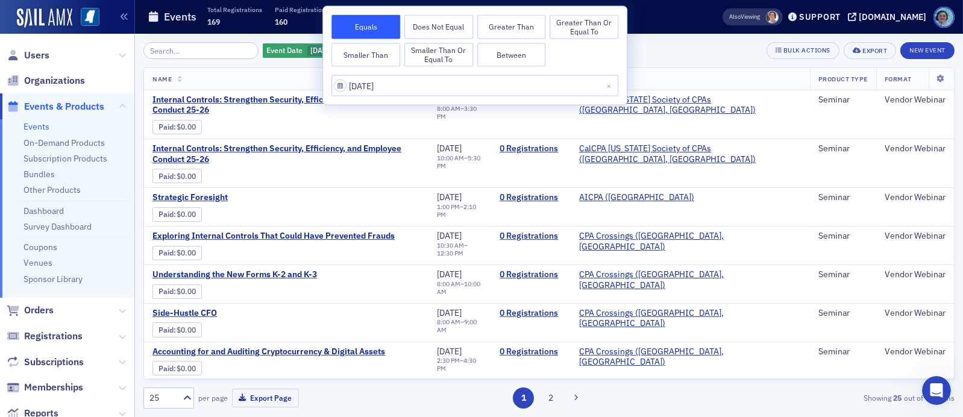
click at [702, 41] on div "Event Date [DATE] Add Filter Bulk Actions Export New Event Name Date Registrati…" at bounding box center [548, 225] width 811 height 383
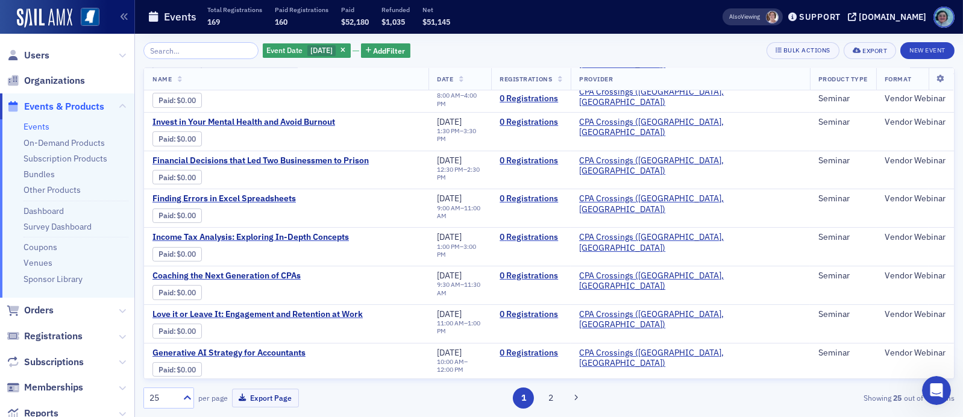
scroll to position [690, 0]
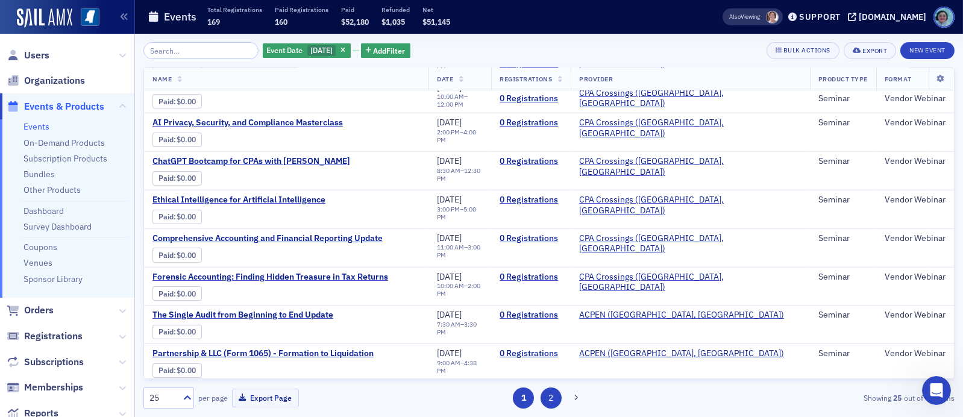
click at [554, 398] on button "2" at bounding box center [550, 397] width 21 height 21
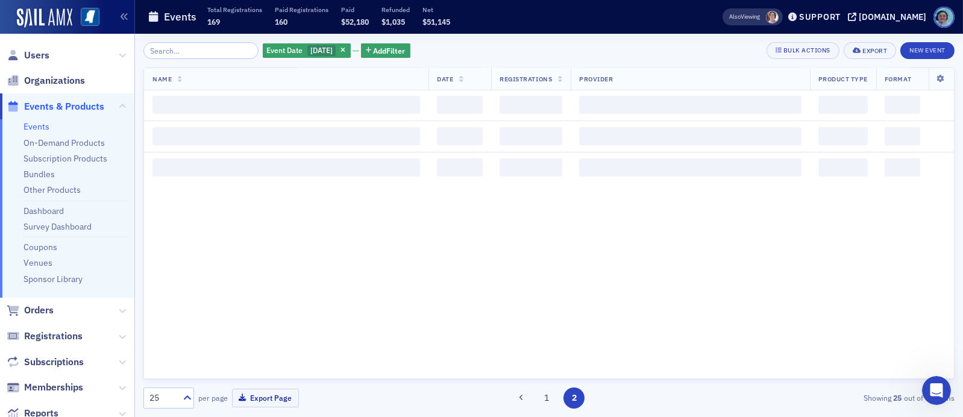
scroll to position [0, 0]
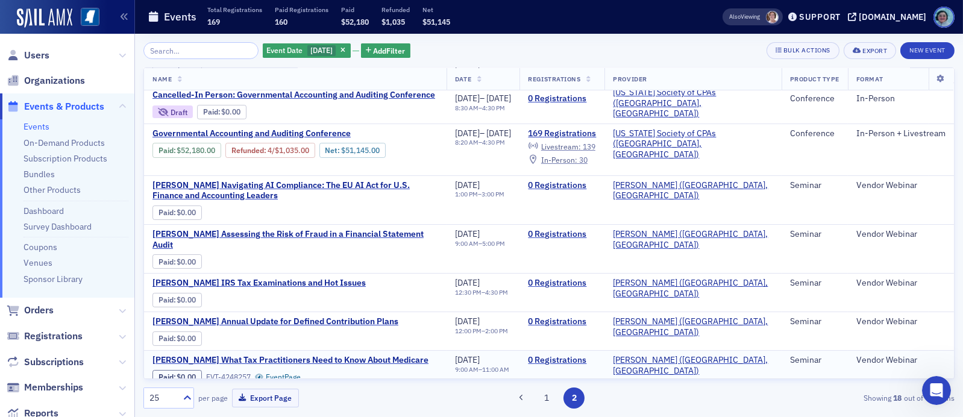
scroll to position [60, 0]
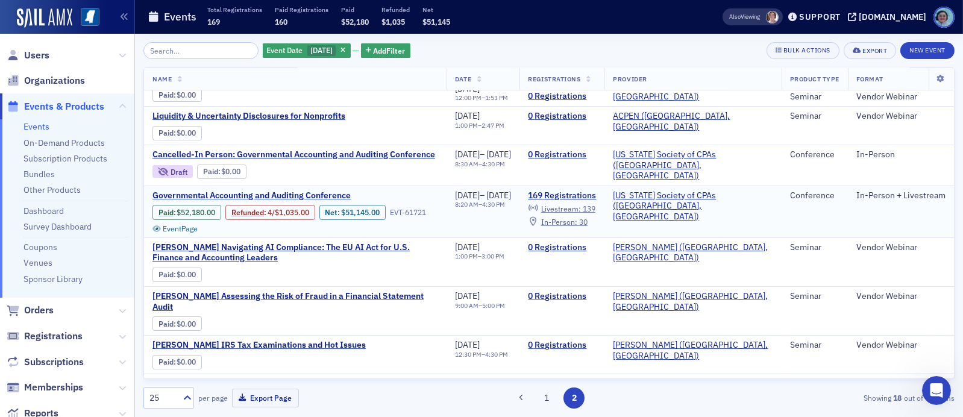
click at [339, 190] on span "Governmental Accounting and Auditing Conference" at bounding box center [253, 195] width 202 height 11
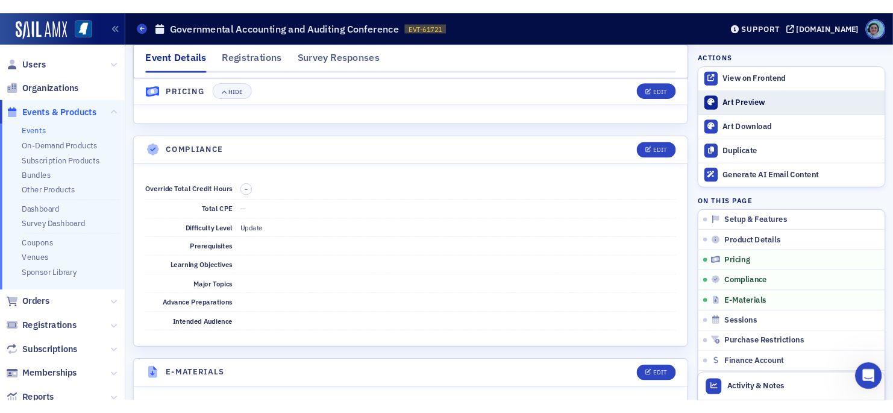
scroll to position [2048, 0]
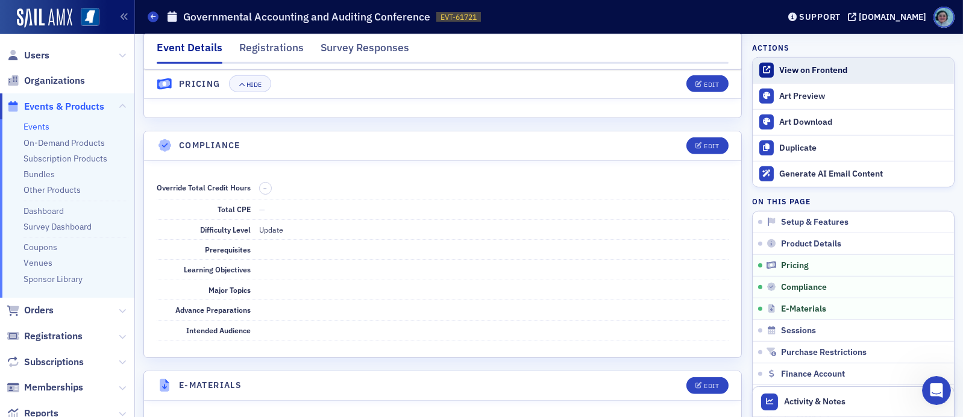
click at [827, 68] on div "View on Frontend" at bounding box center [863, 70] width 169 height 11
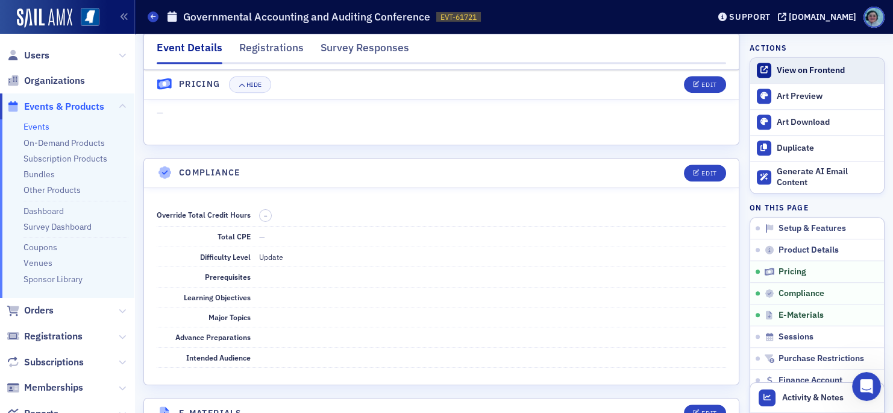
scroll to position [2045, 0]
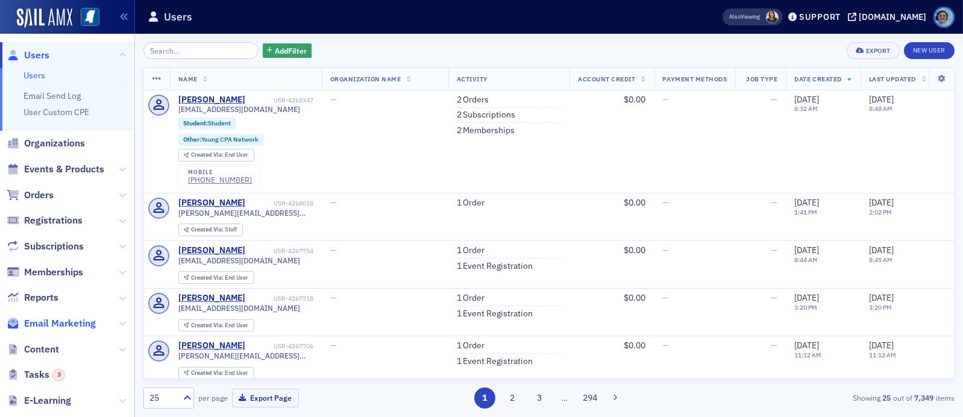
click at [70, 320] on span "Email Marketing" at bounding box center [60, 323] width 72 height 13
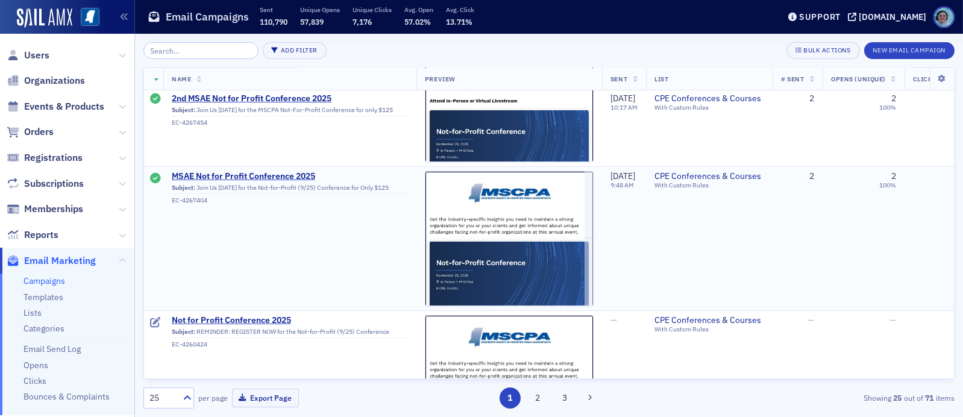
scroll to position [663, 0]
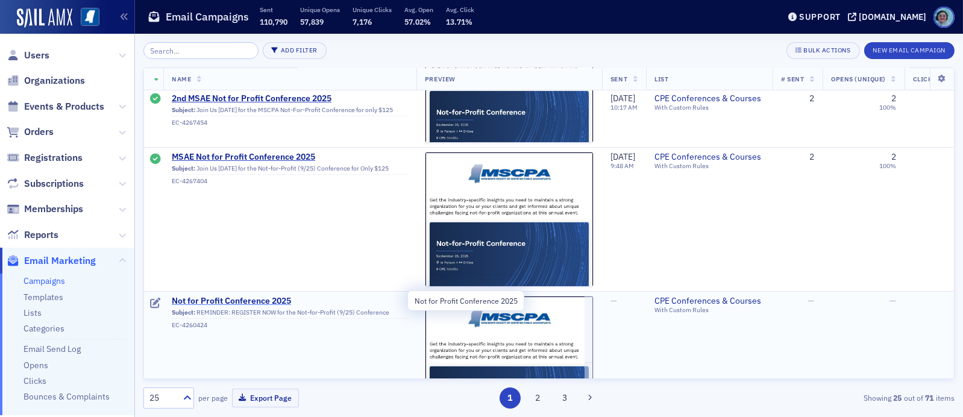
click at [266, 300] on span "Not for Profit Conference 2025" at bounding box center [290, 301] width 236 height 11
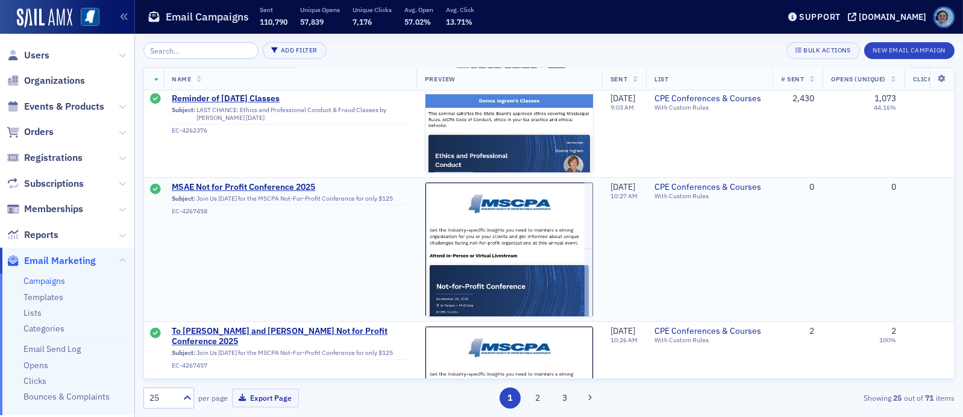
scroll to position [181, 0]
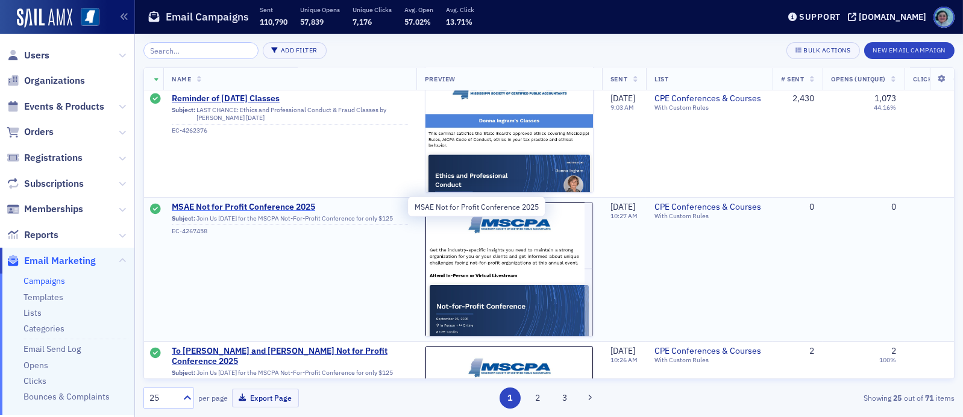
click at [286, 202] on span "MSAE Not for Profit Conference 2025" at bounding box center [290, 207] width 236 height 11
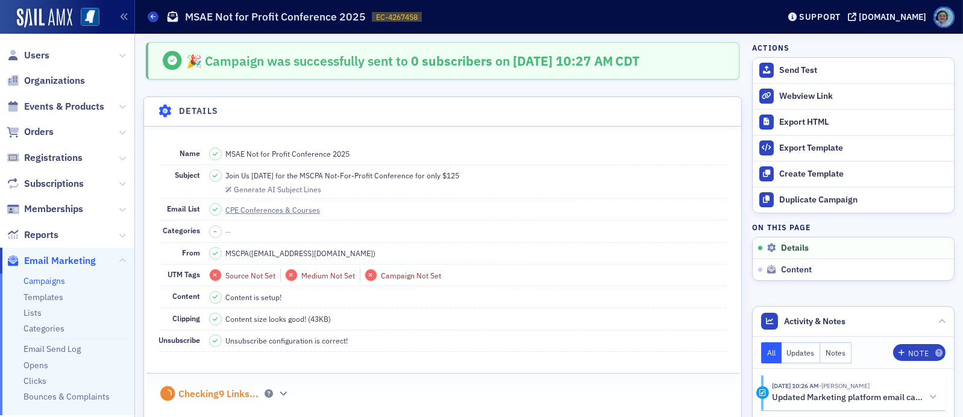
click at [295, 154] on span "MSAE Not for Profit Conference 2025" at bounding box center [288, 153] width 124 height 11
click at [301, 174] on span "Join Us Thursday for the MSCPA Not-For-Profit Conference for only $125" at bounding box center [343, 175] width 234 height 11
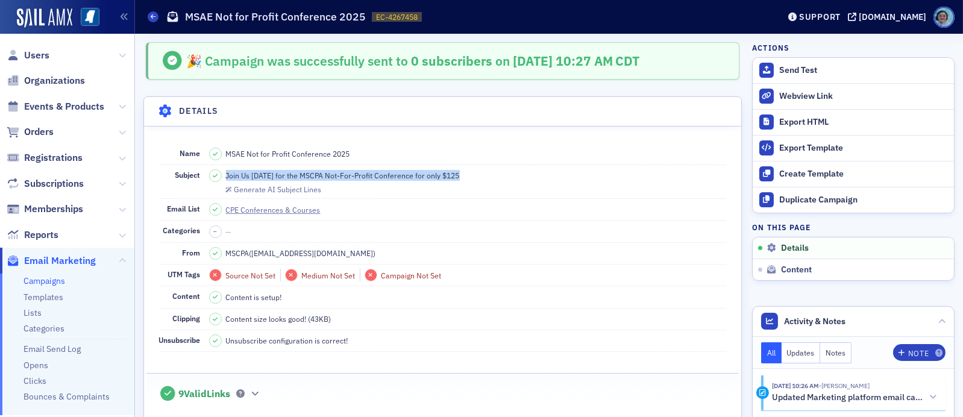
click at [301, 174] on span "Join Us Thursday for the MSCPA Not-For-Profit Conference for only $125" at bounding box center [343, 175] width 234 height 11
copy span "Join Us Thursday for the MSCPA Not-For-Profit Conference for only $125"
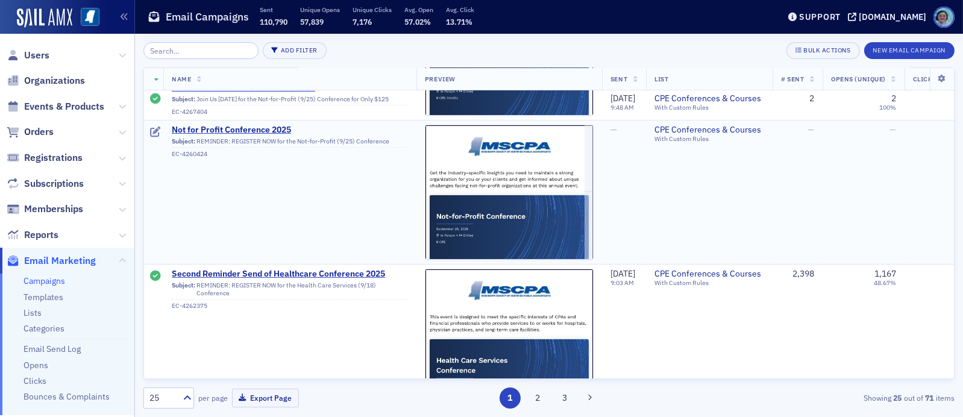
scroll to position [843, 0]
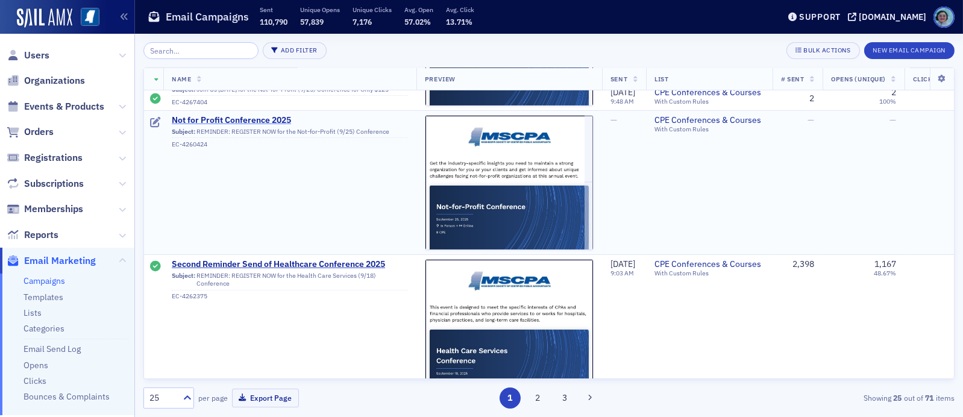
click at [249, 115] on span "Not for Profit Conference 2025" at bounding box center [290, 120] width 236 height 11
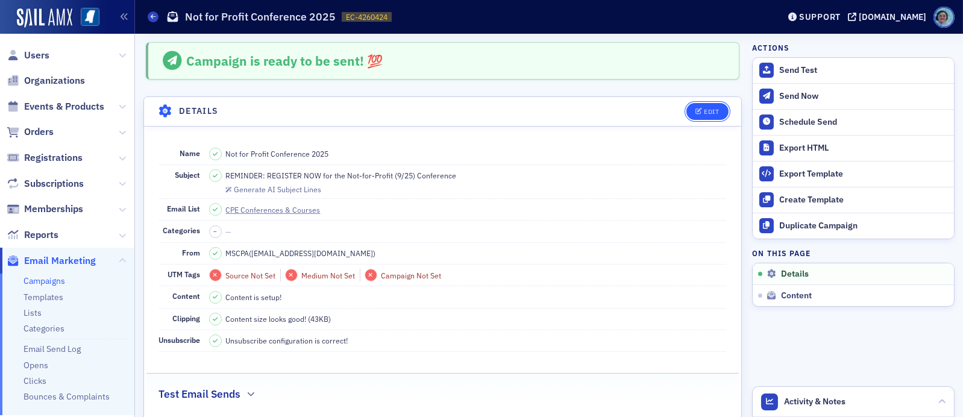
click at [694, 116] on button "Edit" at bounding box center [707, 111] width 42 height 17
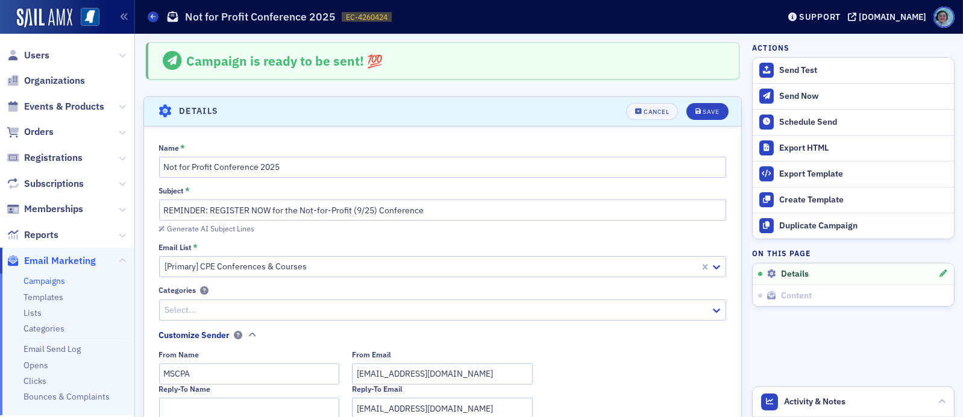
scroll to position [56, 0]
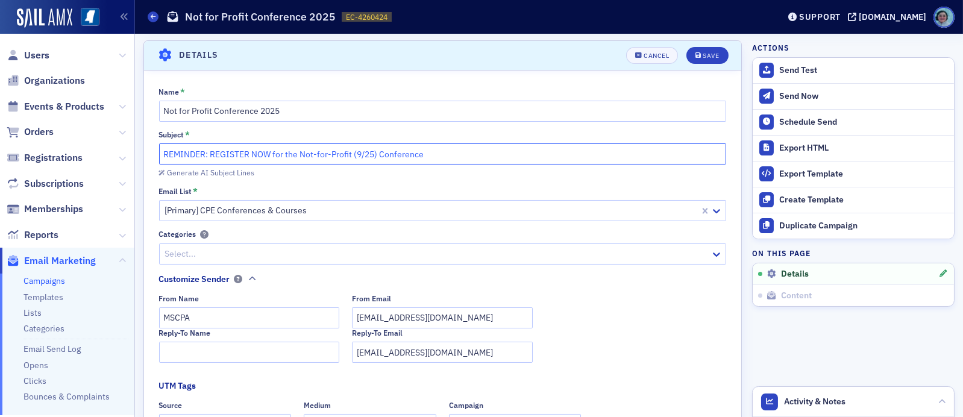
click at [351, 155] on input "REMINDER: REGISTER NOW for the Not-for-Profit (9/25) Conference" at bounding box center [442, 153] width 567 height 21
paste input "Join Us Thursday for the MSCPA Not-For-Profit Conference for only $125"
click at [166, 152] on input "Join Us Thursday for the MSCPA Not-For-Profit Conference for only $125" at bounding box center [442, 153] width 567 height 21
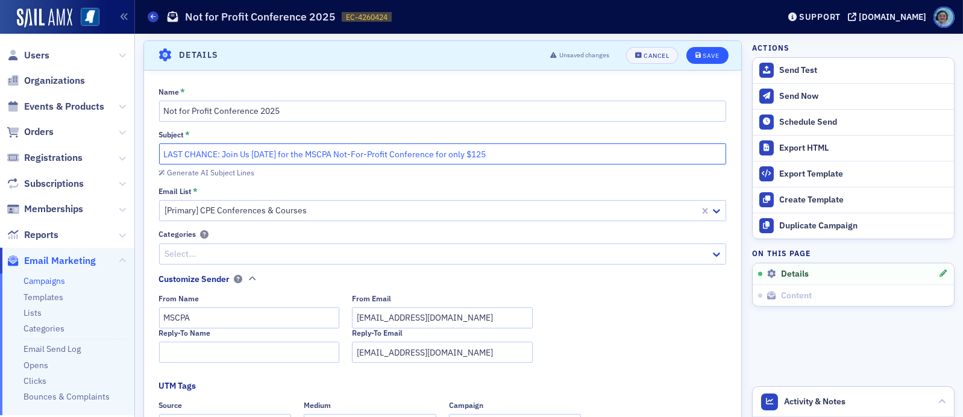
type input "LAST CHANCE: Join Us Thursday for the MSCPA Not-For-Profit Conference for only …"
click at [698, 49] on button "Save" at bounding box center [707, 55] width 42 height 17
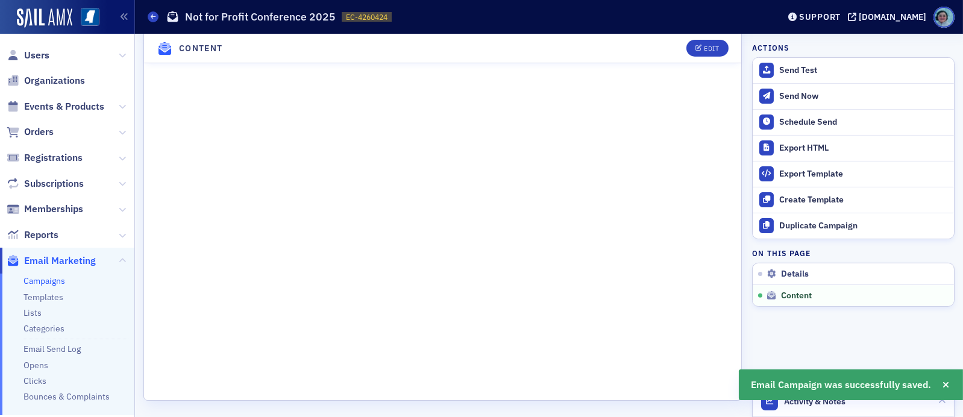
scroll to position [1011, 0]
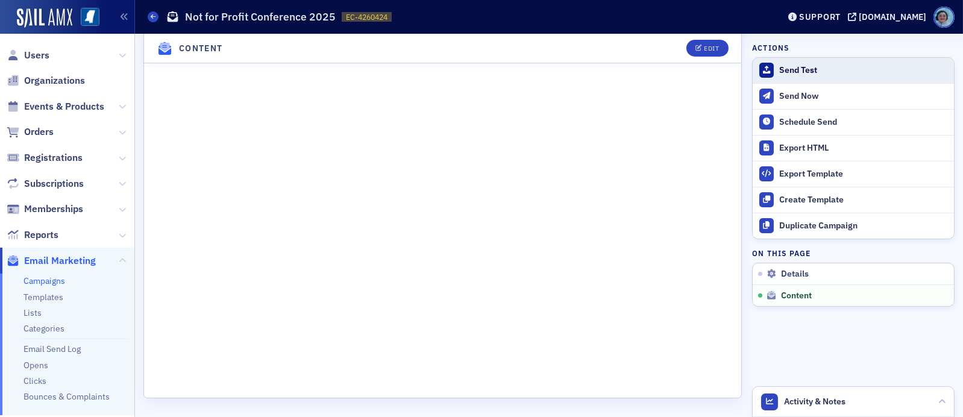
click at [783, 65] on div "Send Test" at bounding box center [863, 70] width 169 height 11
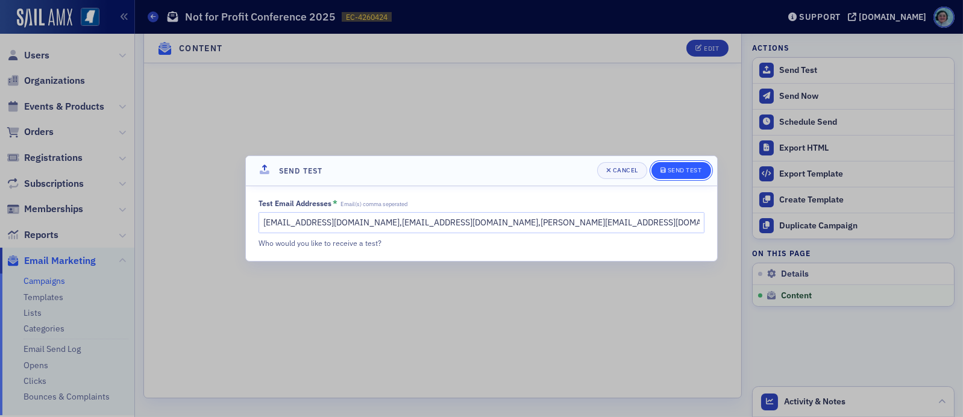
click at [675, 163] on button "Send Test" at bounding box center [681, 170] width 60 height 17
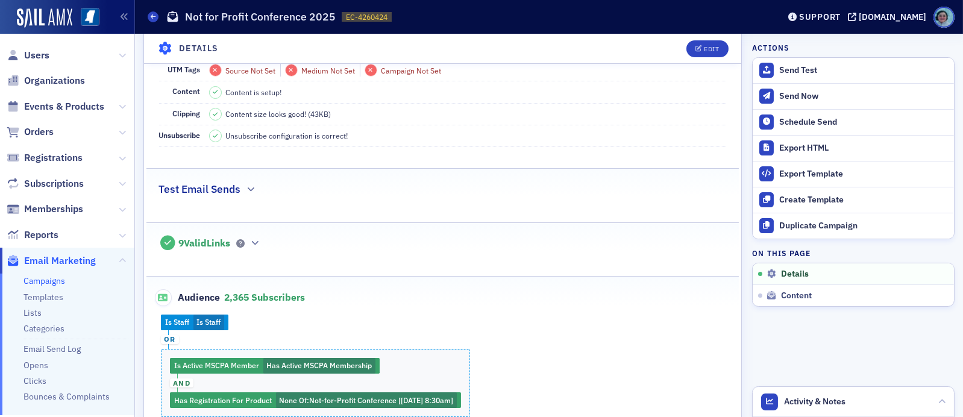
scroll to position [0, 0]
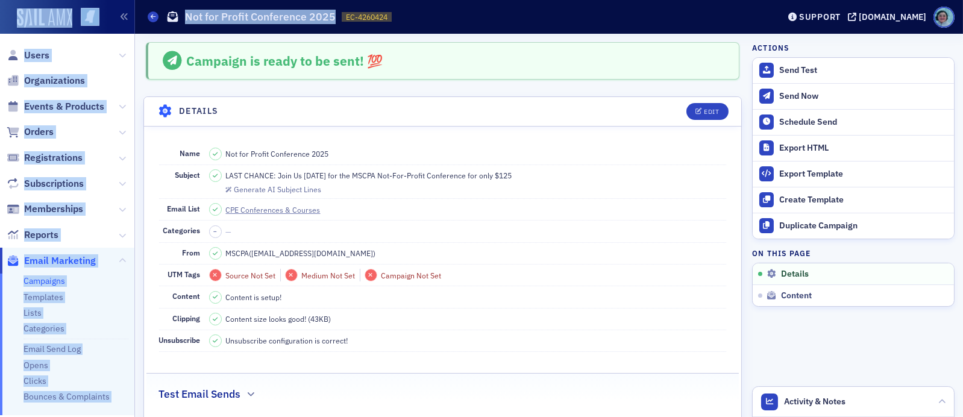
drag, startPoint x: 333, startPoint y: 13, endPoint x: 48, endPoint y: 5, distance: 285.7
click at [3, 19] on div "Users Organizations Events & Products Orders Registrations Subscriptions Member…" at bounding box center [481, 208] width 963 height 417
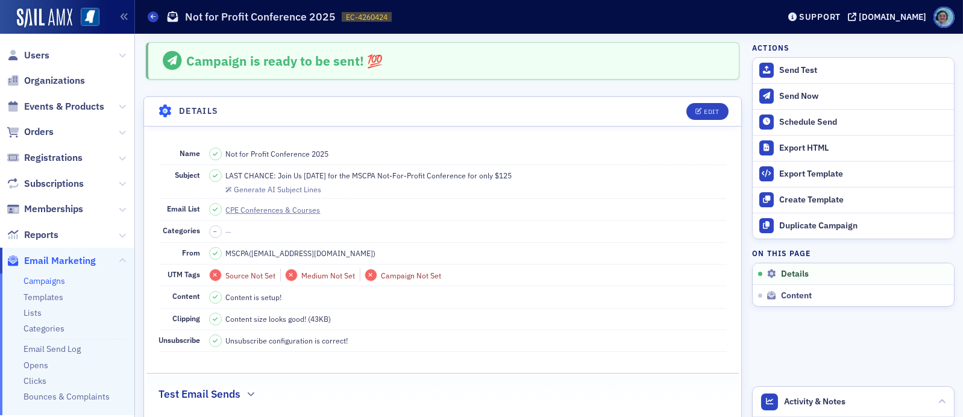
click at [478, 13] on div "Campaigns Not for Profit Conference 2025 EC-4260424 4260424" at bounding box center [454, 16] width 613 height 23
click at [804, 70] on div "Send Test" at bounding box center [863, 70] width 169 height 11
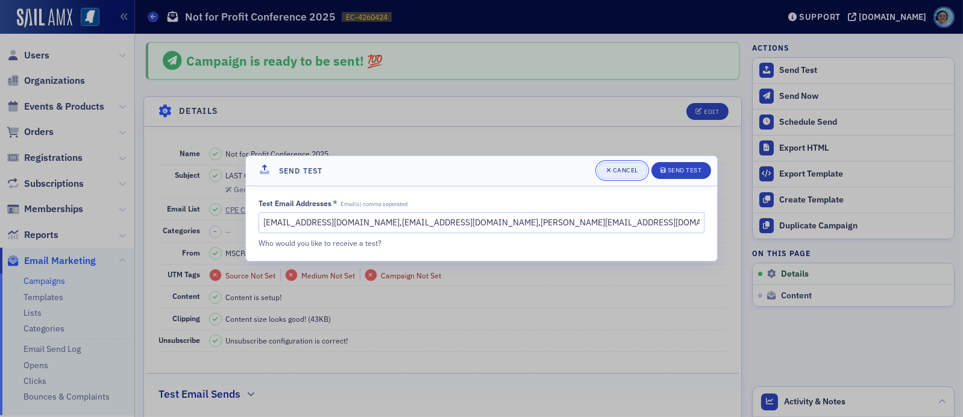
click at [634, 163] on button "Cancel" at bounding box center [622, 170] width 50 height 17
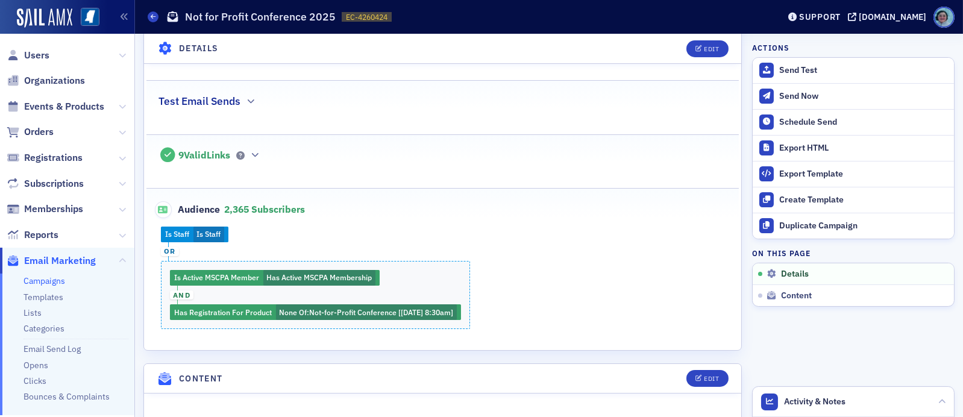
scroll to position [361, 0]
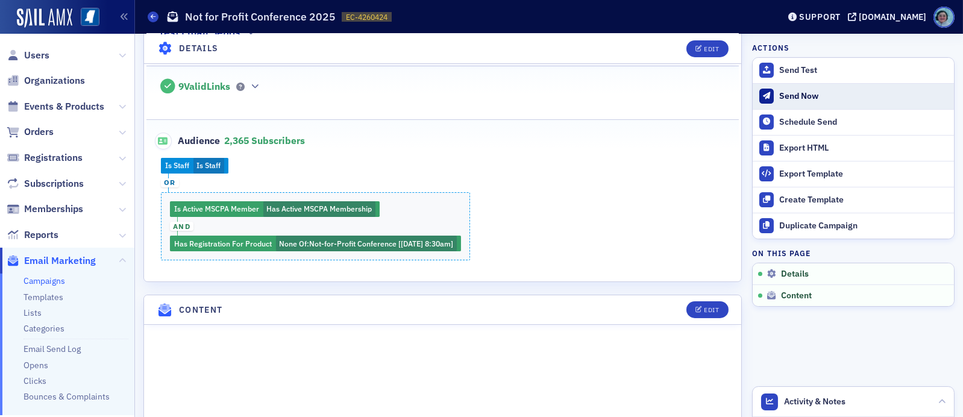
click at [799, 93] on div "Send Now" at bounding box center [863, 96] width 169 height 11
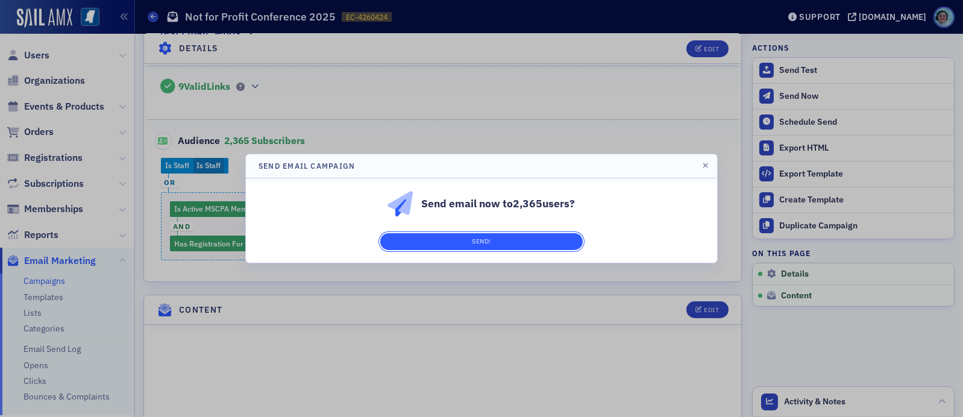
click at [552, 244] on button "Send!" at bounding box center [481, 241] width 202 height 17
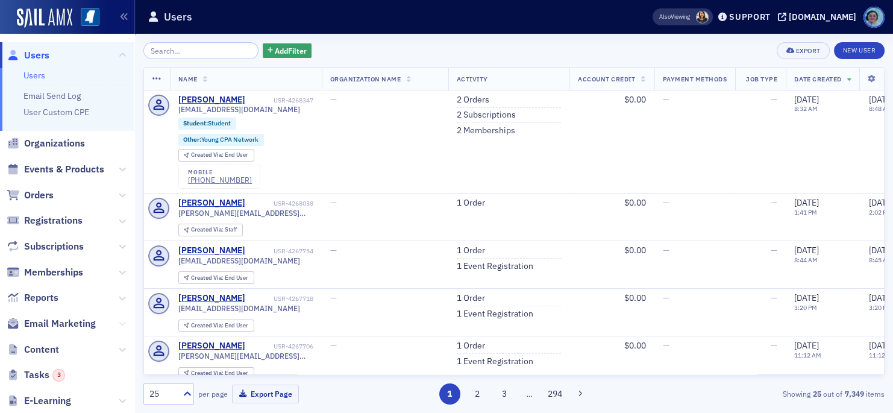
click at [109, 323] on span "Email Marketing" at bounding box center [67, 324] width 134 height 26
click at [119, 324] on icon at bounding box center [122, 323] width 7 height 7
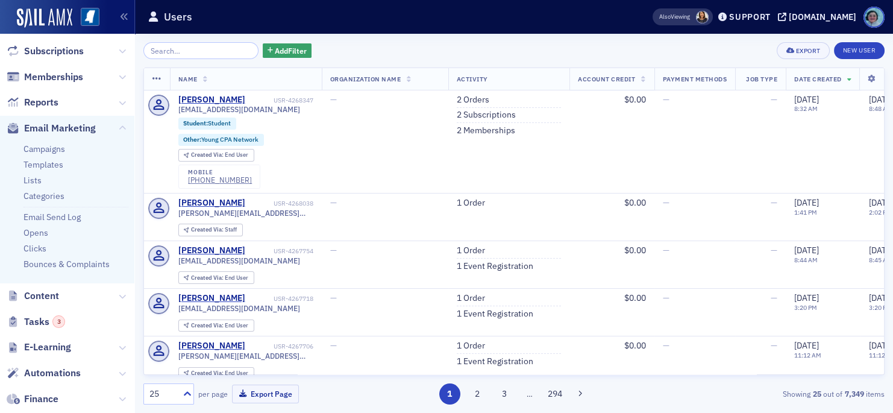
scroll to position [241, 0]
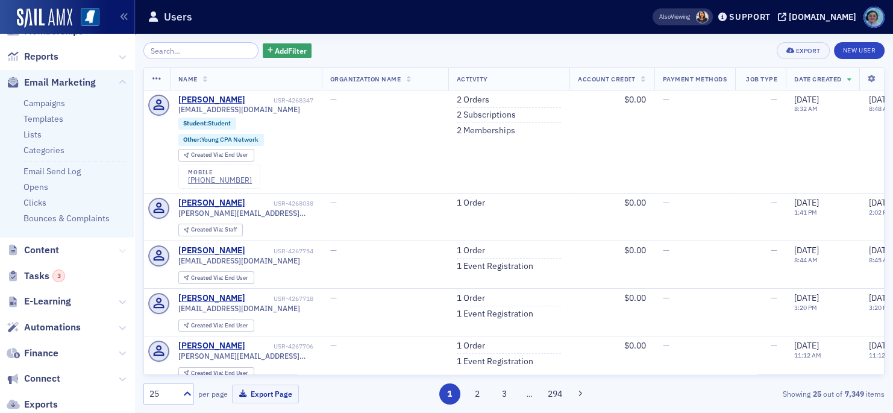
click at [119, 250] on icon at bounding box center [122, 250] width 7 height 7
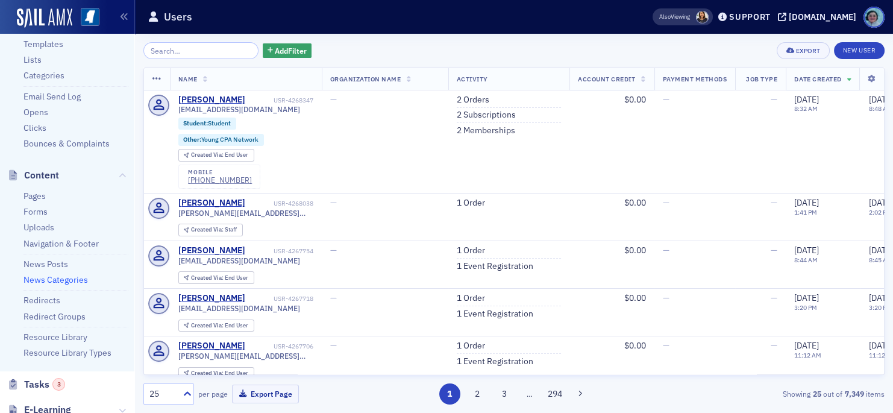
scroll to position [301, 0]
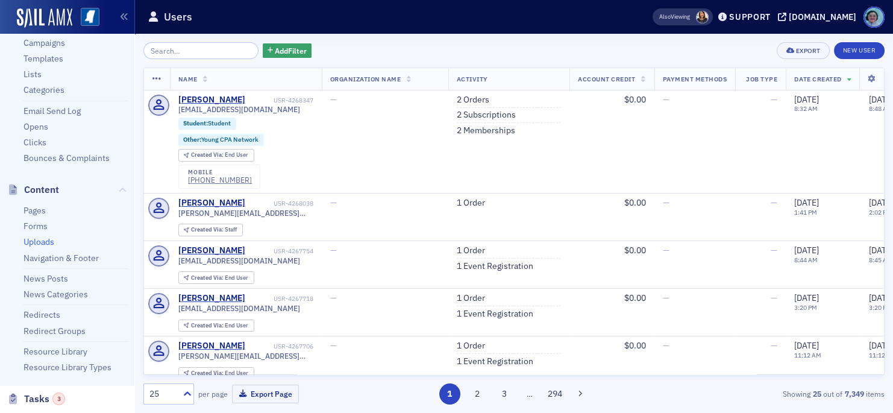
click at [49, 242] on link "Uploads" at bounding box center [38, 241] width 31 height 11
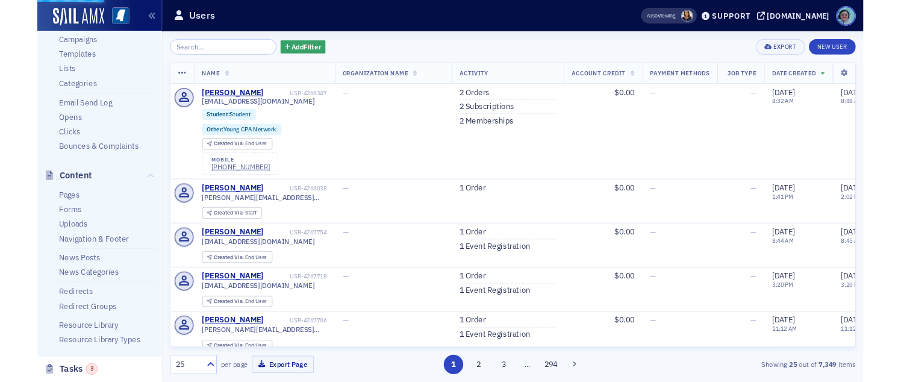
scroll to position [239, 0]
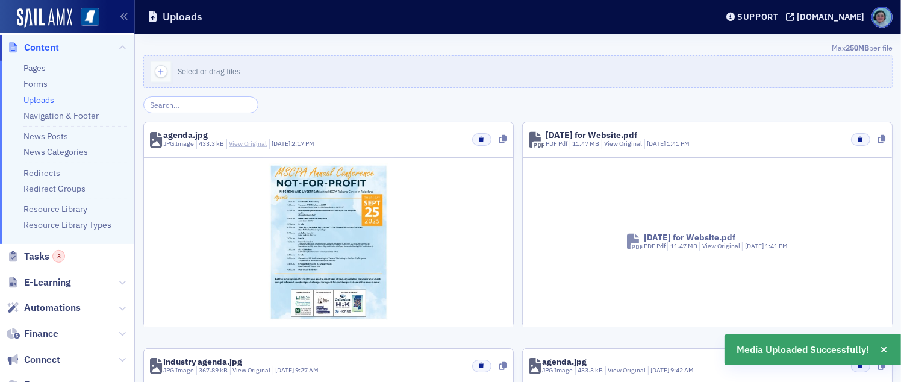
click at [255, 144] on link "View Original" at bounding box center [248, 143] width 38 height 8
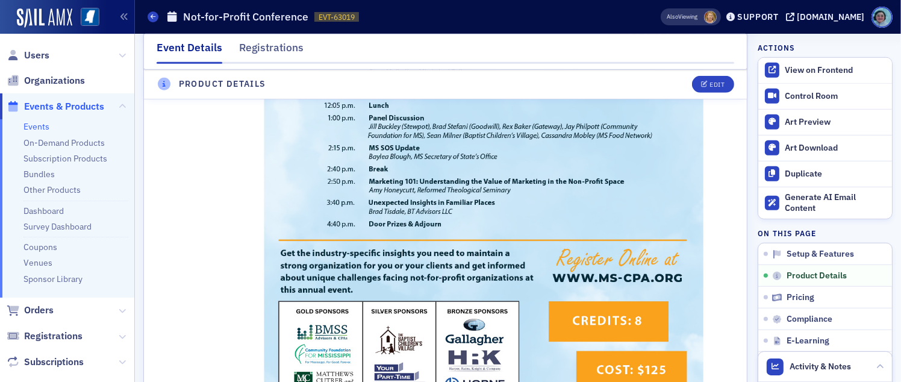
scroll to position [964, 0]
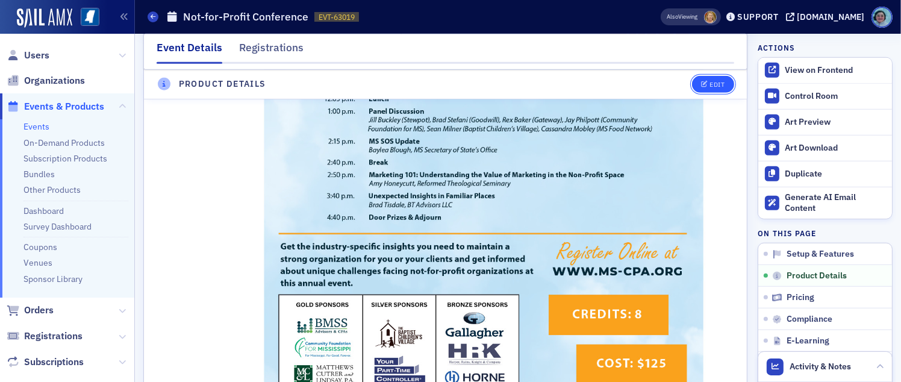
click at [692, 86] on button "Edit" at bounding box center [713, 84] width 42 height 17
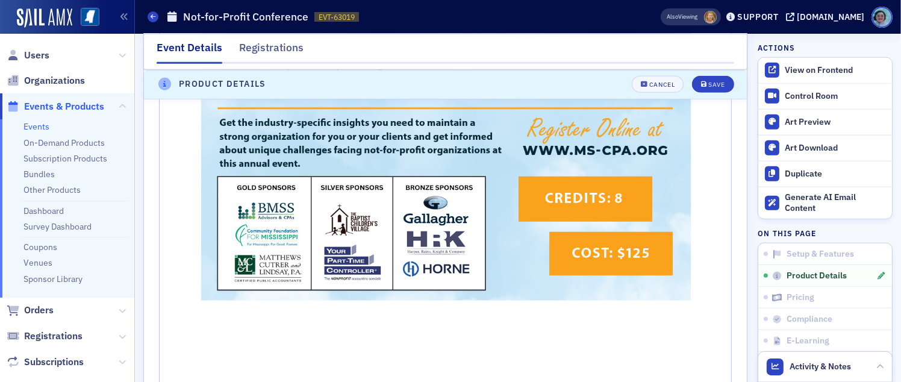
scroll to position [1516, 0]
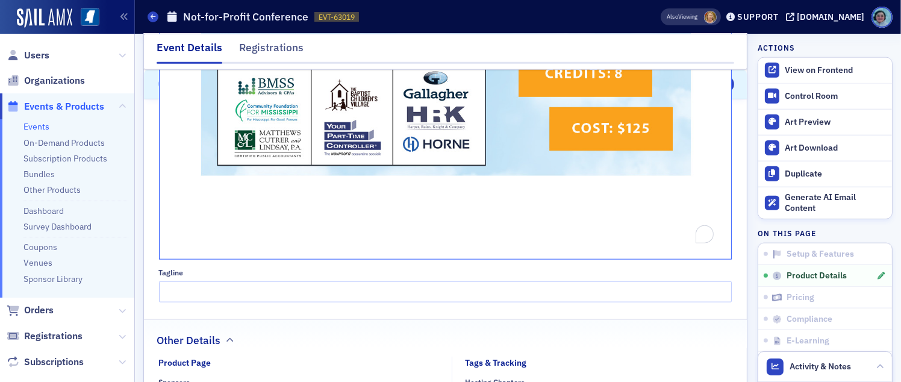
click at [319, 242] on div "To enrich screen reader interactions, please activate Accessibility in Grammarl…" at bounding box center [446, 248] width 555 height 13
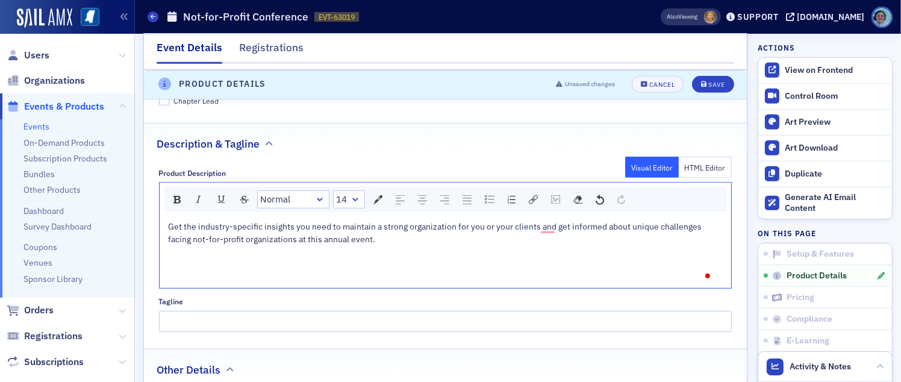
scroll to position [622, 0]
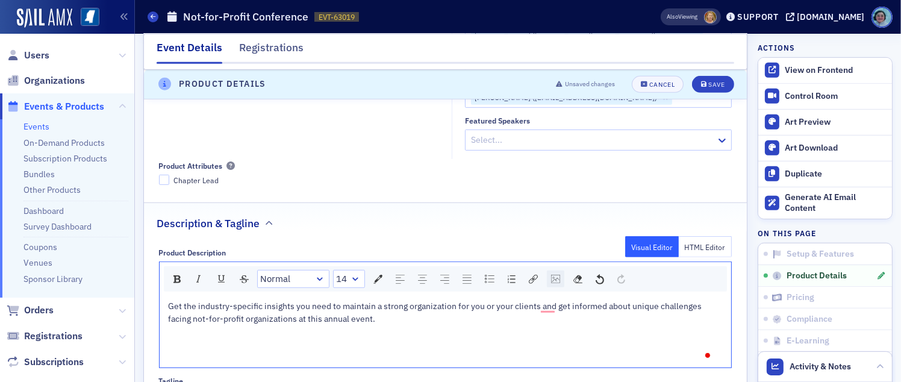
click at [557, 275] on img "rdw-image-control" at bounding box center [555, 279] width 9 height 8
click at [586, 291] on div "URL * ↕ auto * ↔ auto * Add Cancel" at bounding box center [619, 351] width 142 height 121
click at [589, 316] on input "rdw-image-control" at bounding box center [618, 326] width 122 height 21
paste input "https://cdn.sailamx.com/12/cms_uploads/49efa7f6c43ec1675da803542cb6ee5c/agenda.…"
type input "https://cdn.sailamx.com/12/cms_uploads/49efa7f6c43ec1675da803542cb6ee5c/agenda.…"
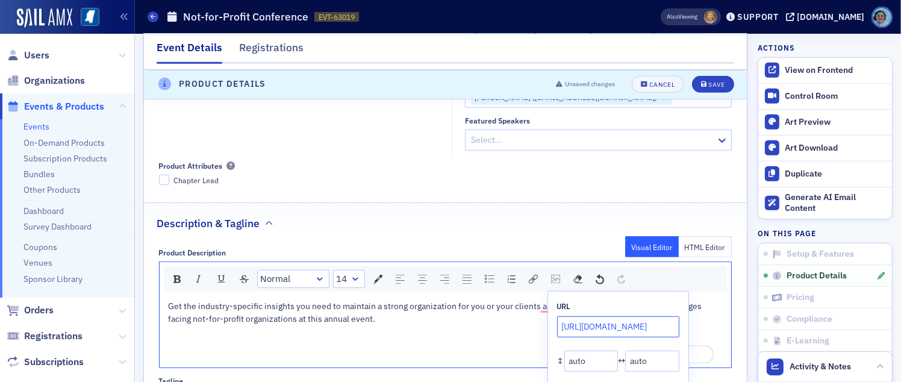
scroll to position [0, 243]
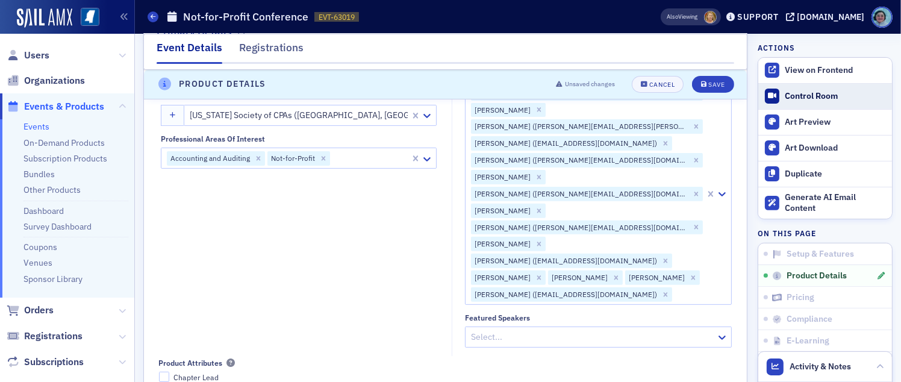
scroll to position [260, 0]
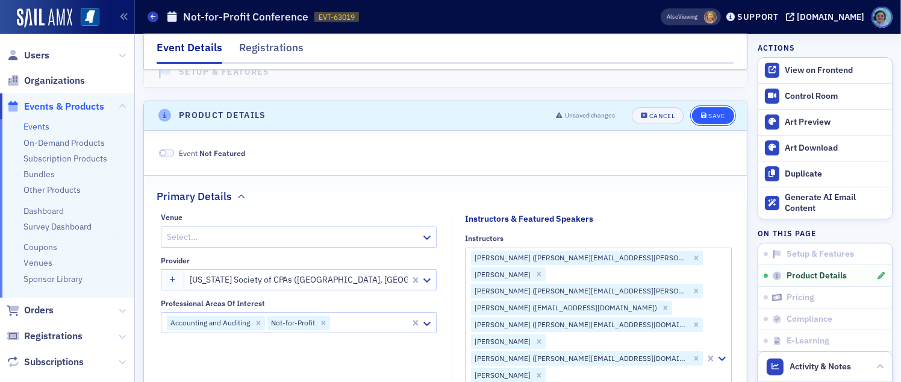
click at [698, 109] on button "Save" at bounding box center [713, 115] width 42 height 17
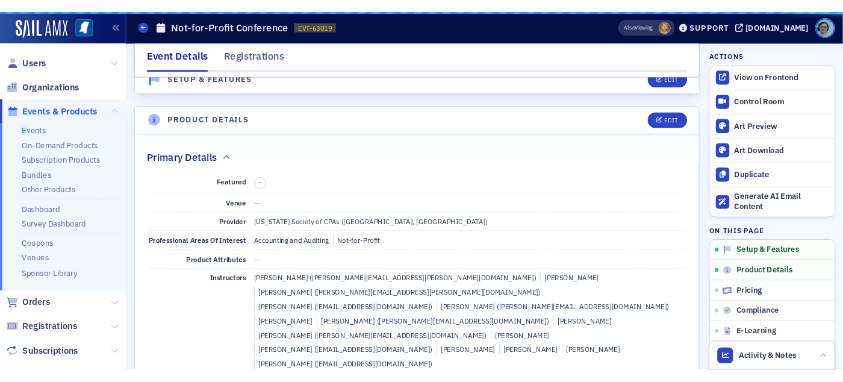
scroll to position [290, 0]
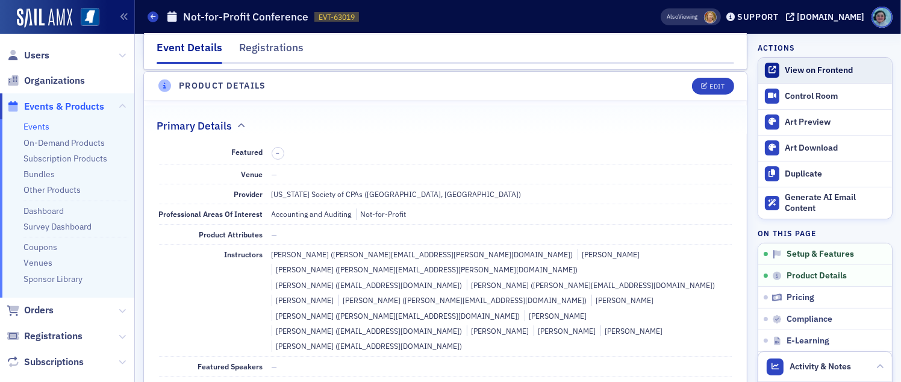
click at [786, 65] on div "View on Frontend" at bounding box center [835, 70] width 101 height 11
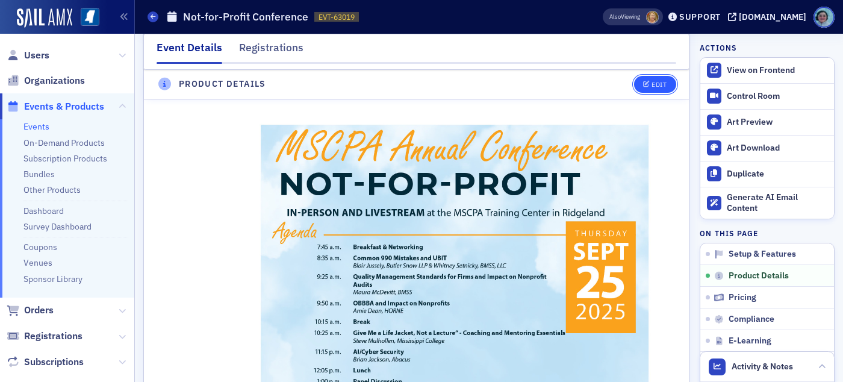
click at [638, 80] on button "Edit" at bounding box center [655, 84] width 42 height 17
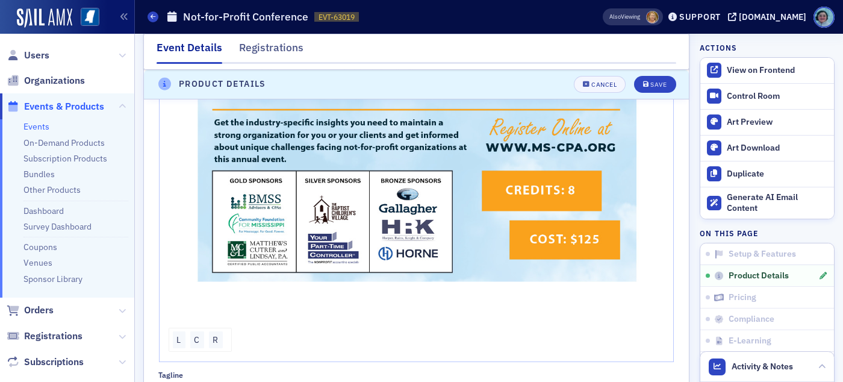
scroll to position [2045, 0]
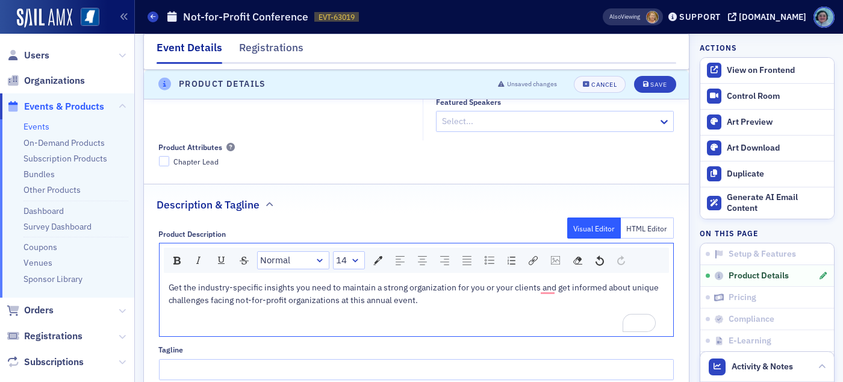
scroll to position [659, 0]
click at [558, 254] on img "rdw-image-control" at bounding box center [555, 258] width 9 height 8
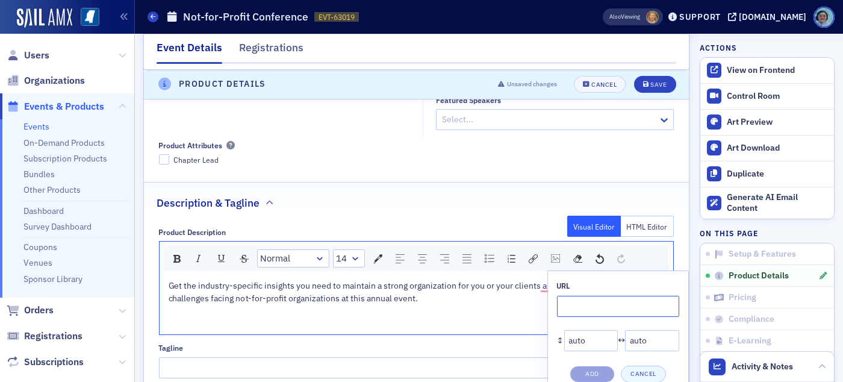
click at [575, 296] on input "rdw-image-control" at bounding box center [618, 306] width 122 height 21
paste input "https://cdn.sailamx.com/12/cms_uploads/49efa7f6c43ec1675da803542cb6ee5c/agenda.…"
type input "https://cdn.sailamx.com/12/cms_uploads/49efa7f6c43ec1675da803542cb6ee5c/agenda.…"
click at [599, 366] on button "Add" at bounding box center [592, 374] width 45 height 17
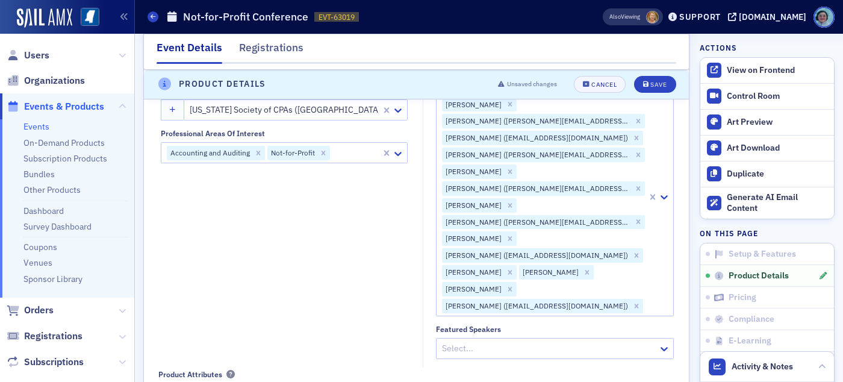
scroll to position [418, 0]
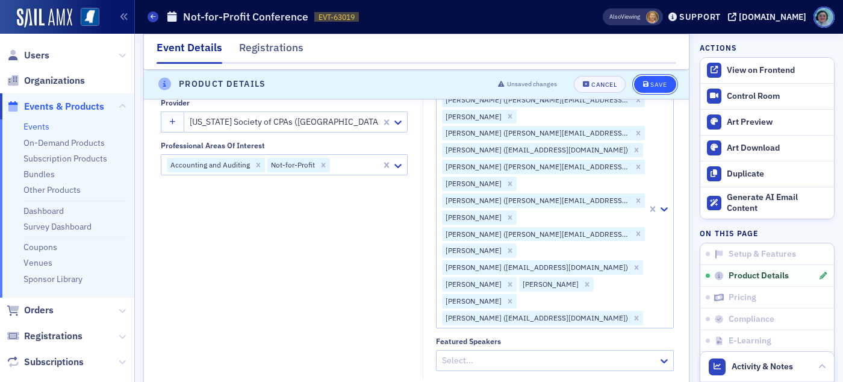
click at [652, 92] on button "Save" at bounding box center [655, 84] width 42 height 17
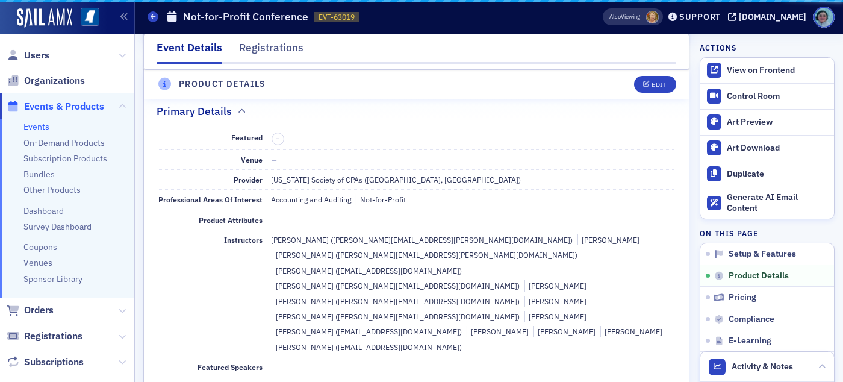
scroll to position [290, 0]
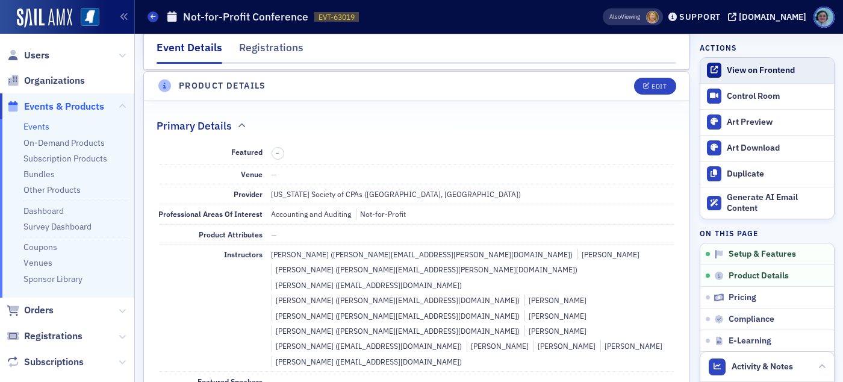
click at [730, 75] on link "View on Frontend" at bounding box center [768, 70] width 134 height 25
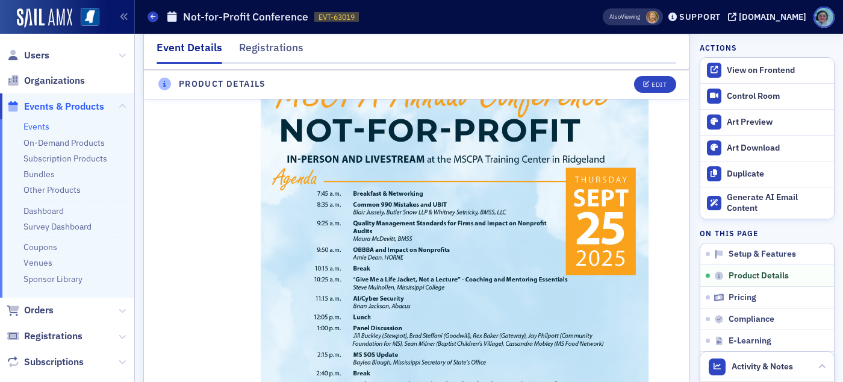
scroll to position [651, 0]
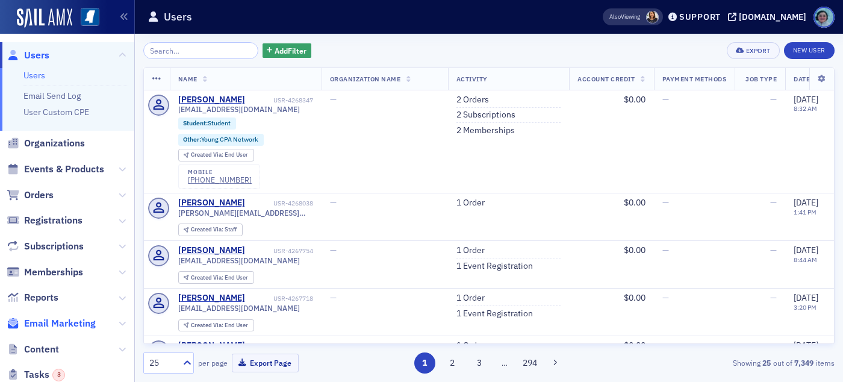
click at [63, 324] on span "Email Marketing" at bounding box center [60, 323] width 72 height 13
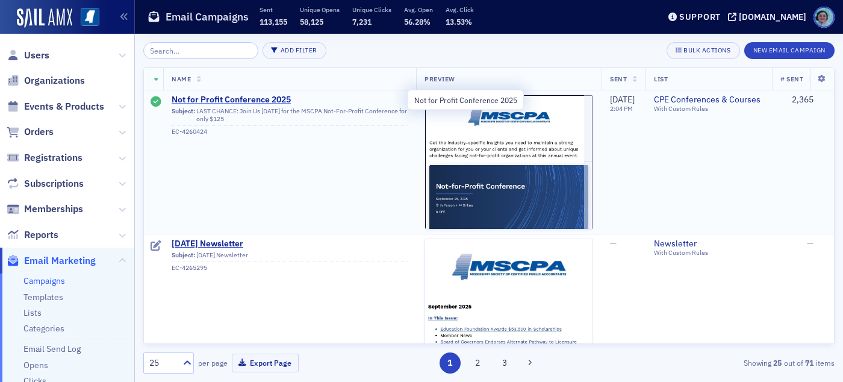
click at [267, 96] on span "Not for Profit Conference 2025" at bounding box center [290, 100] width 236 height 11
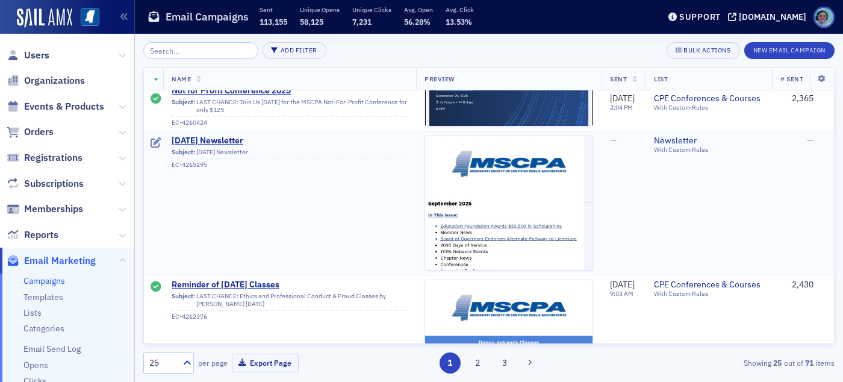
scroll to position [120, 0]
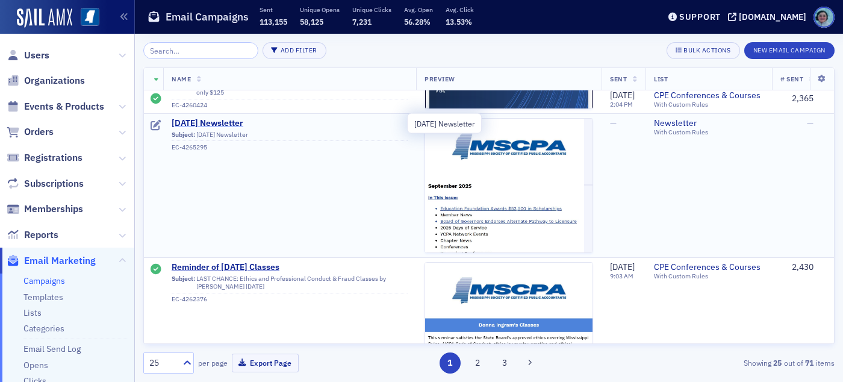
click at [266, 122] on span "September 2025 Newsletter" at bounding box center [290, 123] width 236 height 11
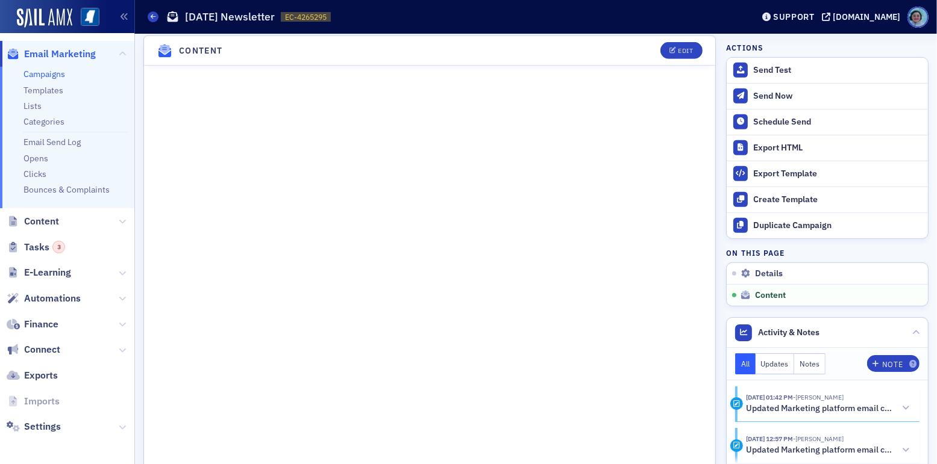
scroll to position [206, 0]
click at [660, 42] on button "Edit" at bounding box center [681, 50] width 42 height 17
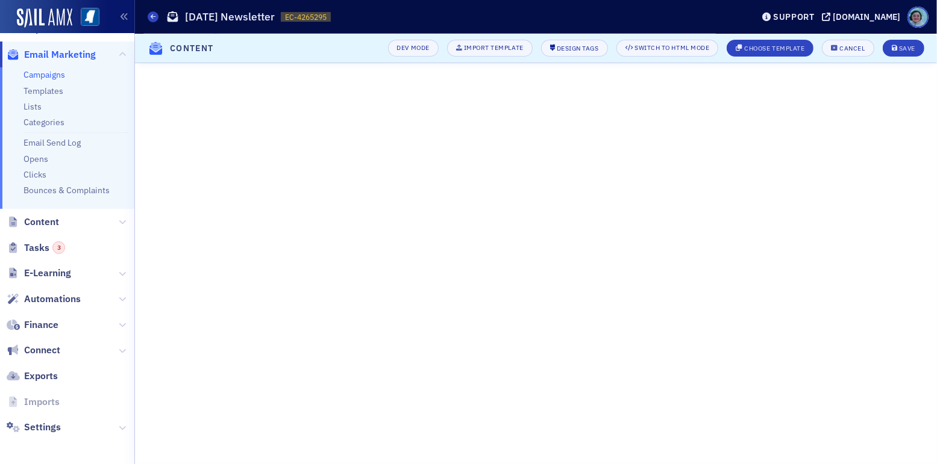
scroll to position [180, 0]
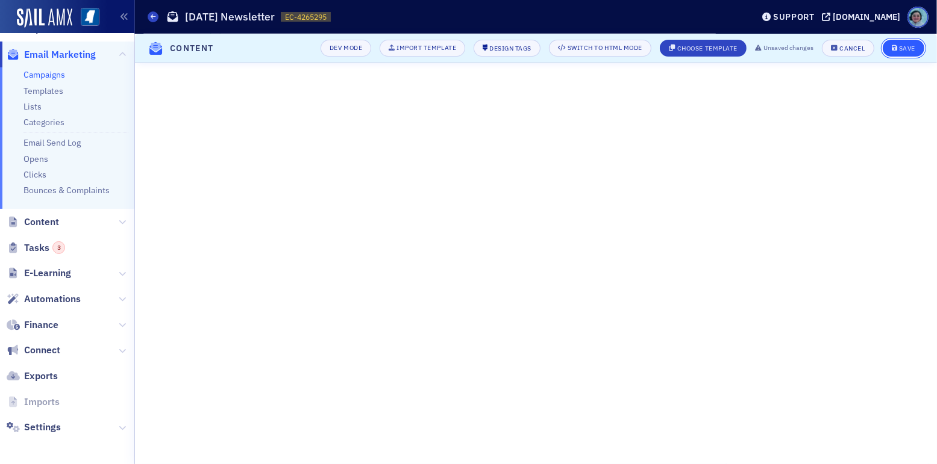
click at [843, 52] on button "Save" at bounding box center [904, 48] width 42 height 17
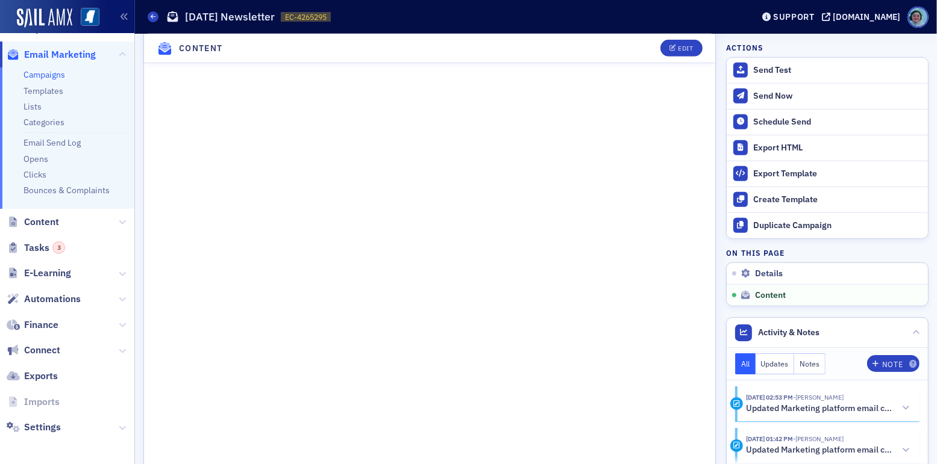
scroll to position [777, 0]
click at [771, 58] on button "Send Test" at bounding box center [827, 70] width 201 height 25
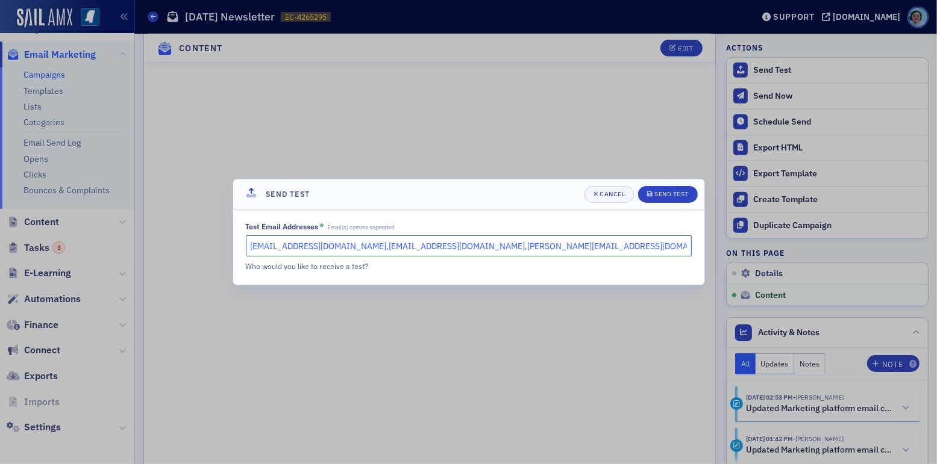
drag, startPoint x: 331, startPoint y: 246, endPoint x: 91, endPoint y: 270, distance: 241.6
click at [177, 242] on div "Send Test Cancel Send Test Test Email Addresses * Email(s) comma seperated rshi…" at bounding box center [468, 232] width 937 height 464
type input "kmoody@ms-cpa.org,evaughn@ms-cpa.org"
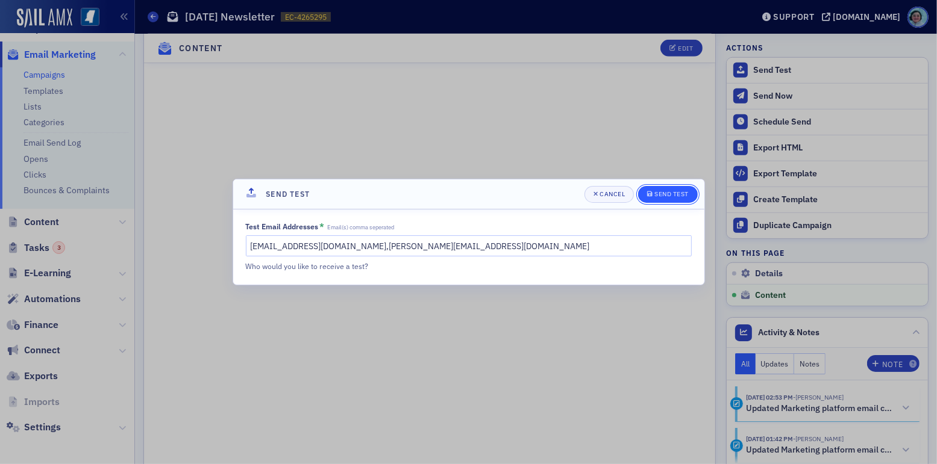
click at [664, 195] on div "Send Test" at bounding box center [671, 194] width 34 height 7
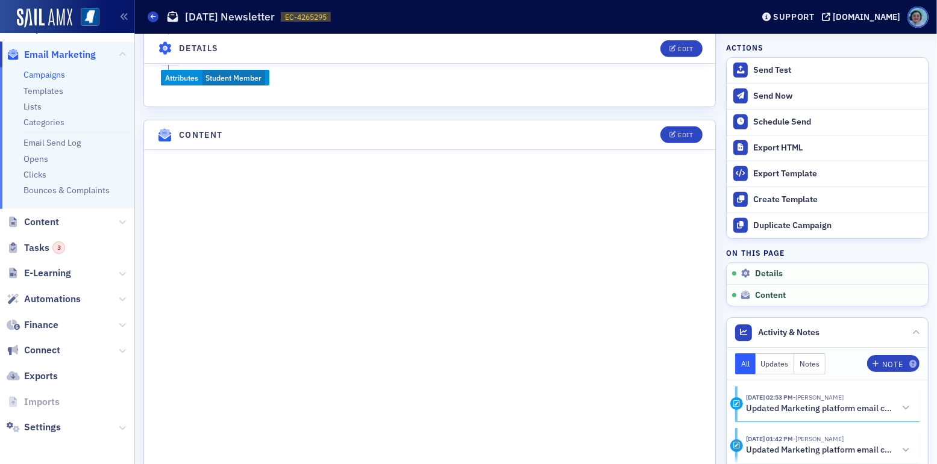
scroll to position [415, 0]
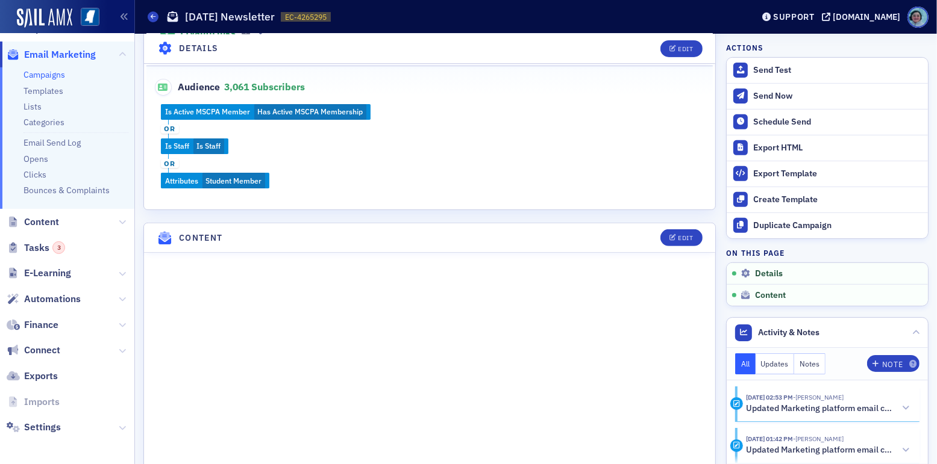
click at [712, 204] on div "Campaign is ready to be sent! 💯 Details Edit Name September 2025 Newsletter Sub…" at bounding box center [535, 312] width 785 height 1387
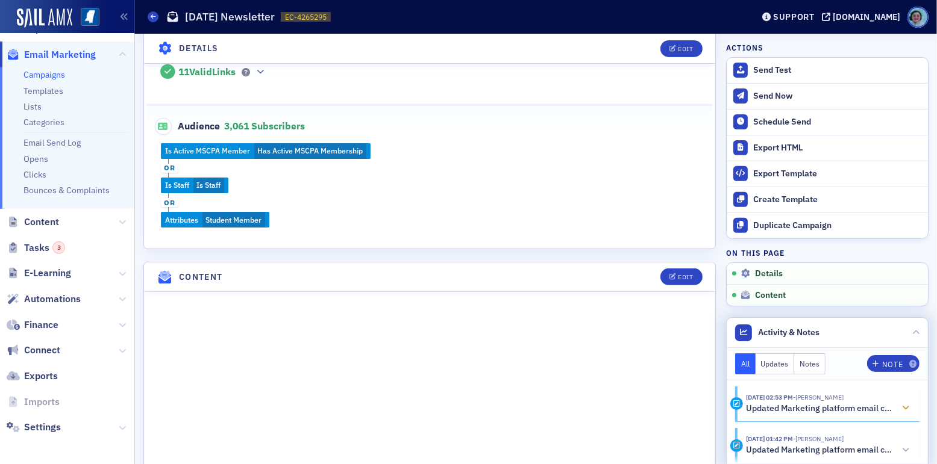
scroll to position [355, 0]
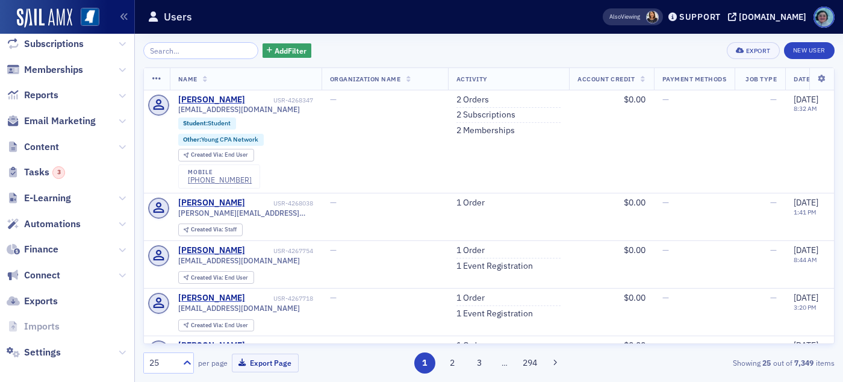
scroll to position [210, 0]
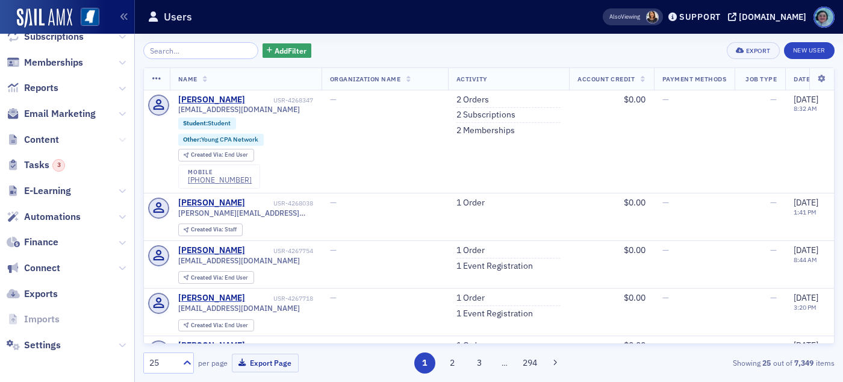
click at [119, 136] on icon at bounding box center [122, 139] width 7 height 7
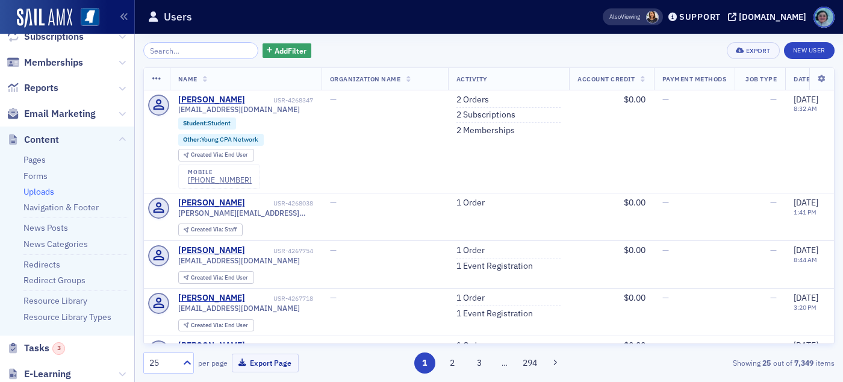
click at [44, 192] on link "Uploads" at bounding box center [38, 191] width 31 height 11
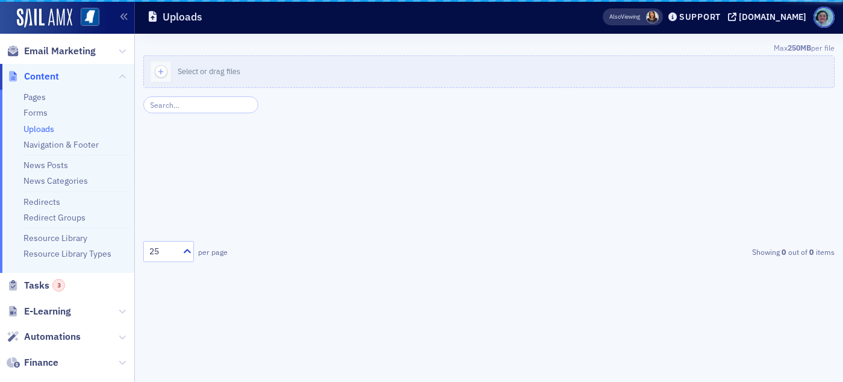
scroll to position [147, 0]
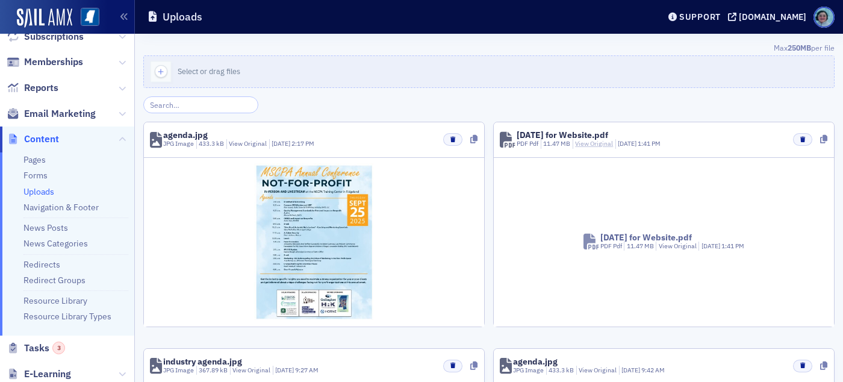
click at [595, 146] on link "View Original" at bounding box center [594, 143] width 38 height 8
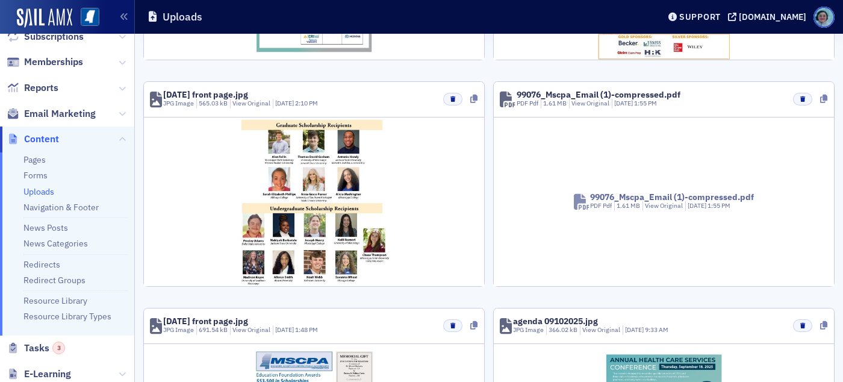
scroll to position [723, 0]
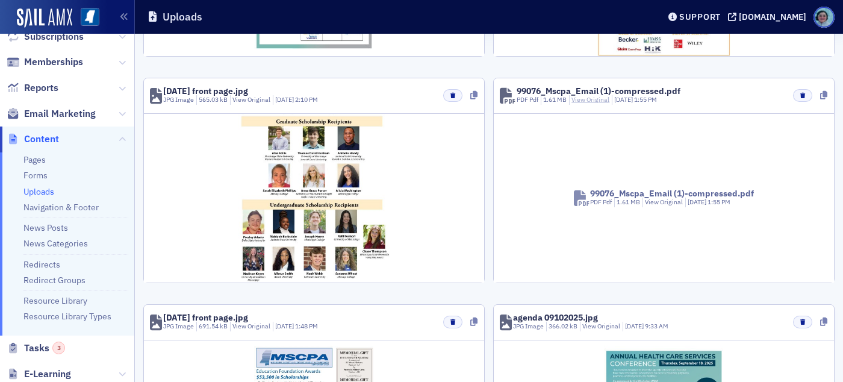
click at [588, 99] on link "View Original" at bounding box center [591, 99] width 38 height 8
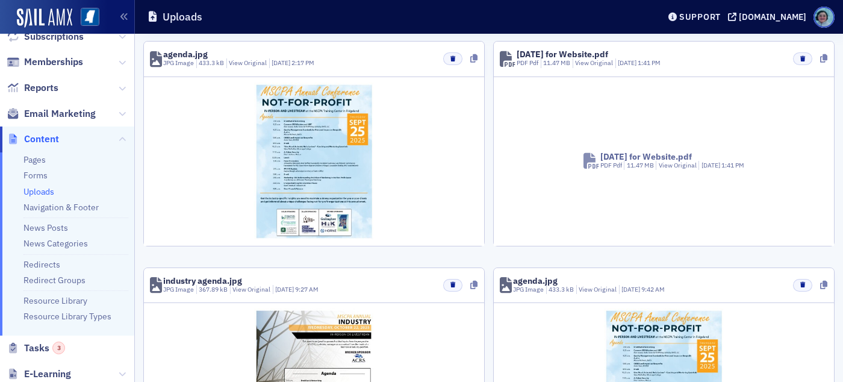
scroll to position [0, 0]
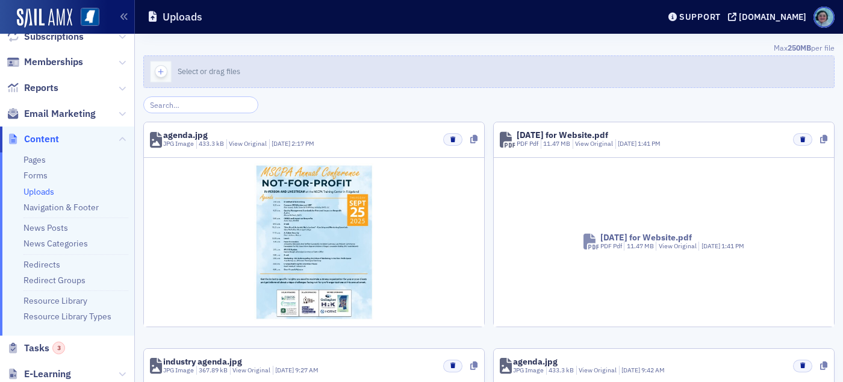
click at [205, 72] on span "Select or drag files" at bounding box center [209, 71] width 63 height 10
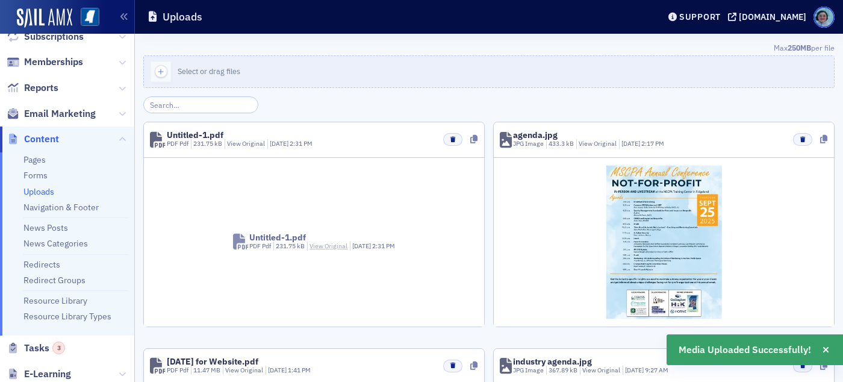
click at [321, 242] on link "View Original" at bounding box center [329, 246] width 38 height 8
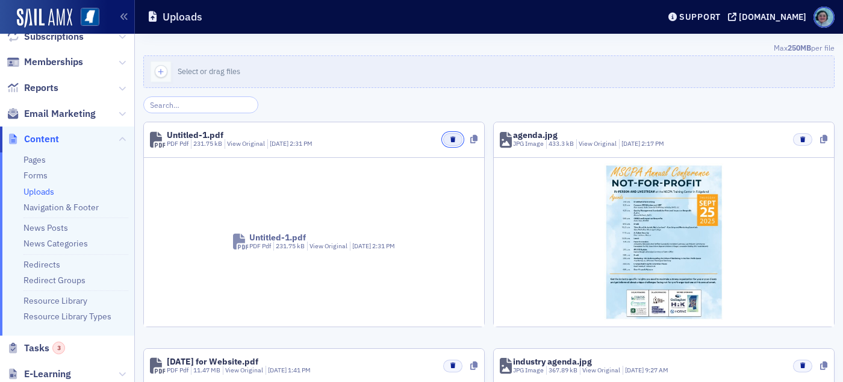
click at [452, 141] on button "button" at bounding box center [452, 139] width 19 height 13
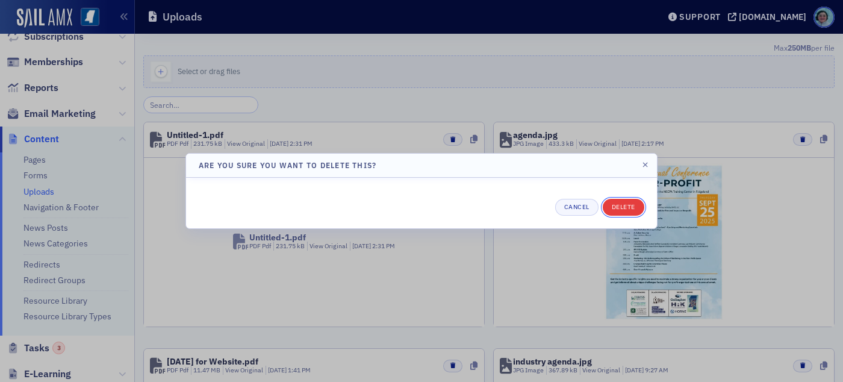
click at [636, 211] on button "Delete" at bounding box center [624, 207] width 42 height 17
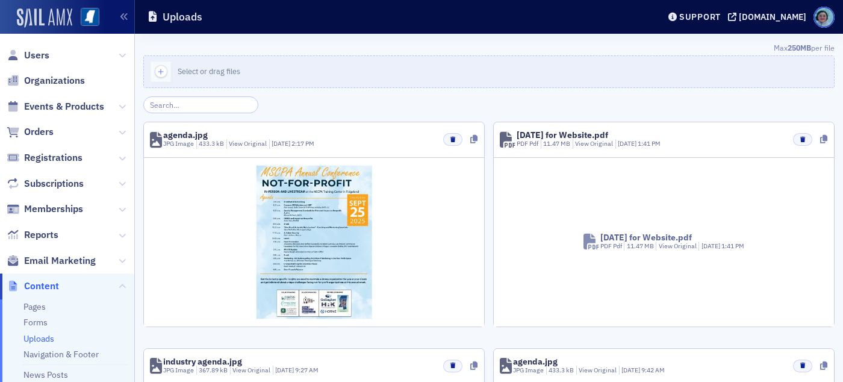
click at [54, 10] on img at bounding box center [44, 17] width 55 height 19
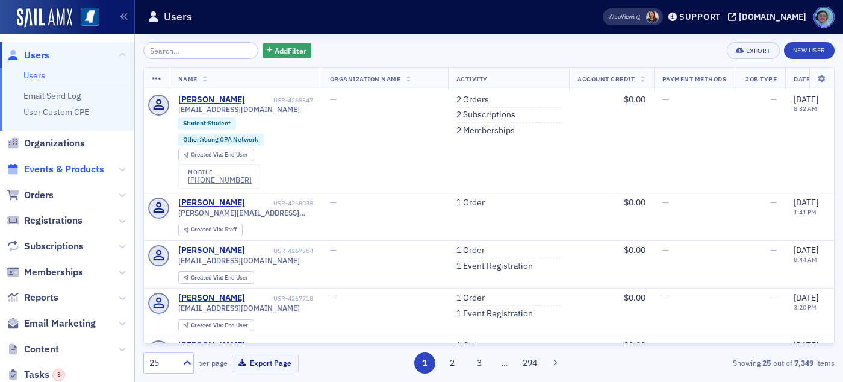
click at [77, 168] on span "Events & Products" at bounding box center [64, 169] width 80 height 13
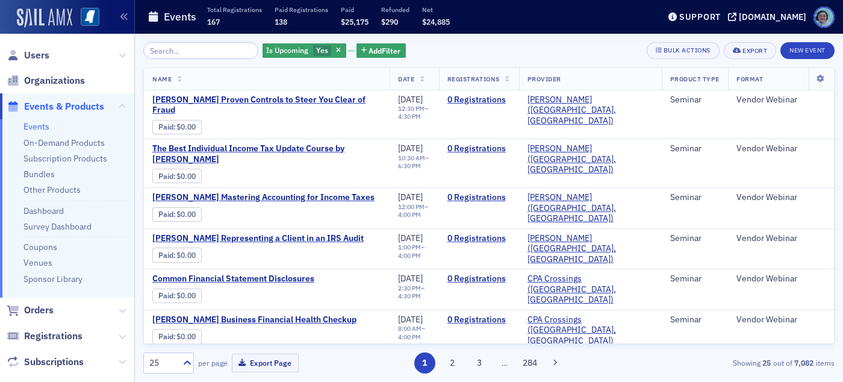
click at [45, 10] on img at bounding box center [44, 17] width 55 height 19
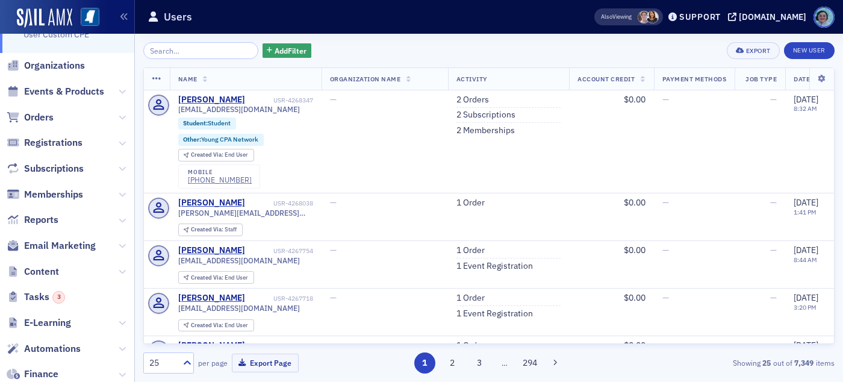
scroll to position [210, 0]
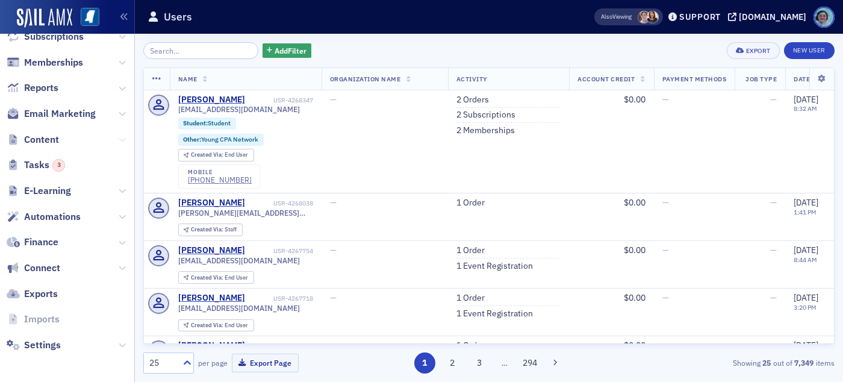
click at [119, 141] on icon at bounding box center [122, 139] width 7 height 7
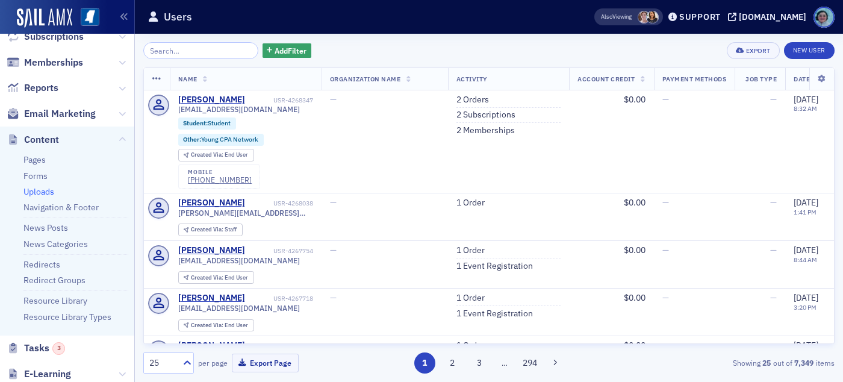
click at [44, 192] on link "Uploads" at bounding box center [38, 191] width 31 height 11
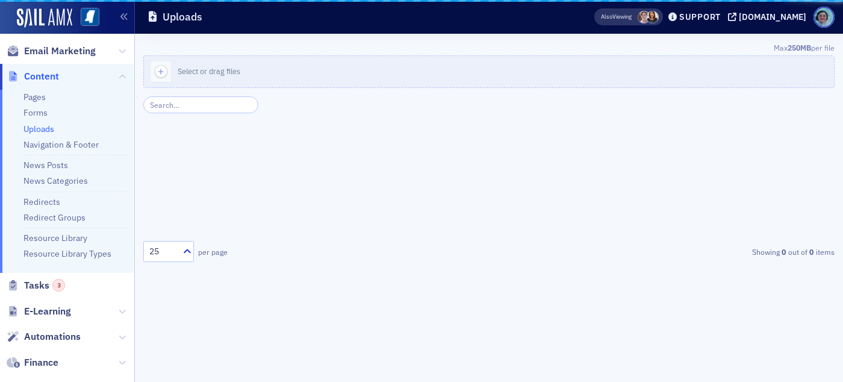
scroll to position [147, 0]
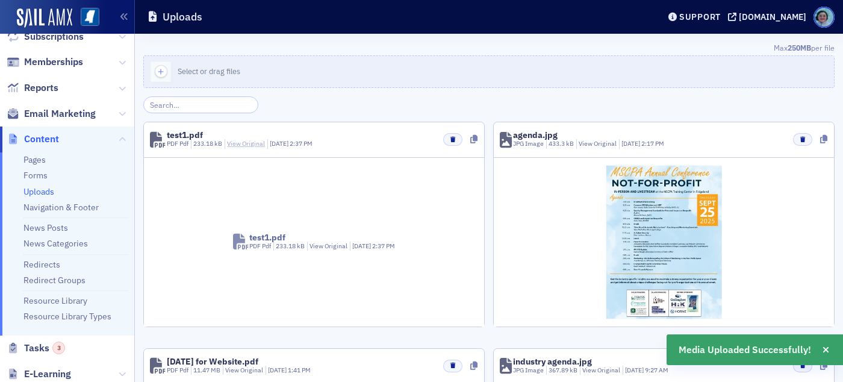
click at [252, 143] on link "View Original" at bounding box center [246, 143] width 38 height 8
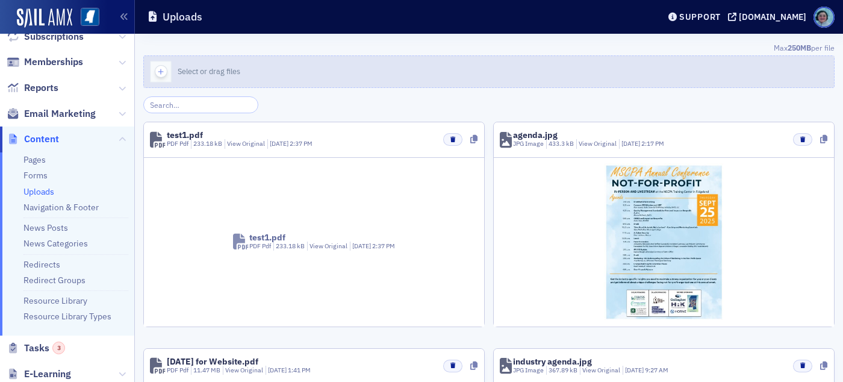
click at [194, 69] on span "Select or drag files" at bounding box center [209, 71] width 63 height 10
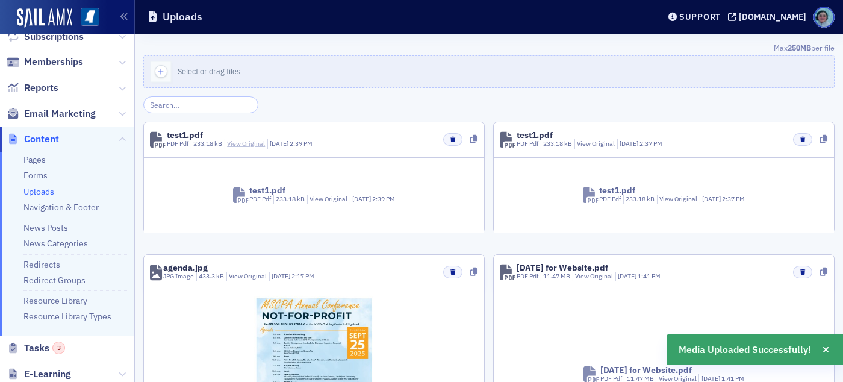
click at [251, 140] on link "View Original" at bounding box center [246, 143] width 38 height 8
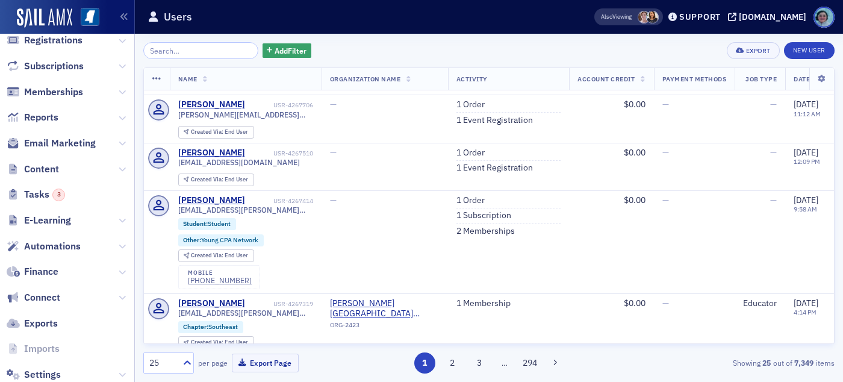
scroll to position [181, 0]
click at [119, 162] on button at bounding box center [122, 168] width 7 height 13
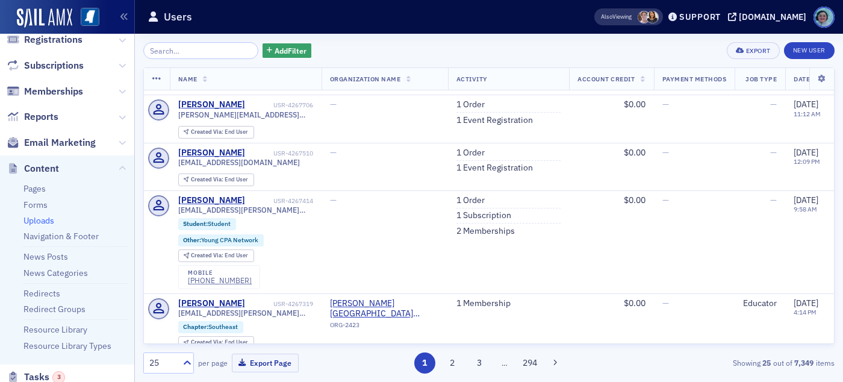
click at [45, 224] on link "Uploads" at bounding box center [38, 220] width 31 height 11
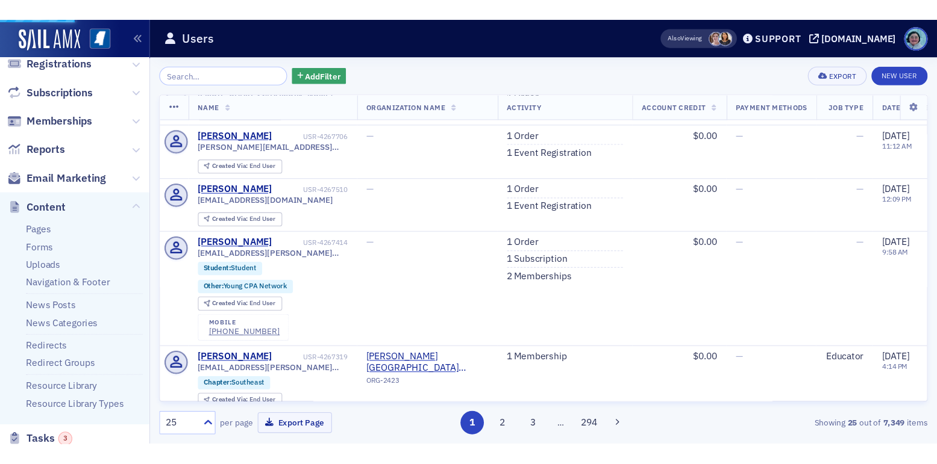
scroll to position [118, 0]
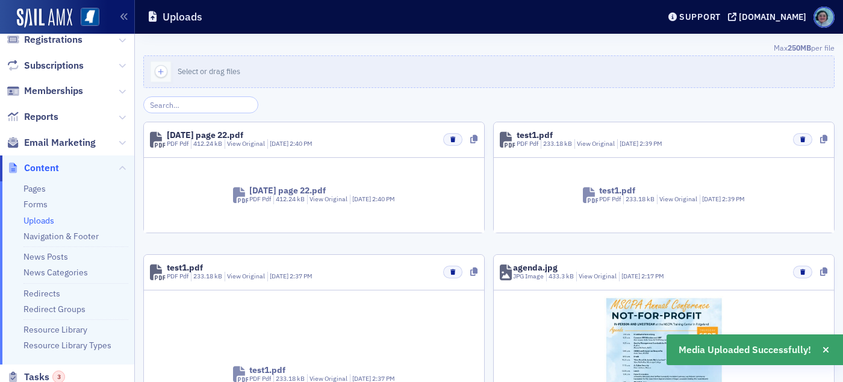
click at [238, 139] on div "View Original" at bounding box center [245, 144] width 41 height 10
click at [237, 141] on link "View Original" at bounding box center [246, 143] width 38 height 8
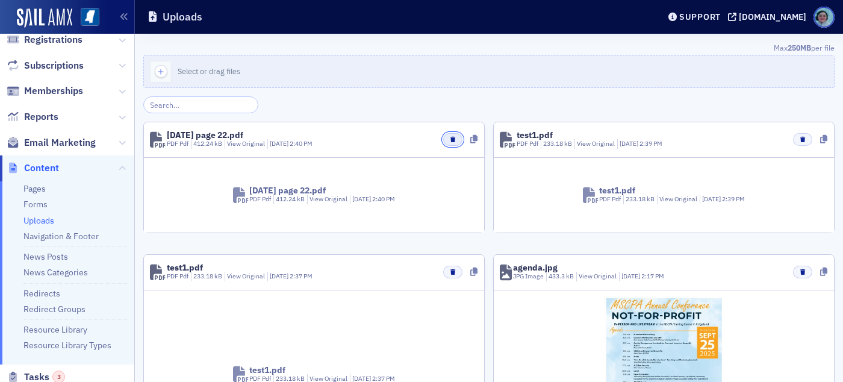
click at [451, 137] on icon "button" at bounding box center [453, 139] width 5 height 5
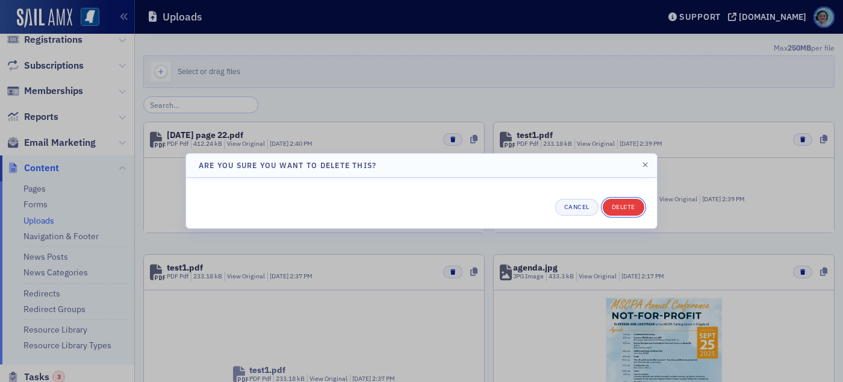
click at [620, 208] on button "Delete" at bounding box center [624, 207] width 42 height 17
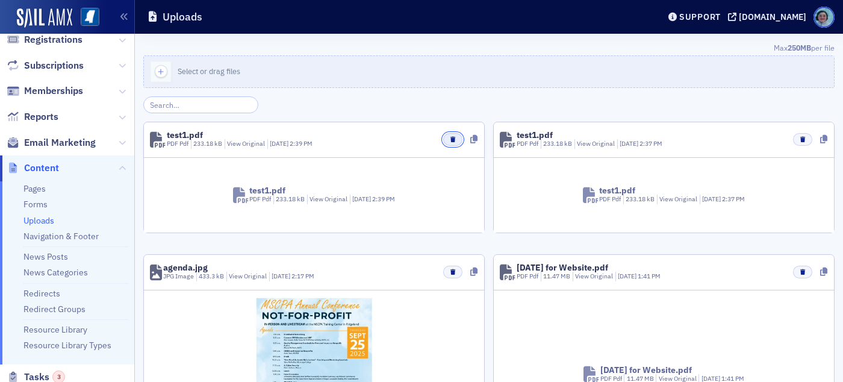
click at [451, 137] on icon "button" at bounding box center [453, 139] width 5 height 5
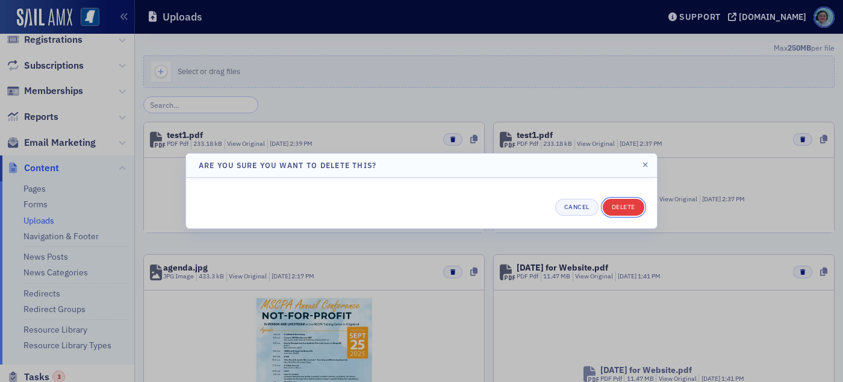
click at [631, 210] on button "Delete" at bounding box center [624, 207] width 42 height 17
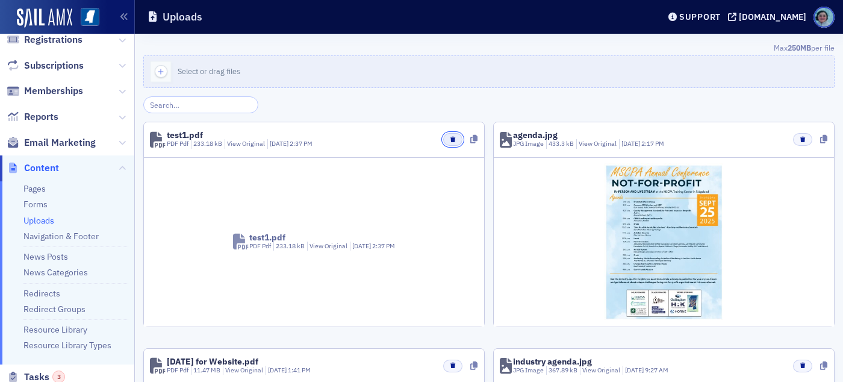
click at [443, 134] on button "button" at bounding box center [452, 139] width 19 height 13
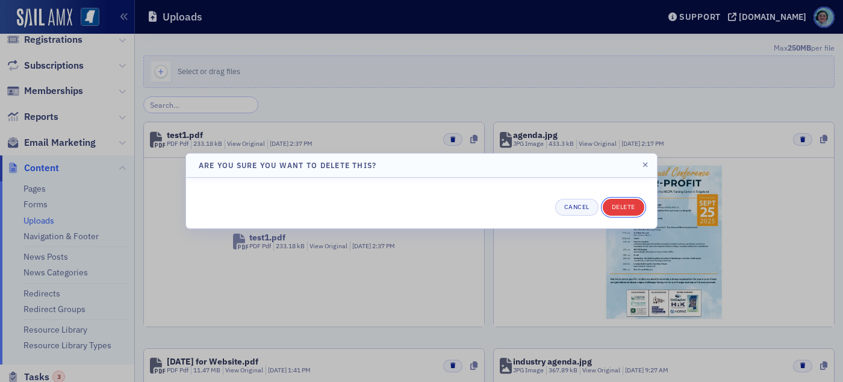
click at [614, 203] on button "Delete" at bounding box center [624, 207] width 42 height 17
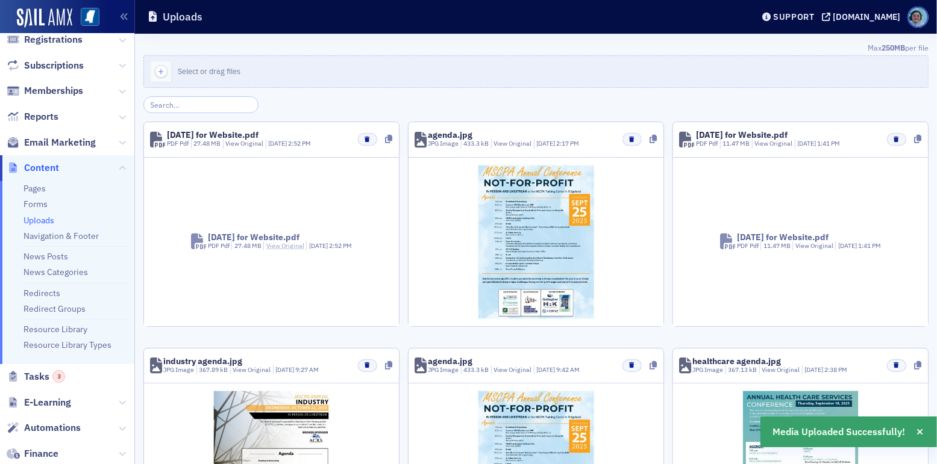
click at [269, 245] on link "View Original" at bounding box center [285, 246] width 38 height 8
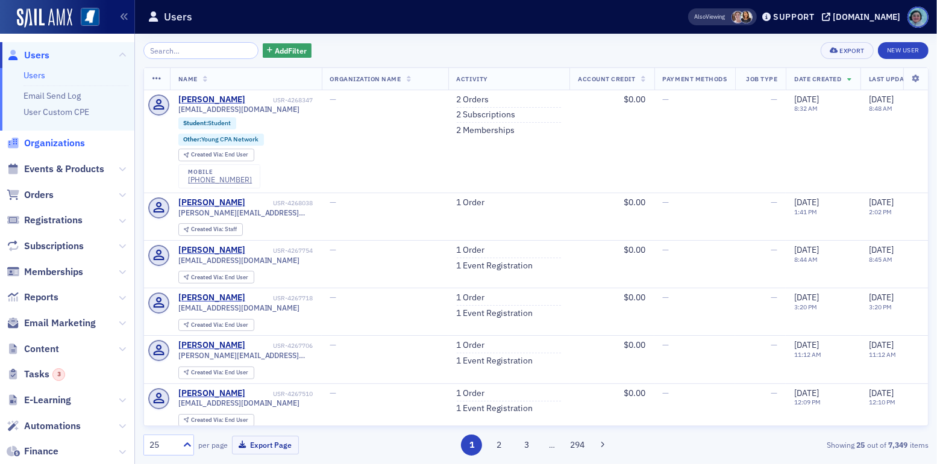
click at [43, 146] on span "Organizations" at bounding box center [54, 143] width 61 height 13
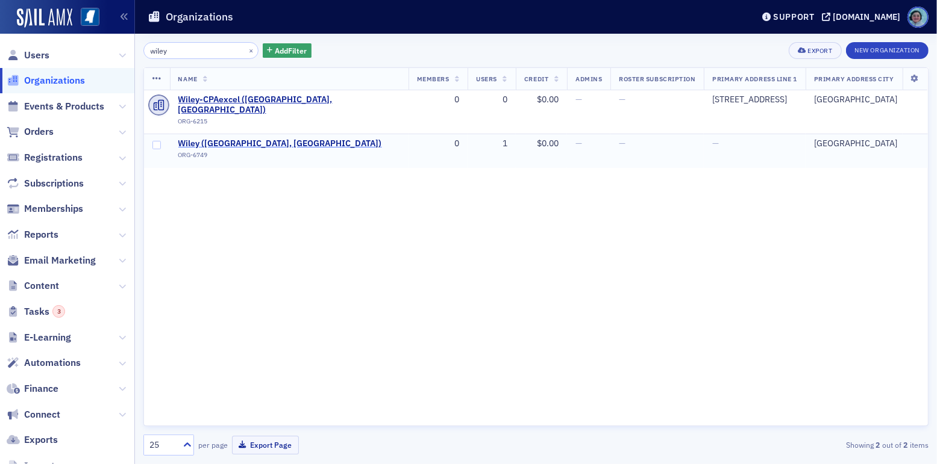
type input "wiley"
click at [231, 139] on span "Wiley (Mandeville, LA)" at bounding box center [280, 144] width 204 height 11
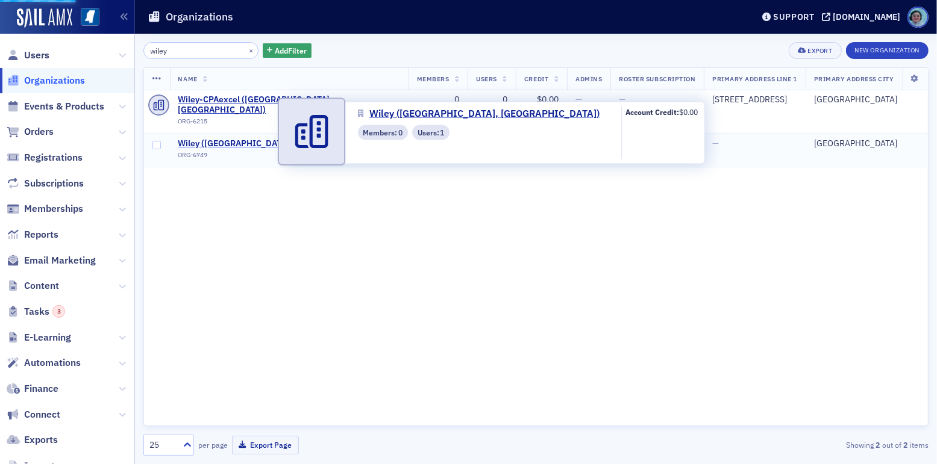
select select "US"
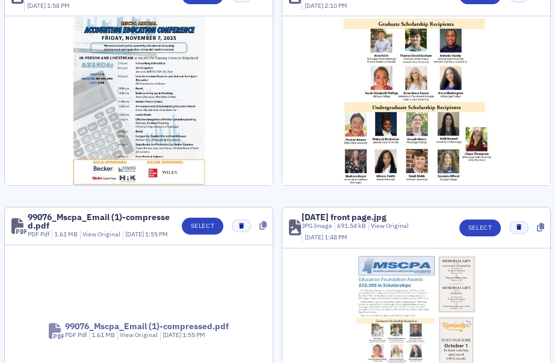
scroll to position [904, 0]
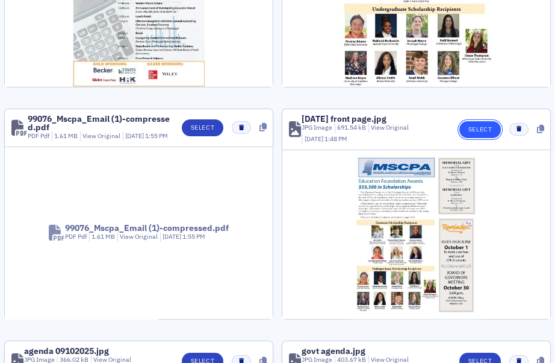
click at [474, 134] on button "Select" at bounding box center [481, 129] width 42 height 17
